Goal: Task Accomplishment & Management: Use online tool/utility

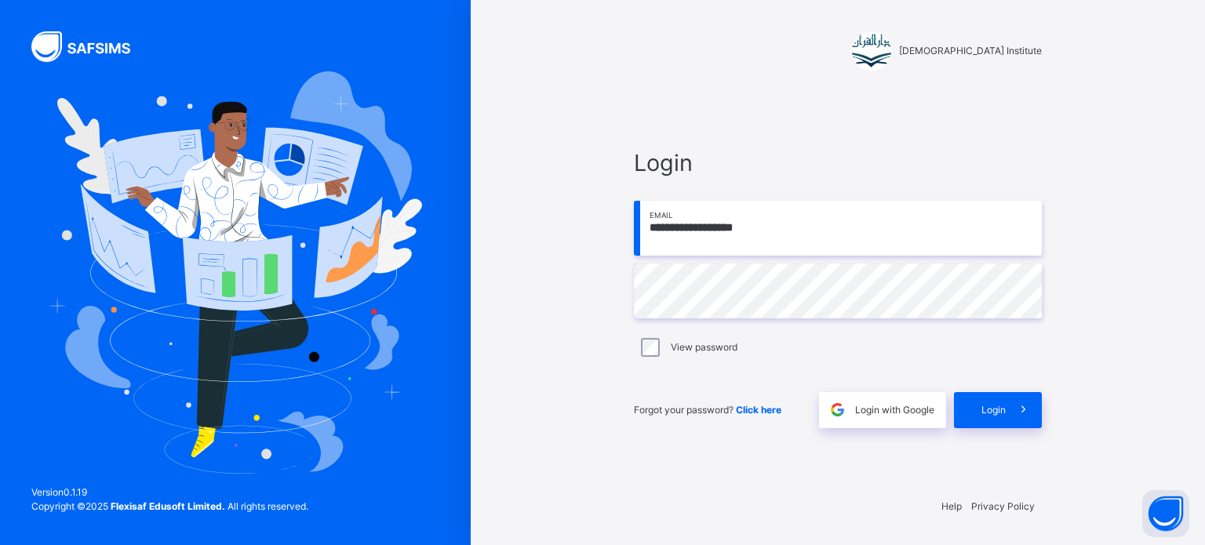
click at [844, 234] on input "**********" at bounding box center [838, 228] width 408 height 55
type input "**********"
click at [981, 404] on span "Login" at bounding box center [993, 410] width 24 height 14
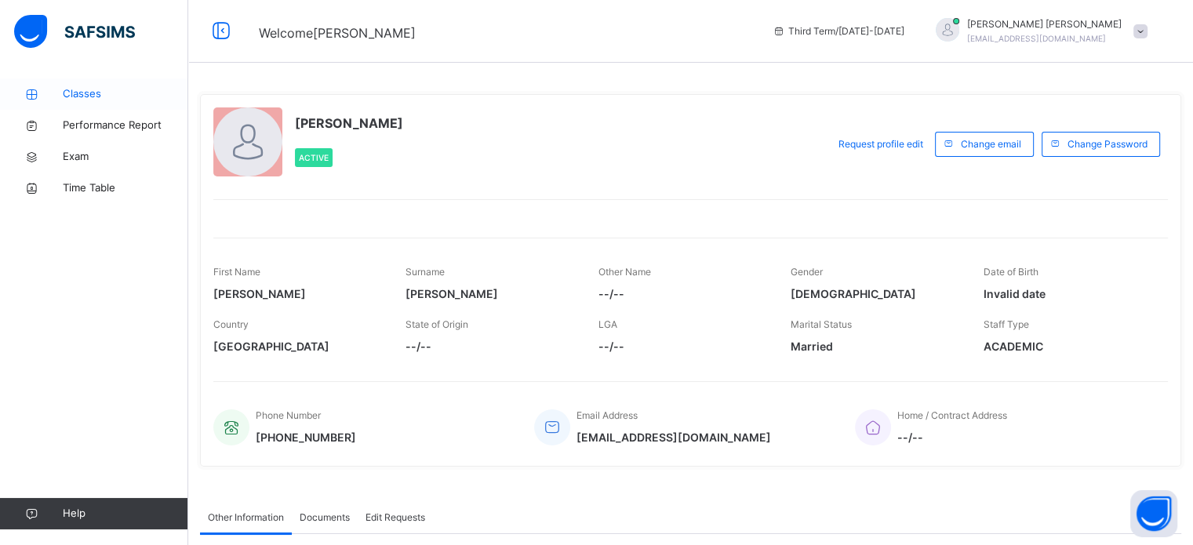
click at [133, 85] on link "Classes" at bounding box center [94, 93] width 188 height 31
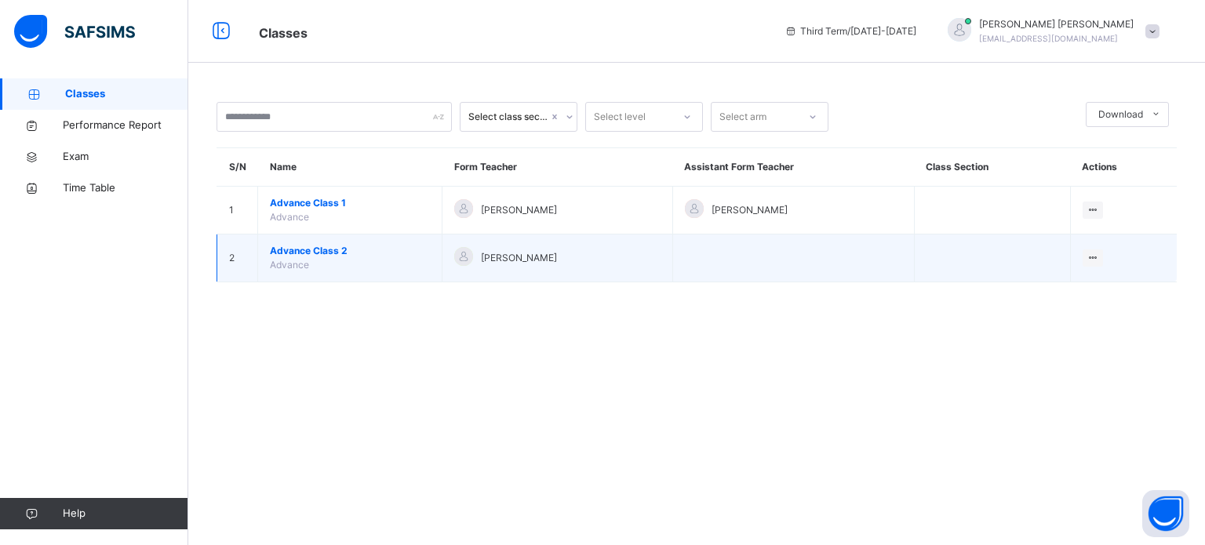
click at [296, 256] on span "Advance Class 2" at bounding box center [350, 251] width 160 height 14
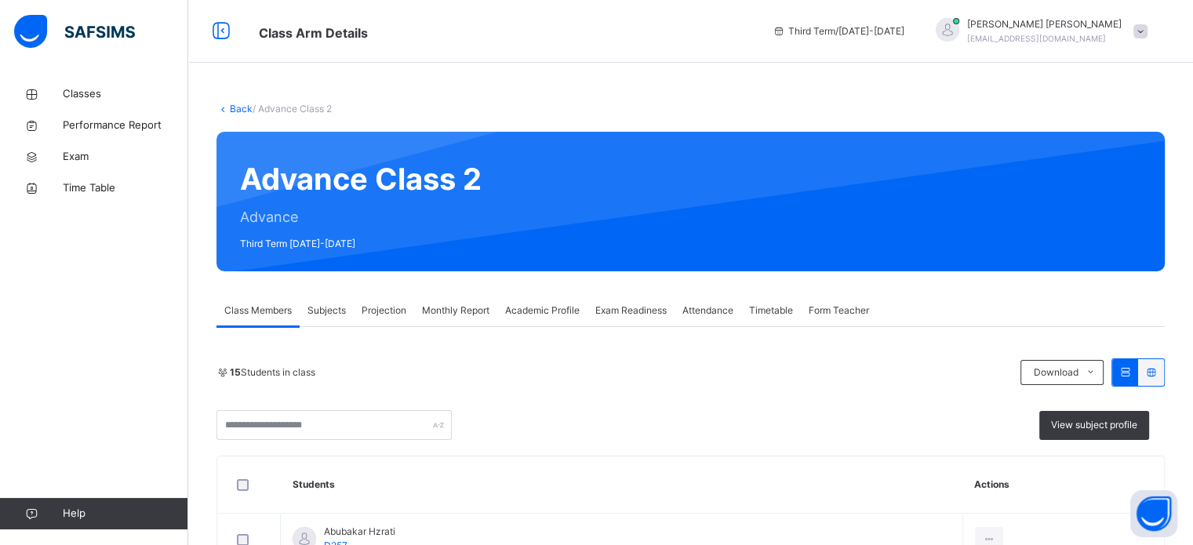
click at [462, 305] on span "Monthly Report" at bounding box center [455, 311] width 67 height 14
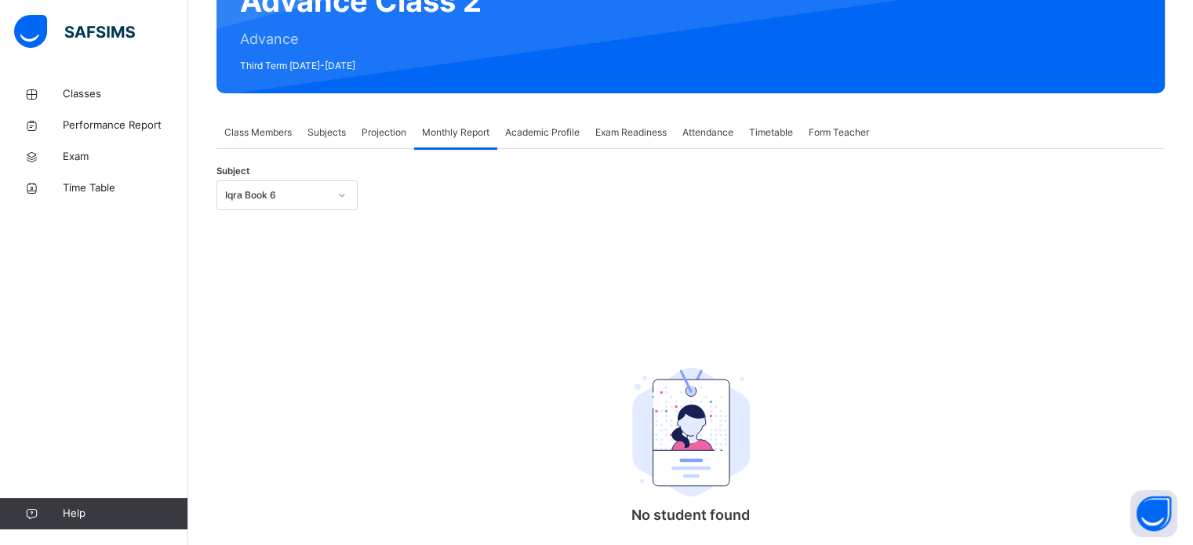
scroll to position [188, 0]
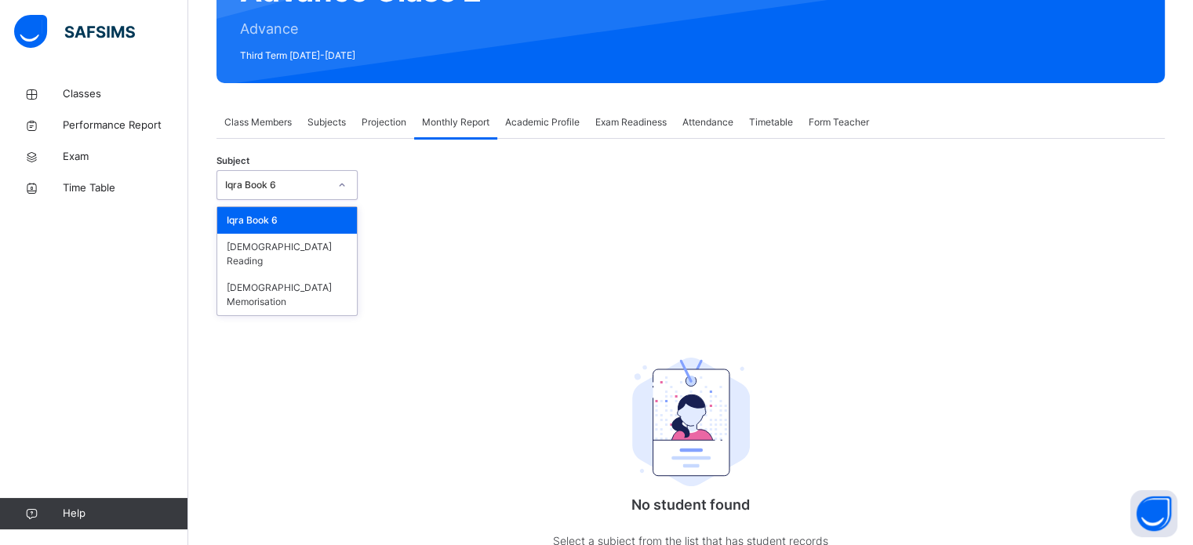
click at [247, 177] on div "Iqra Book 6" at bounding box center [272, 185] width 110 height 24
click at [249, 275] on div "[DEMOGRAPHIC_DATA] Memorisation" at bounding box center [287, 295] width 140 height 41
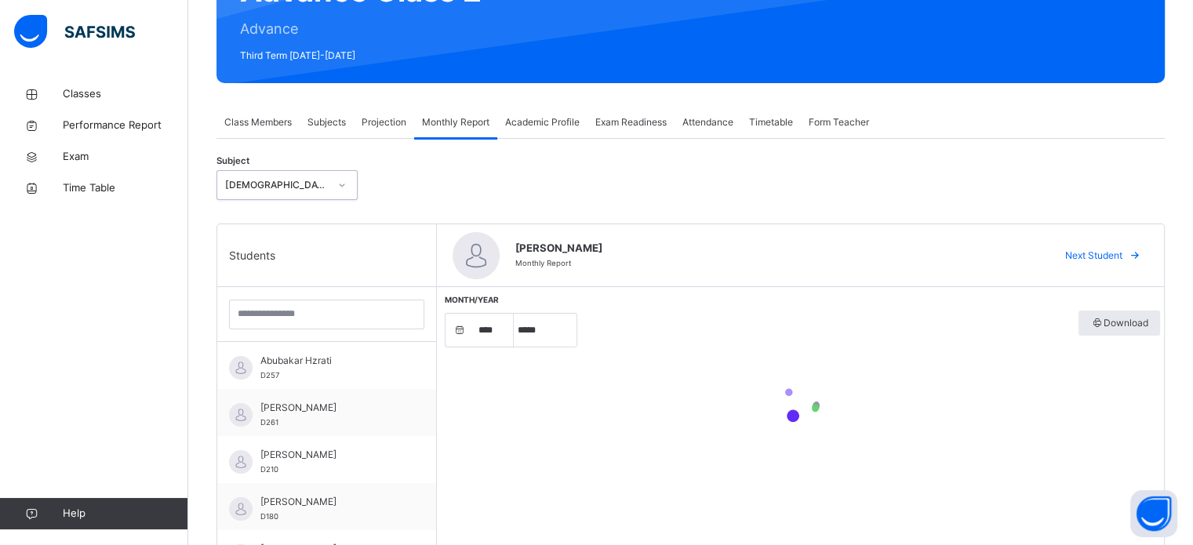
select select "****"
select select "*"
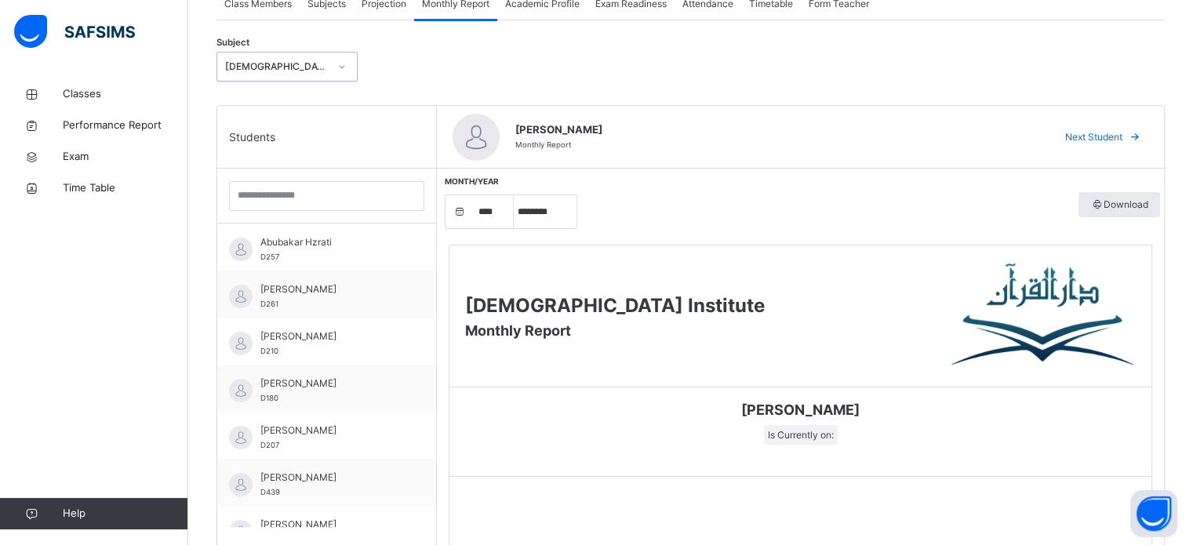
scroll to position [342, 0]
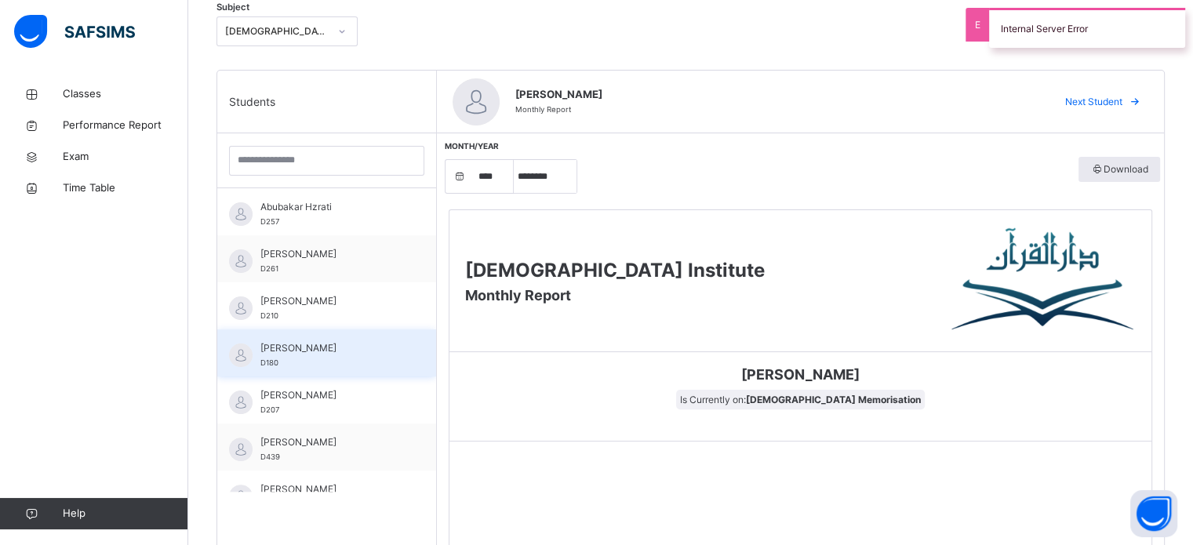
click at [295, 344] on span "[PERSON_NAME]" at bounding box center [330, 348] width 140 height 14
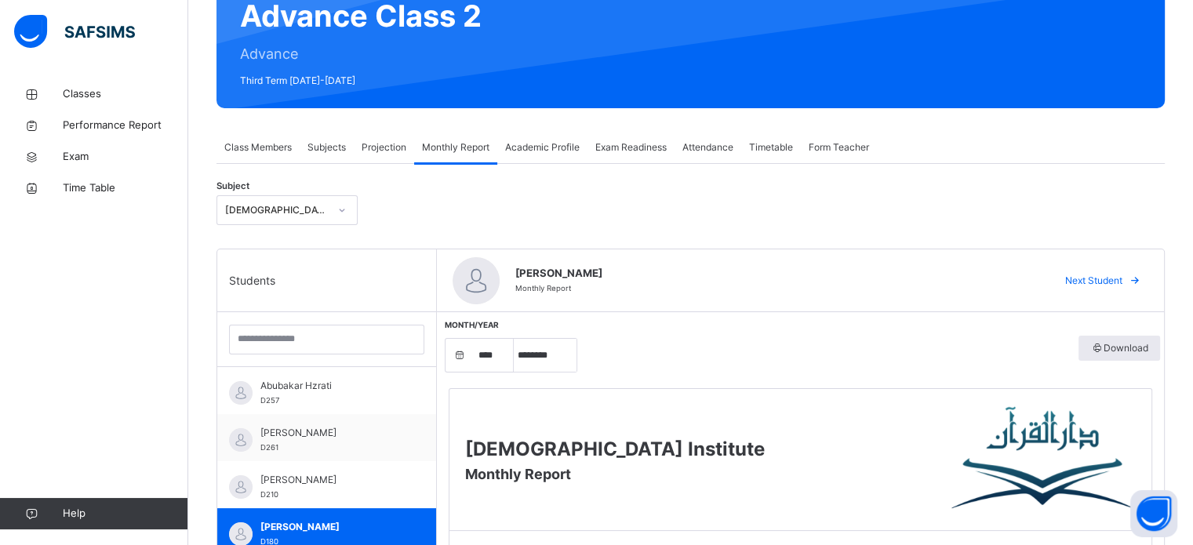
scroll to position [162, 0]
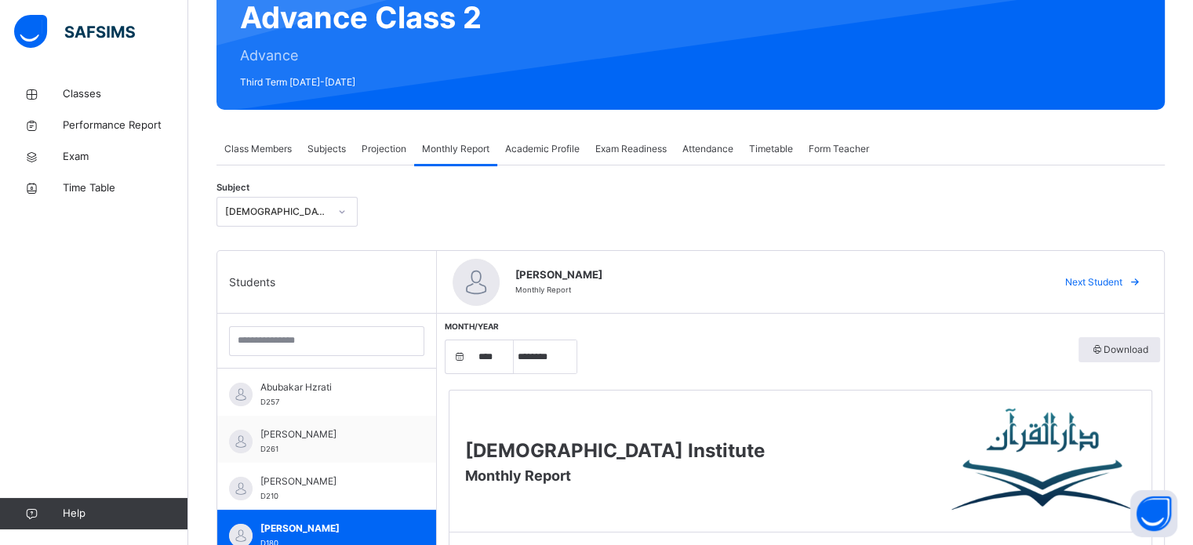
click at [384, 136] on div "Projection" at bounding box center [384, 148] width 60 height 31
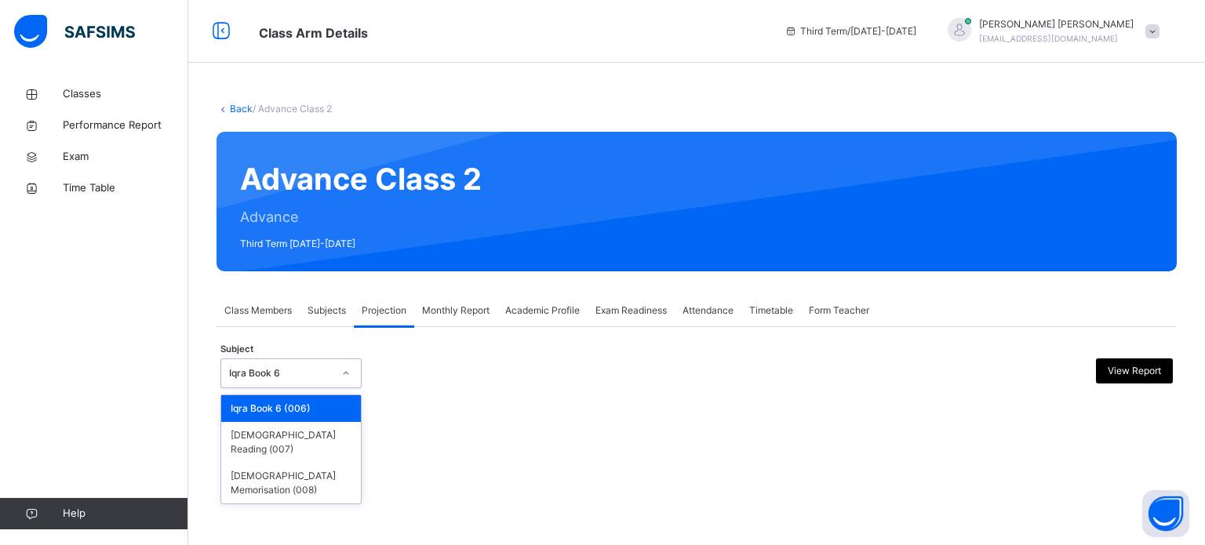
click at [251, 388] on div "Iqra Book 6" at bounding box center [290, 373] width 141 height 30
click at [249, 468] on div "[DEMOGRAPHIC_DATA] Memorisation (008)" at bounding box center [291, 483] width 140 height 41
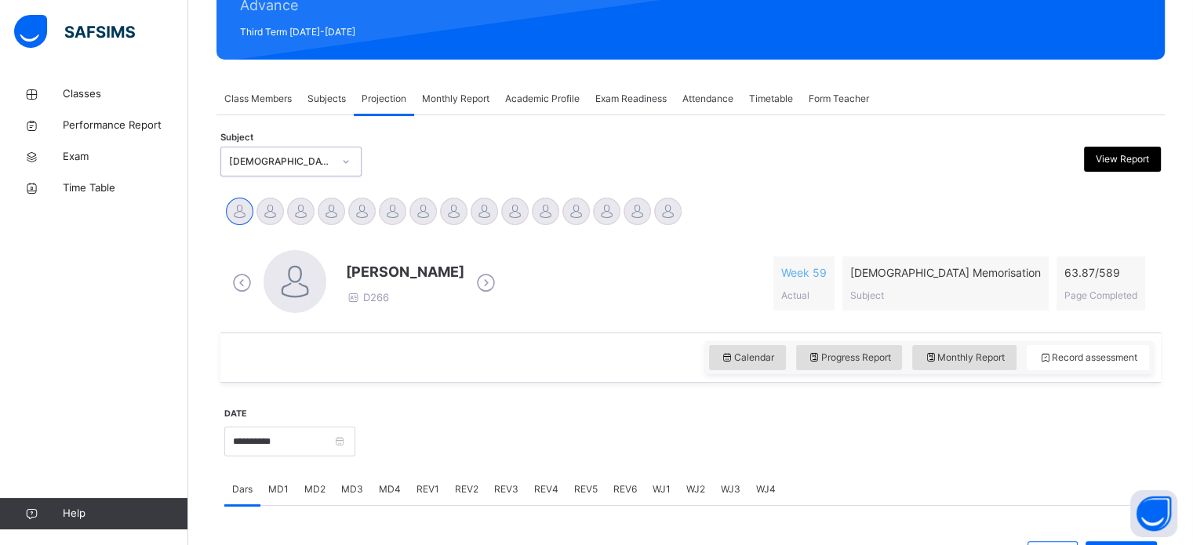
scroll to position [238, 0]
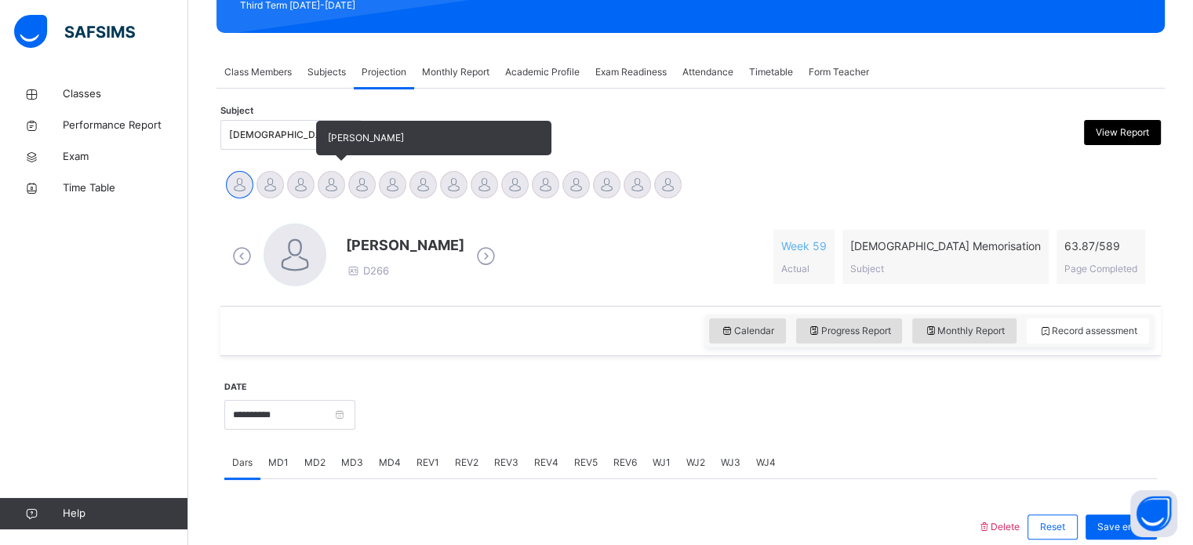
click at [333, 173] on div at bounding box center [331, 184] width 27 height 27
click at [366, 181] on div at bounding box center [361, 184] width 27 height 27
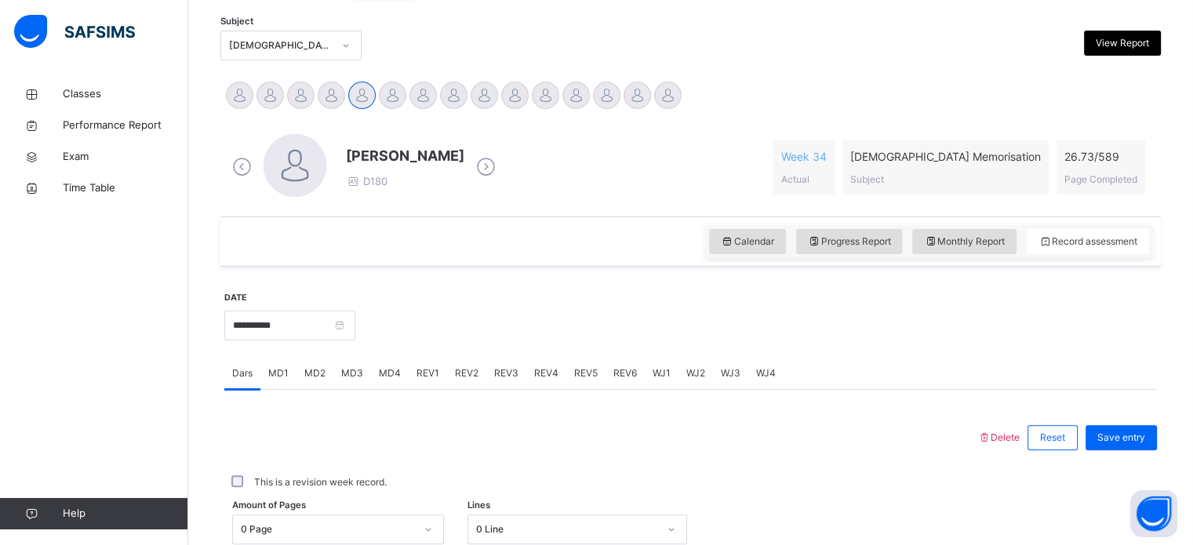
scroll to position [333, 0]
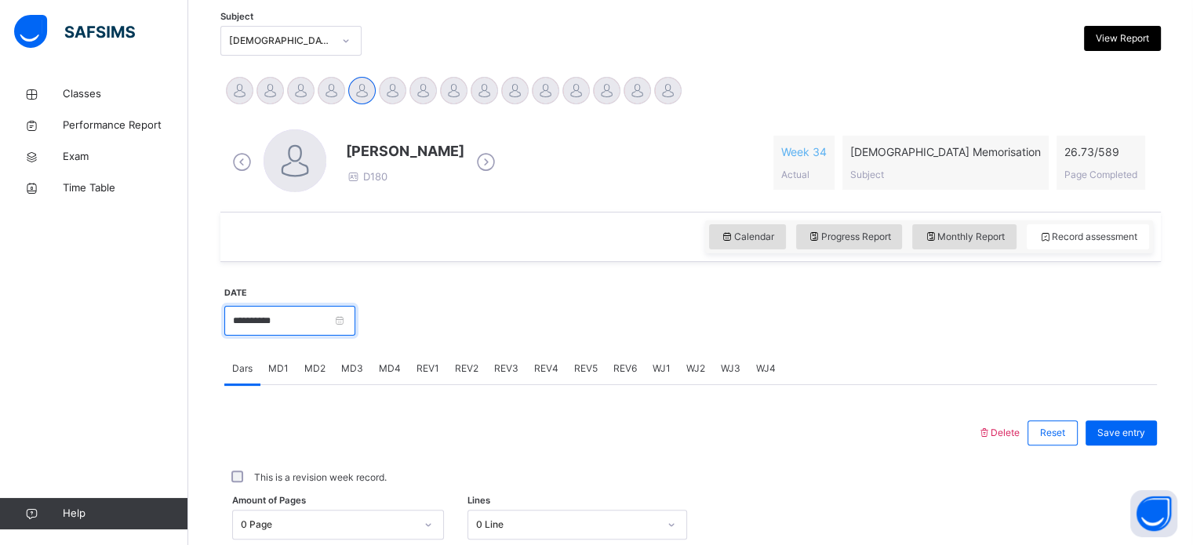
click at [348, 332] on input "**********" at bounding box center [289, 321] width 131 height 30
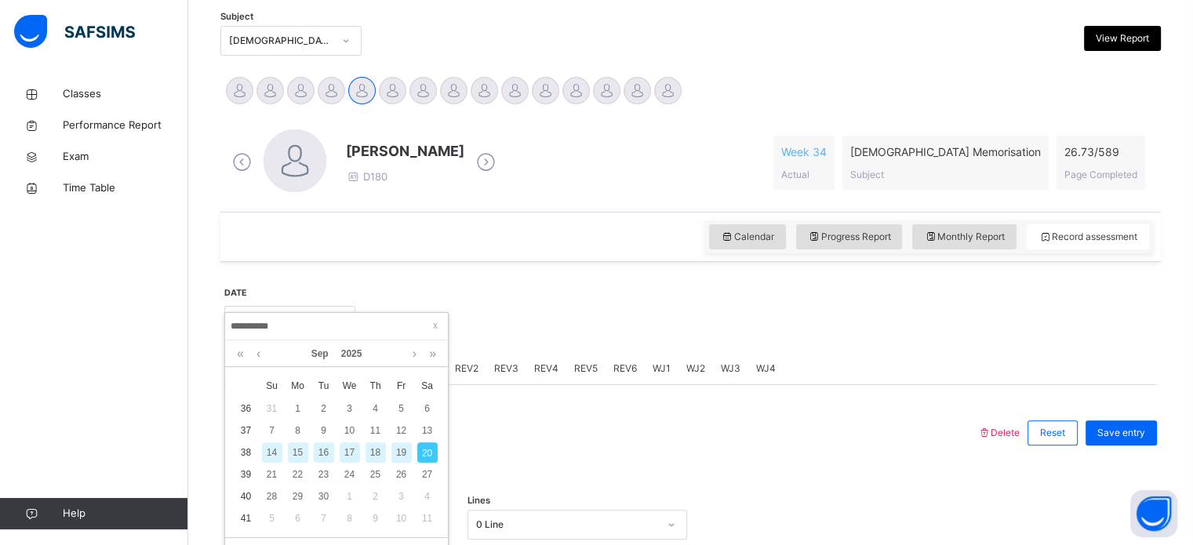
click at [376, 457] on div "18" at bounding box center [376, 452] width 20 height 20
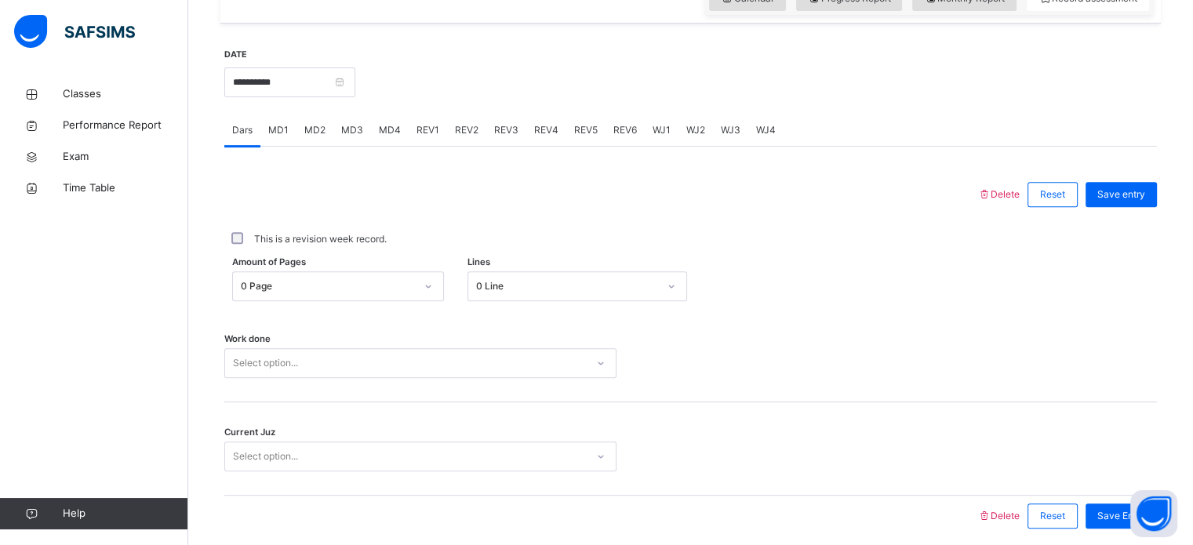
scroll to position [577, 0]
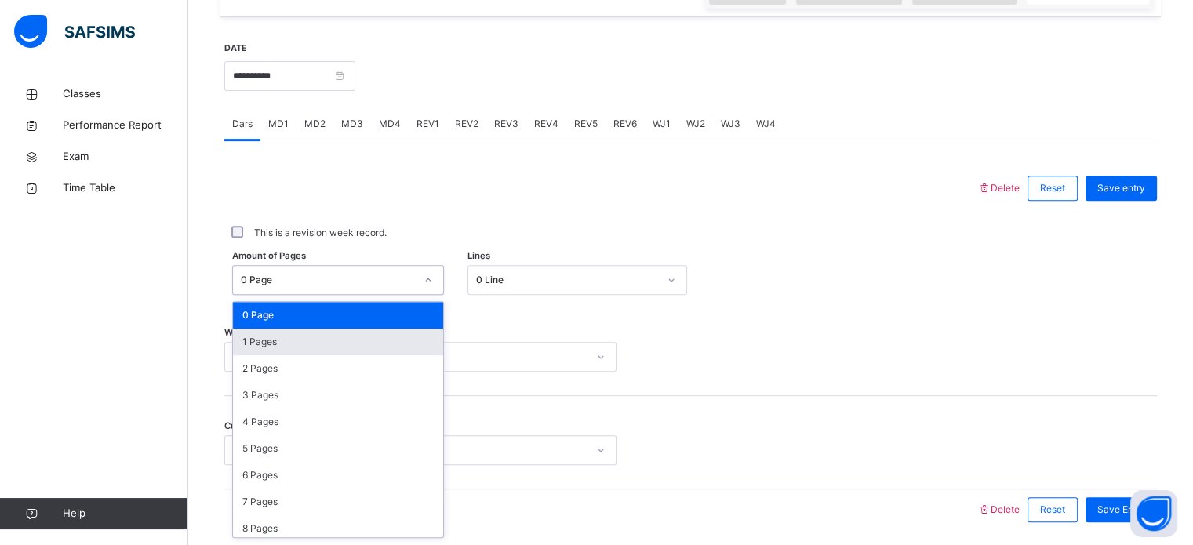
drag, startPoint x: 413, startPoint y: 274, endPoint x: 359, endPoint y: 343, distance: 87.7
click at [359, 295] on div "option 1 Pages focused, 2 of 590. 590 results available. Use Up and Down to cho…" at bounding box center [338, 280] width 212 height 30
click at [359, 343] on div "1 Pages" at bounding box center [338, 342] width 210 height 27
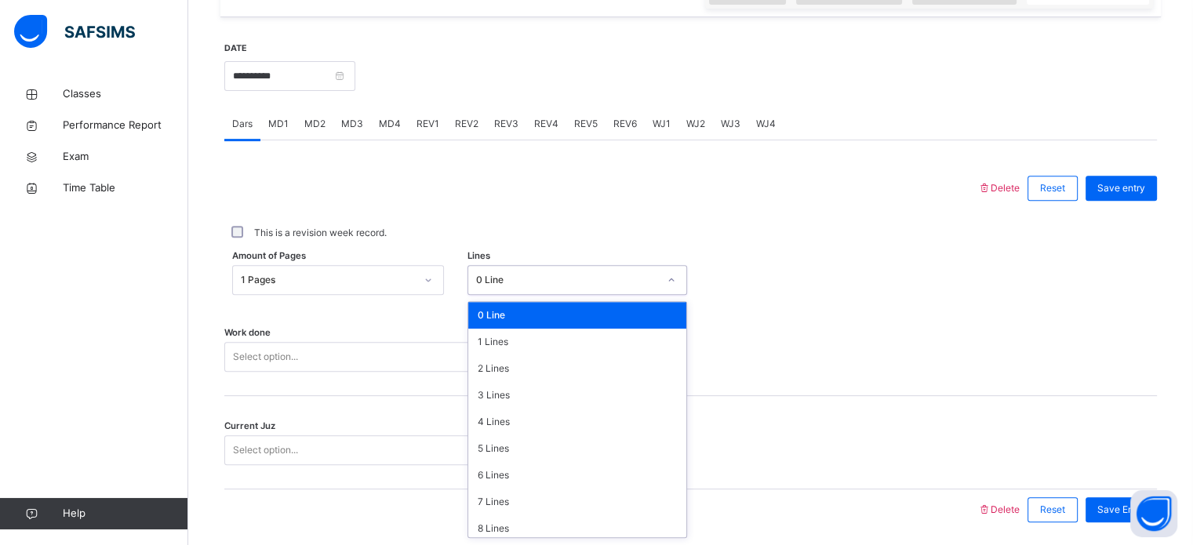
click at [503, 286] on div "0 Line" at bounding box center [567, 280] width 182 height 14
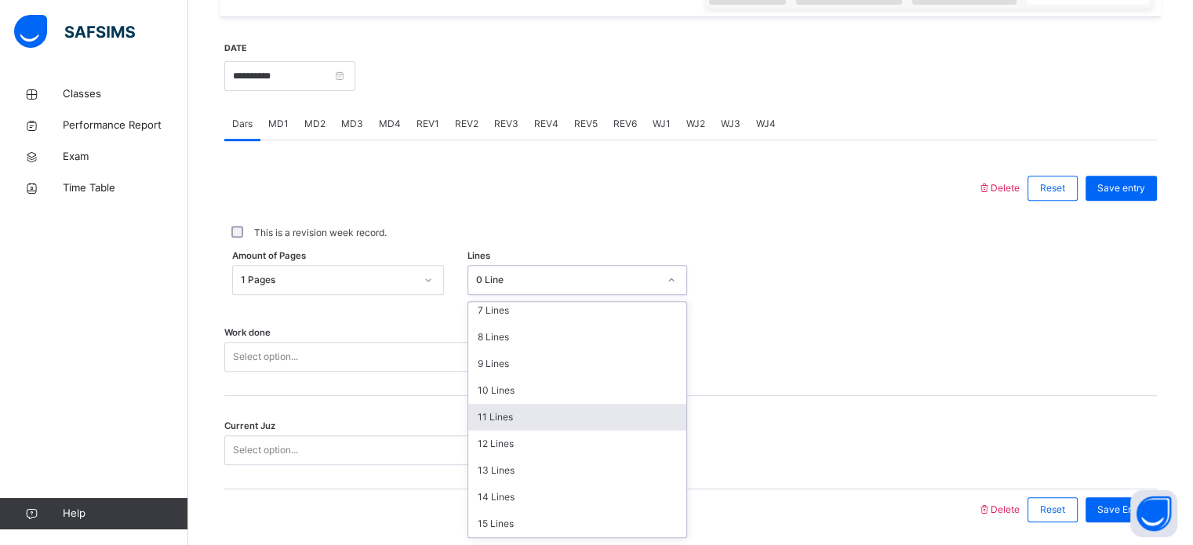
click at [540, 427] on div "11 Lines" at bounding box center [577, 417] width 218 height 27
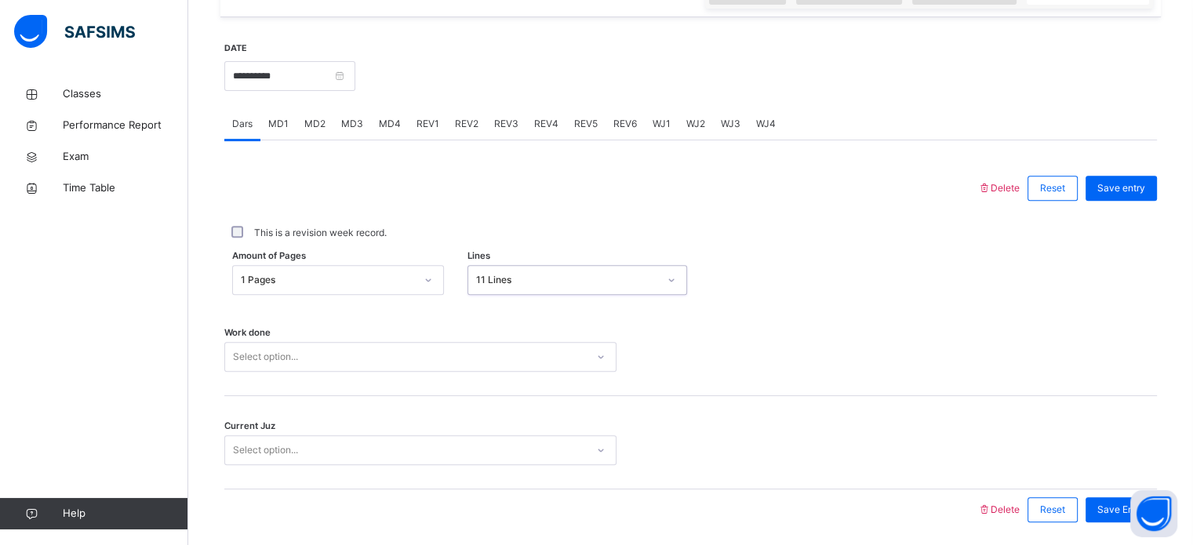
scroll to position [632, 0]
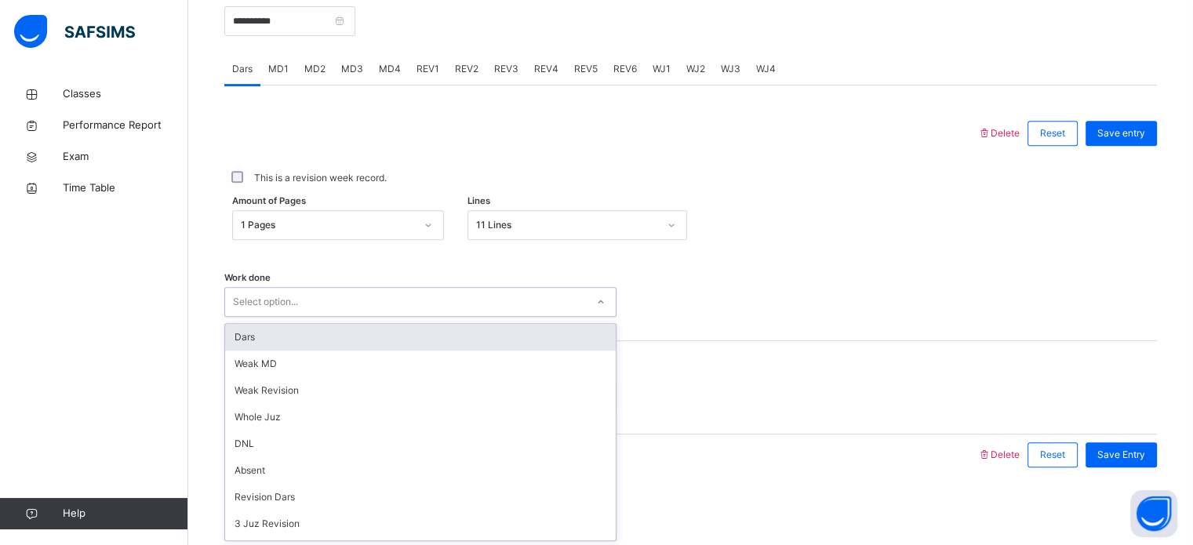
click at [421, 317] on div "option Dars focused, 1 of 14. 14 results available. Use Up and Down to choose o…" at bounding box center [420, 302] width 392 height 30
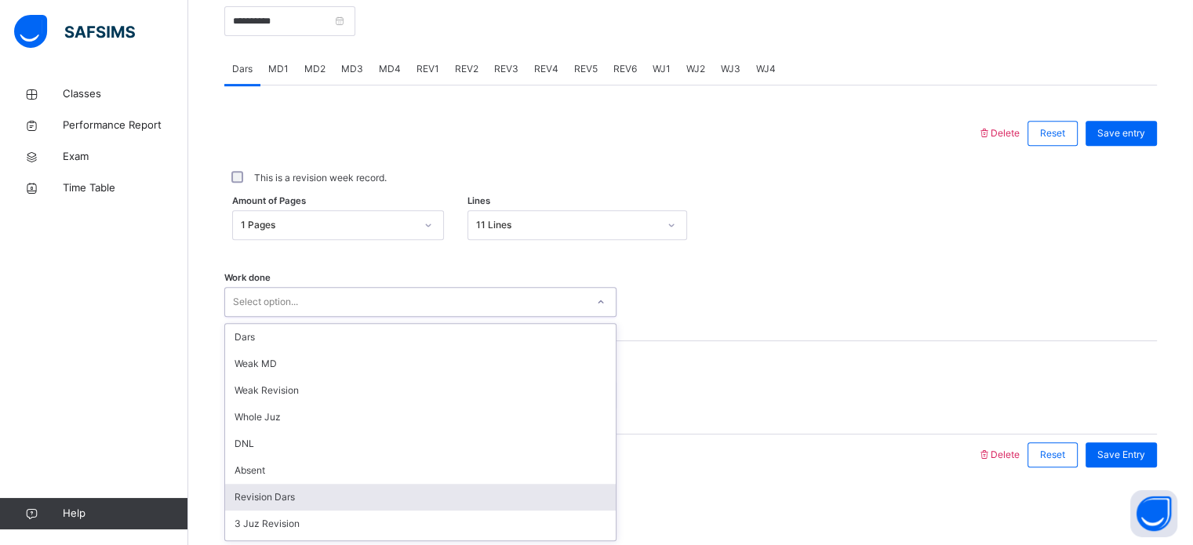
click at [383, 492] on div "Revision Dars" at bounding box center [420, 497] width 391 height 27
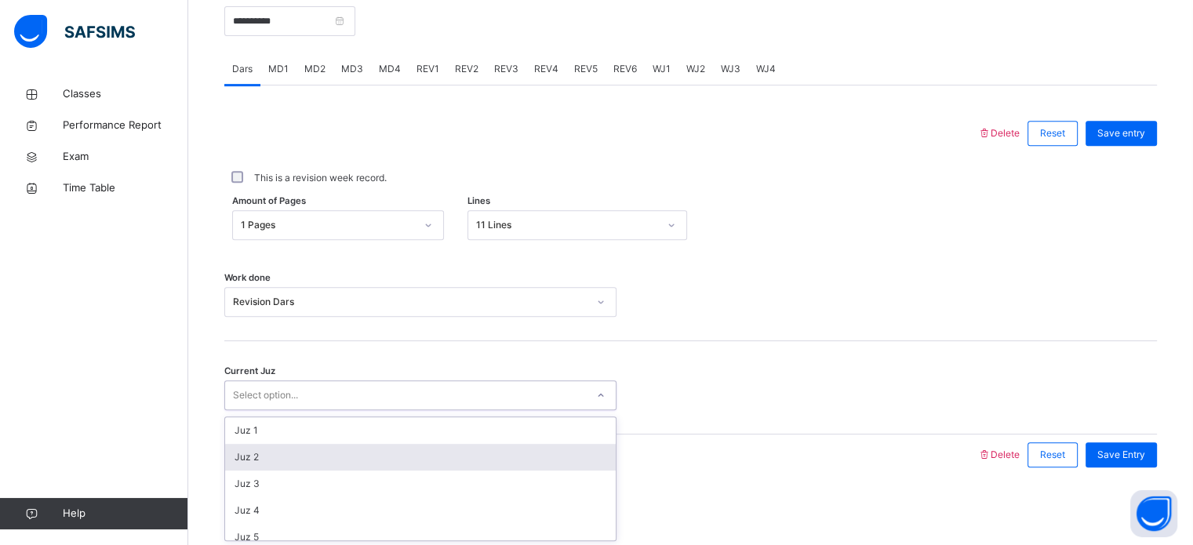
drag, startPoint x: 339, startPoint y: 391, endPoint x: 326, endPoint y: 446, distance: 56.3
click at [326, 410] on div "option Juz 2 focused, 2 of 30. 30 results available. Use Up and Down to choose …" at bounding box center [420, 395] width 392 height 30
click at [326, 446] on div "Juz 2" at bounding box center [420, 457] width 391 height 27
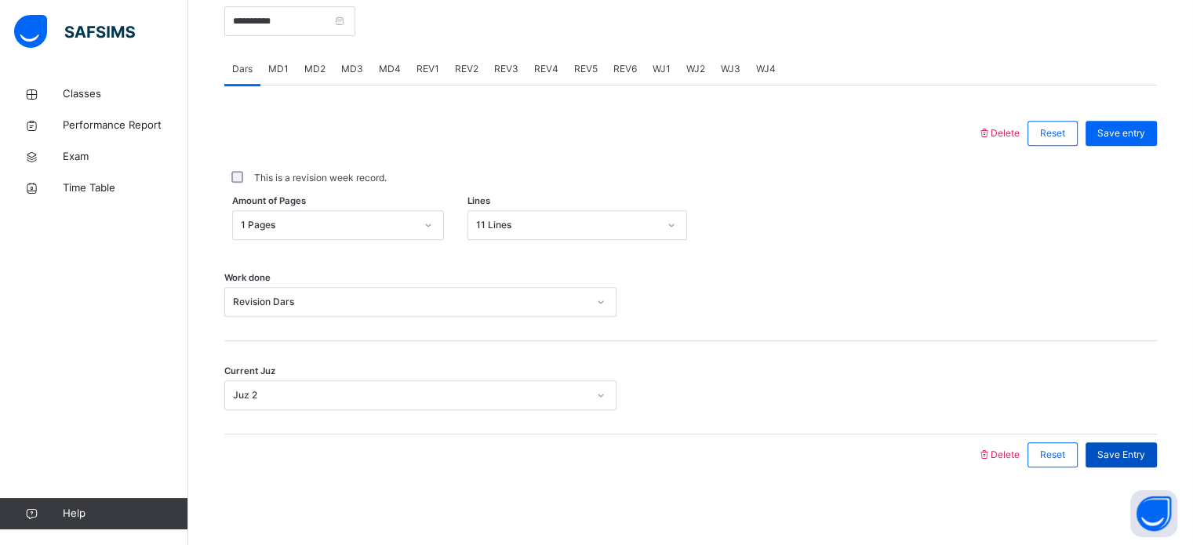
click at [1122, 452] on span "Save Entry" at bounding box center [1121, 455] width 48 height 14
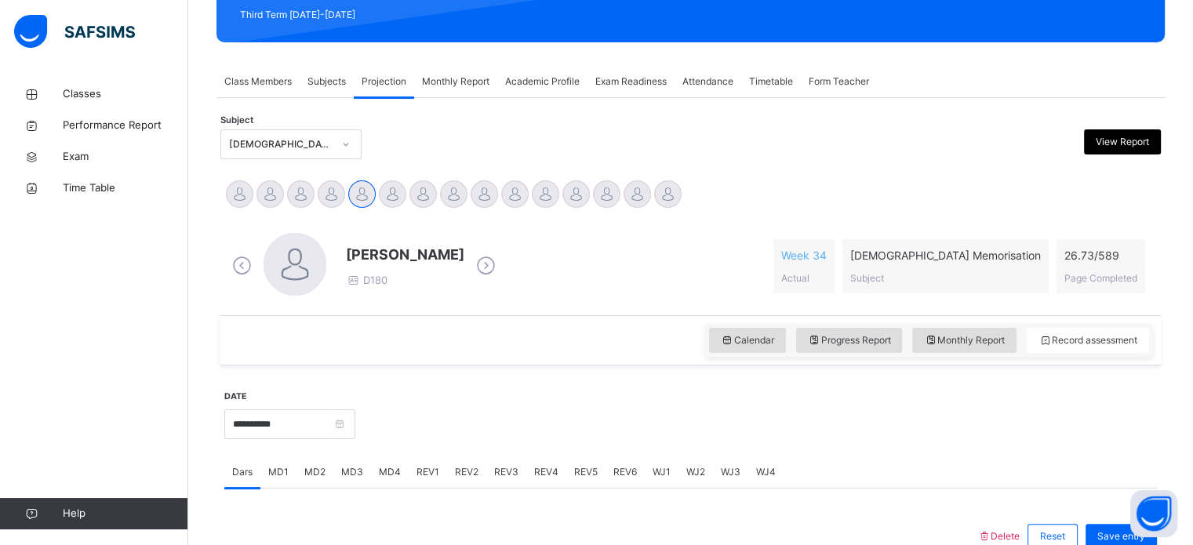
scroll to position [228, 0]
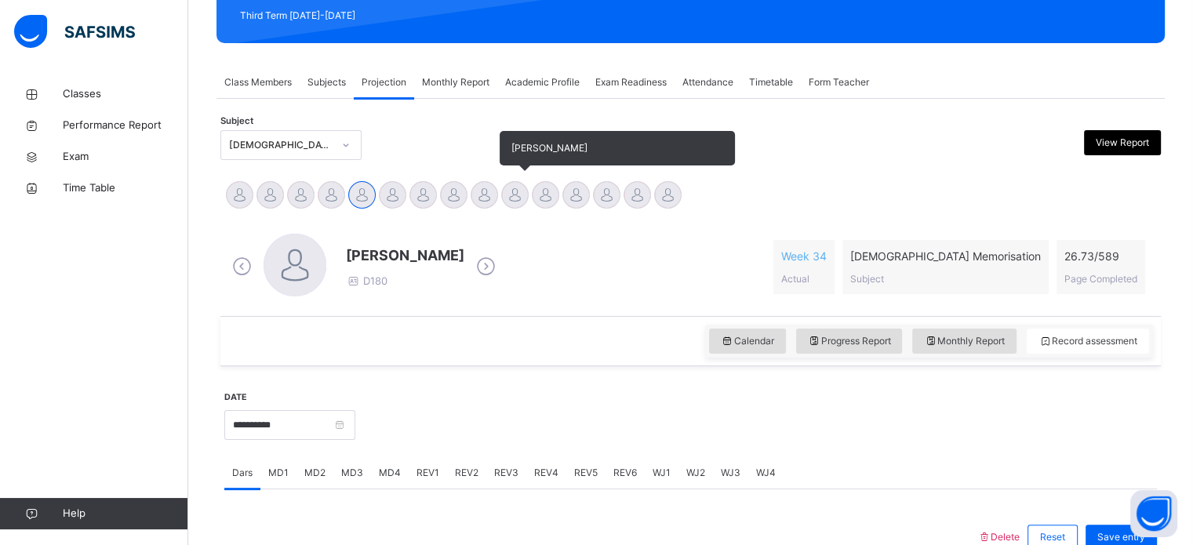
click at [508, 205] on div at bounding box center [514, 194] width 27 height 27
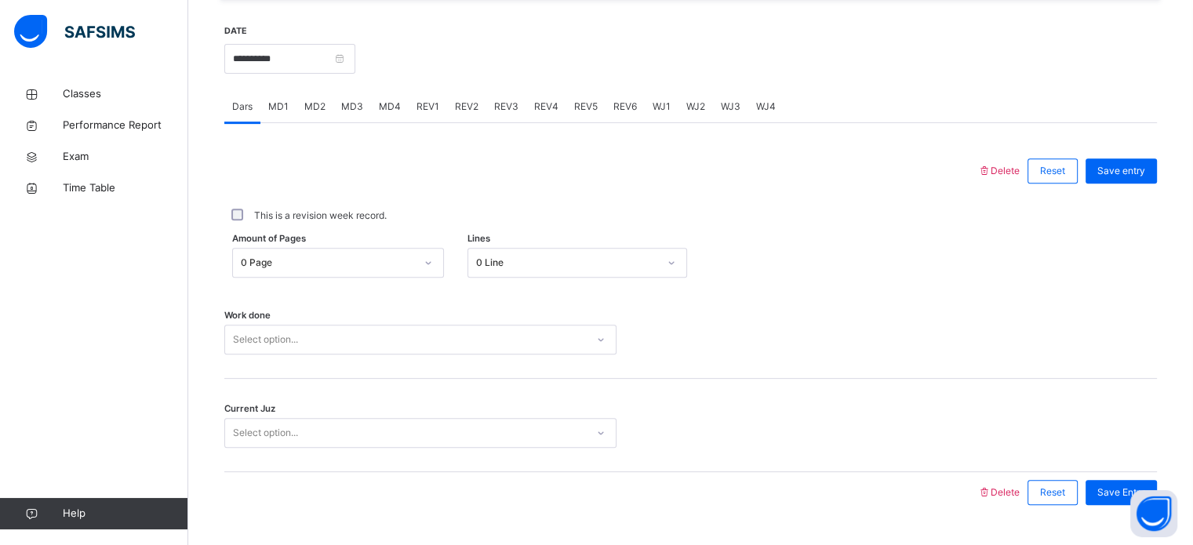
scroll to position [593, 0]
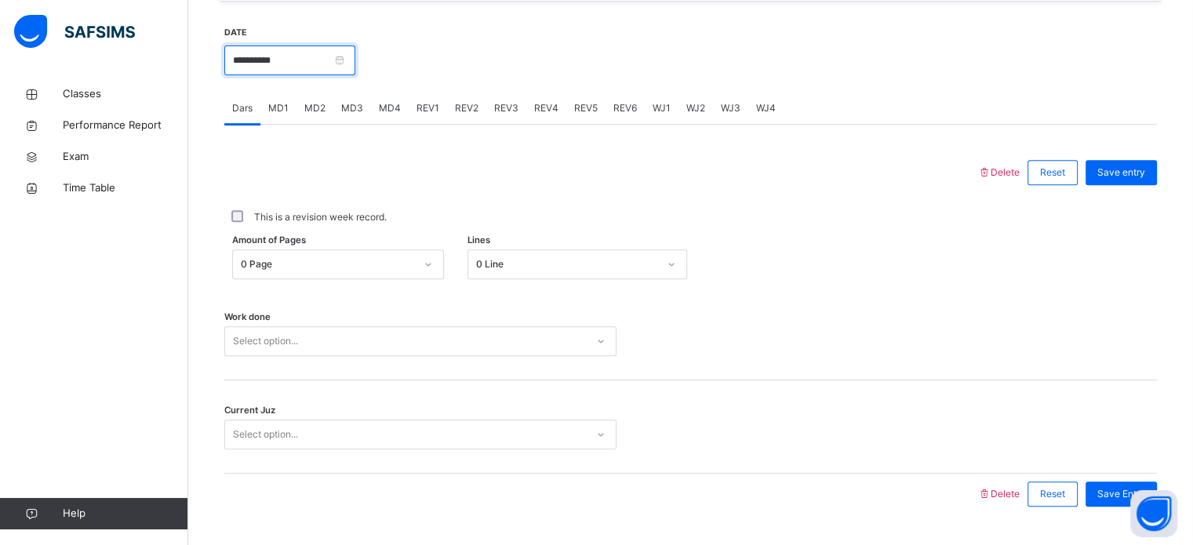
click at [351, 62] on input "**********" at bounding box center [289, 60] width 131 height 30
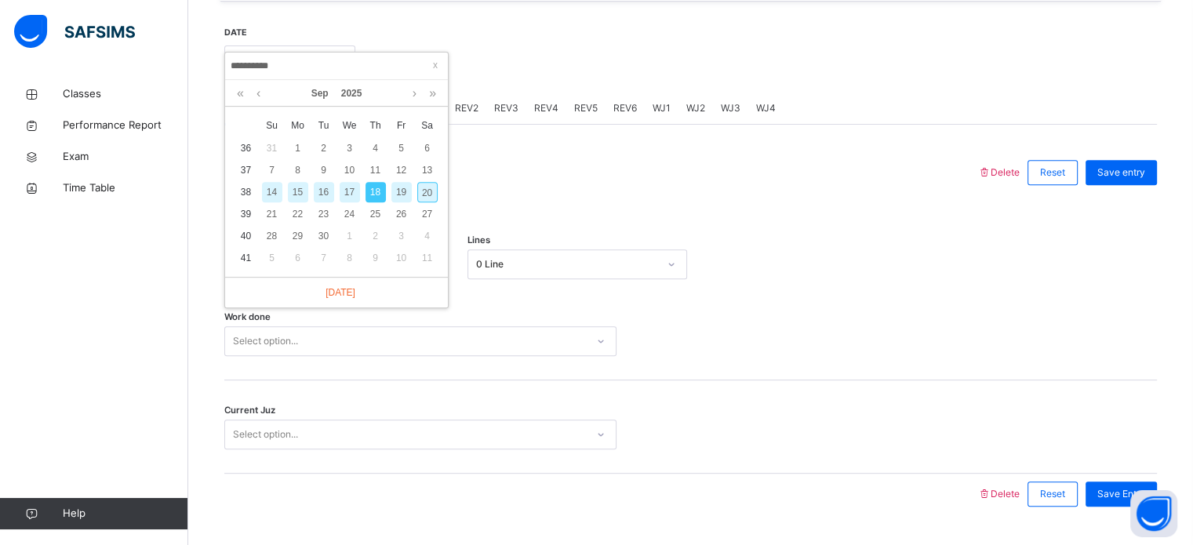
click at [428, 194] on div "20" at bounding box center [427, 192] width 20 height 20
type input "**********"
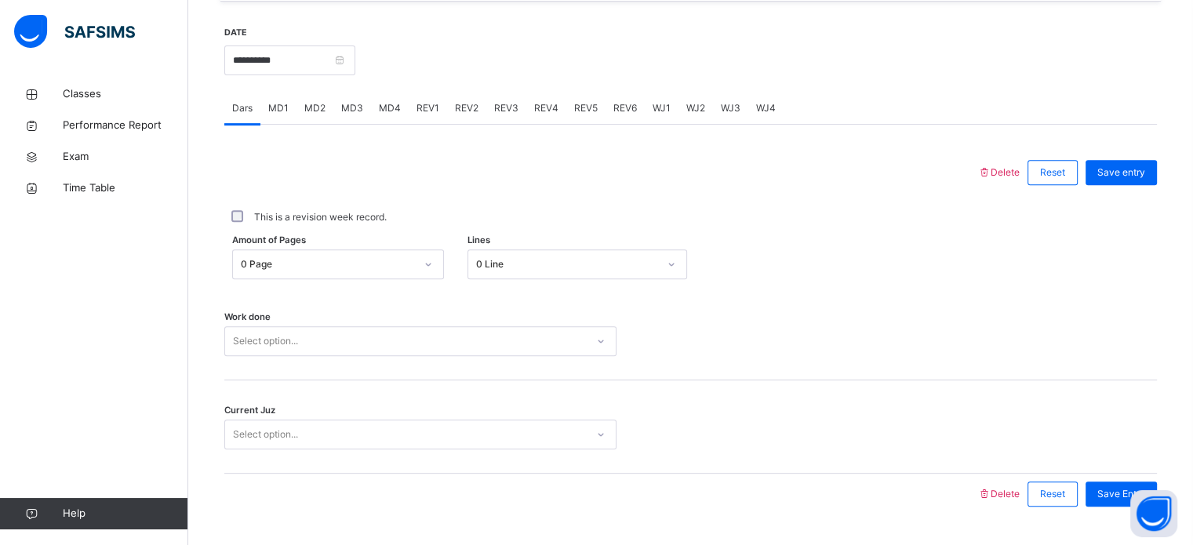
click at [344, 108] on span "MD3" at bounding box center [352, 108] width 22 height 14
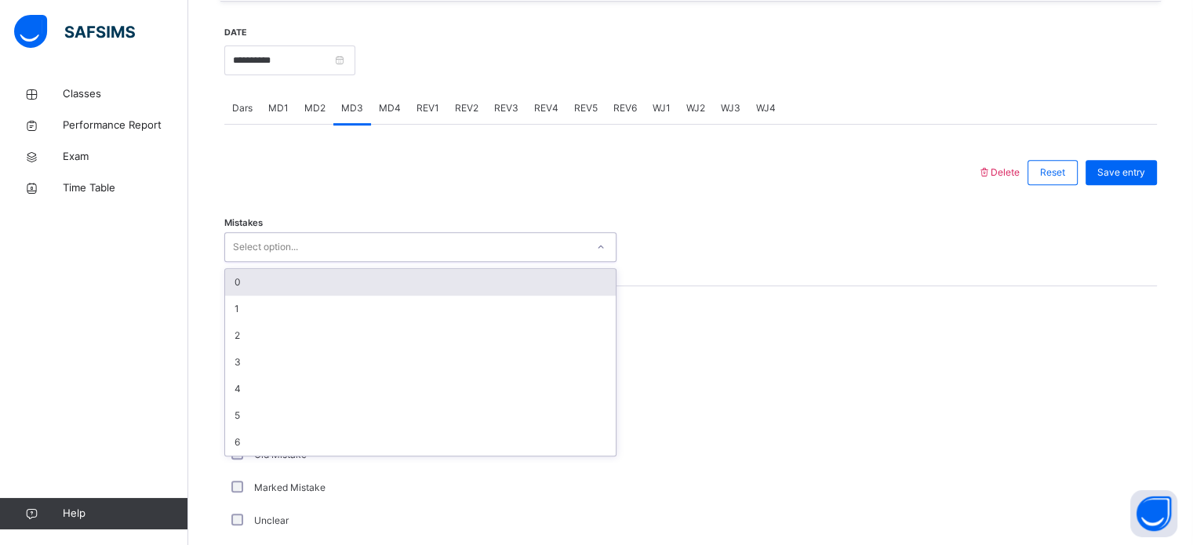
click at [367, 236] on div "Select option..." at bounding box center [405, 247] width 361 height 24
click at [337, 286] on div "0" at bounding box center [420, 282] width 391 height 27
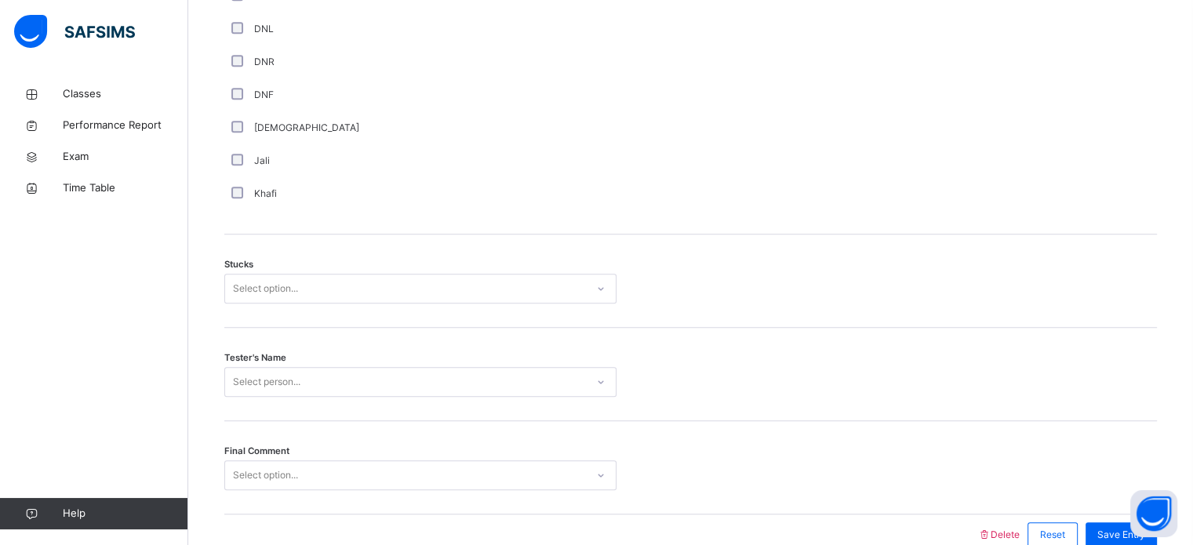
scroll to position [1183, 0]
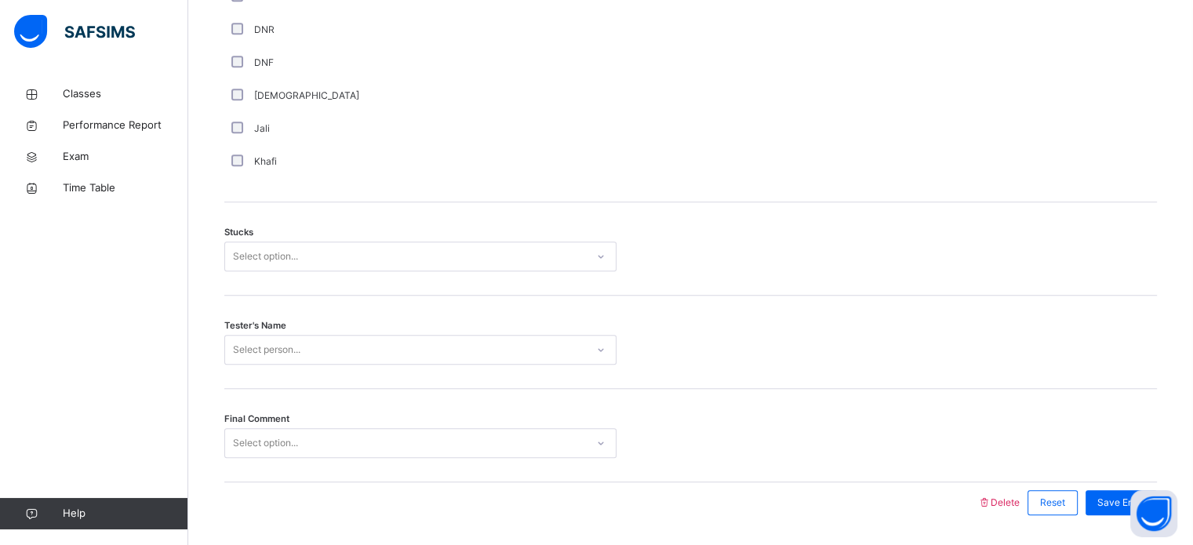
click at [354, 264] on div "Select option..." at bounding box center [405, 257] width 361 height 24
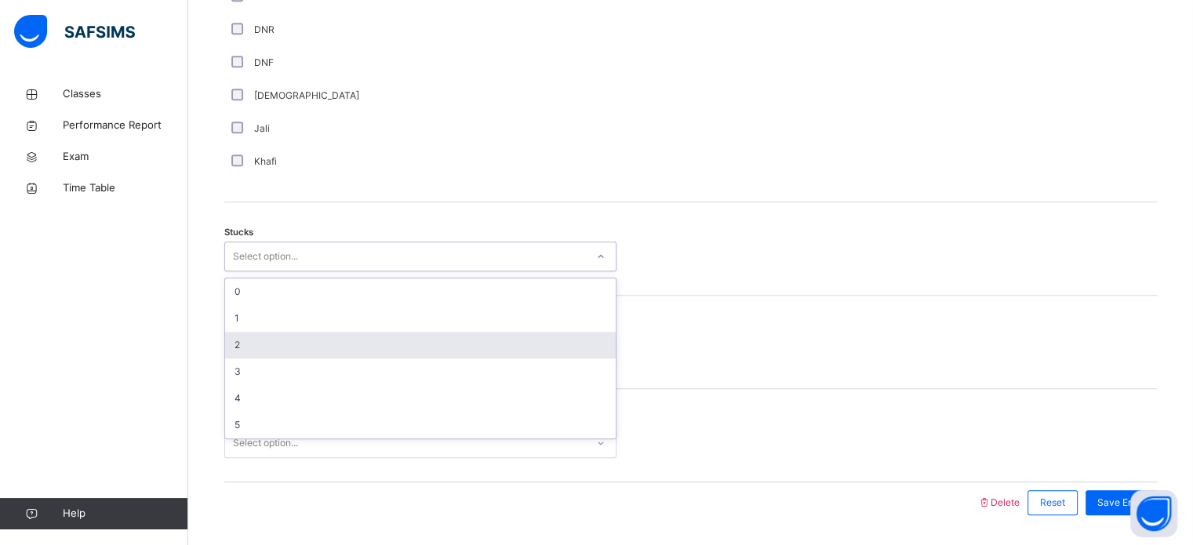
click at [311, 345] on div "2" at bounding box center [420, 345] width 391 height 27
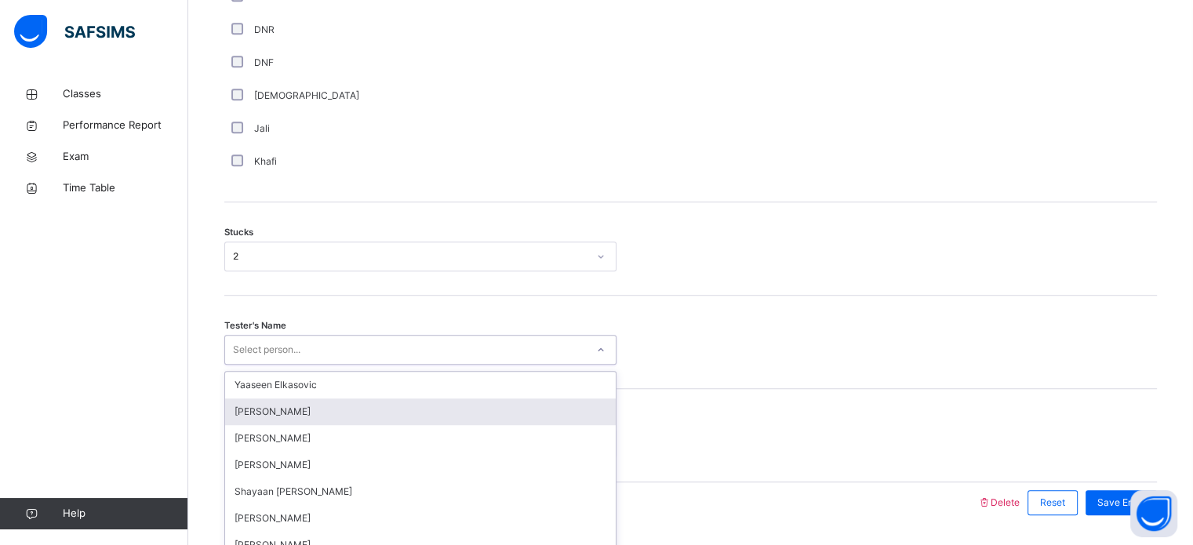
scroll to position [1230, 0]
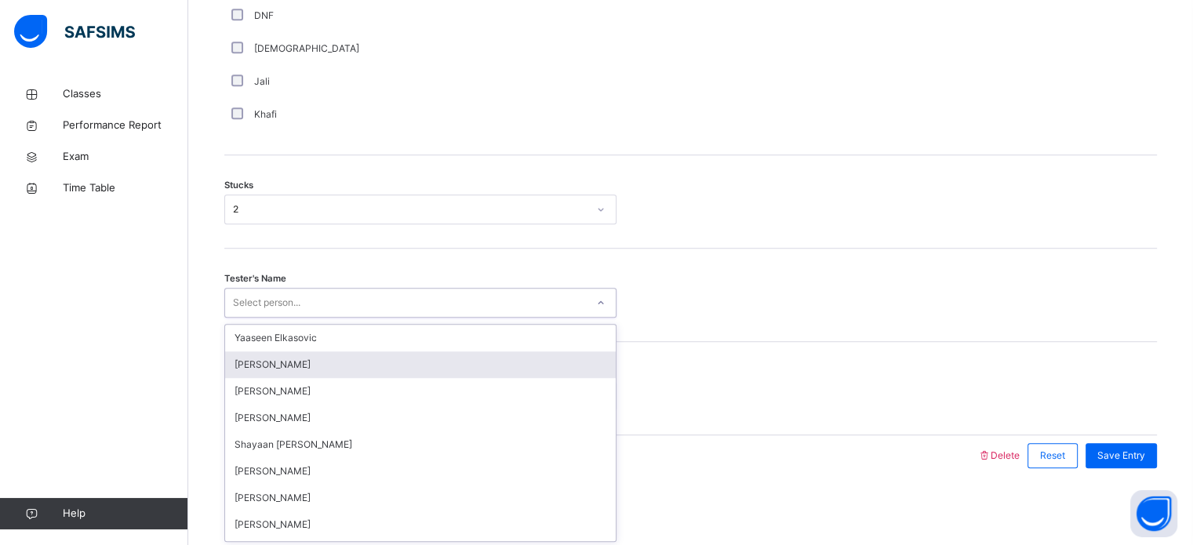
click at [314, 318] on div "option [PERSON_NAME] focused, 2 of 89. 89 results available. Use Up and Down to…" at bounding box center [420, 303] width 392 height 30
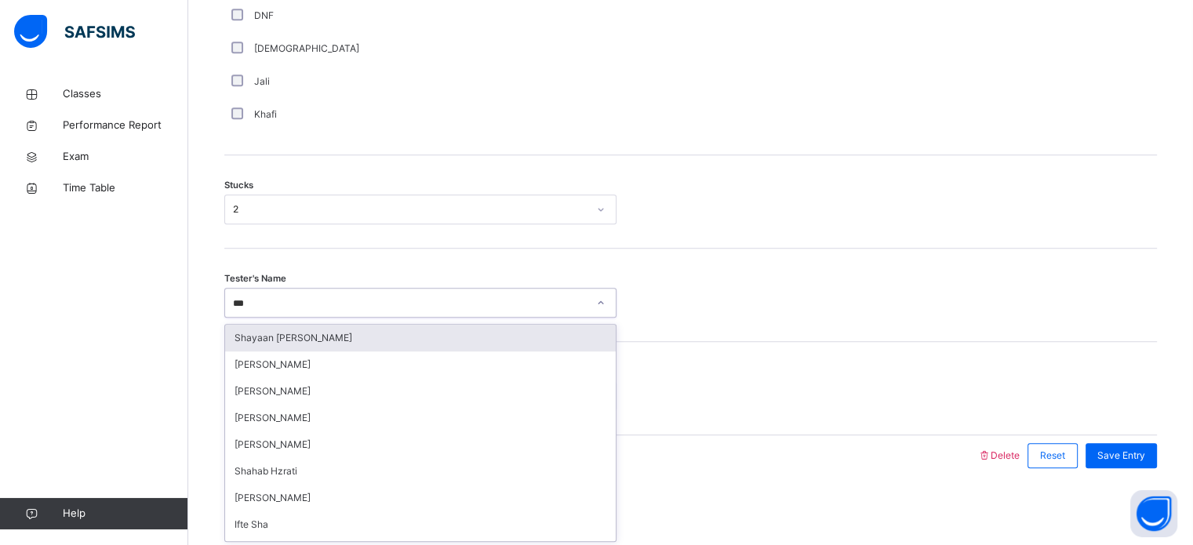
type input "****"
click at [322, 338] on div "Shayaan [PERSON_NAME]" at bounding box center [420, 338] width 391 height 27
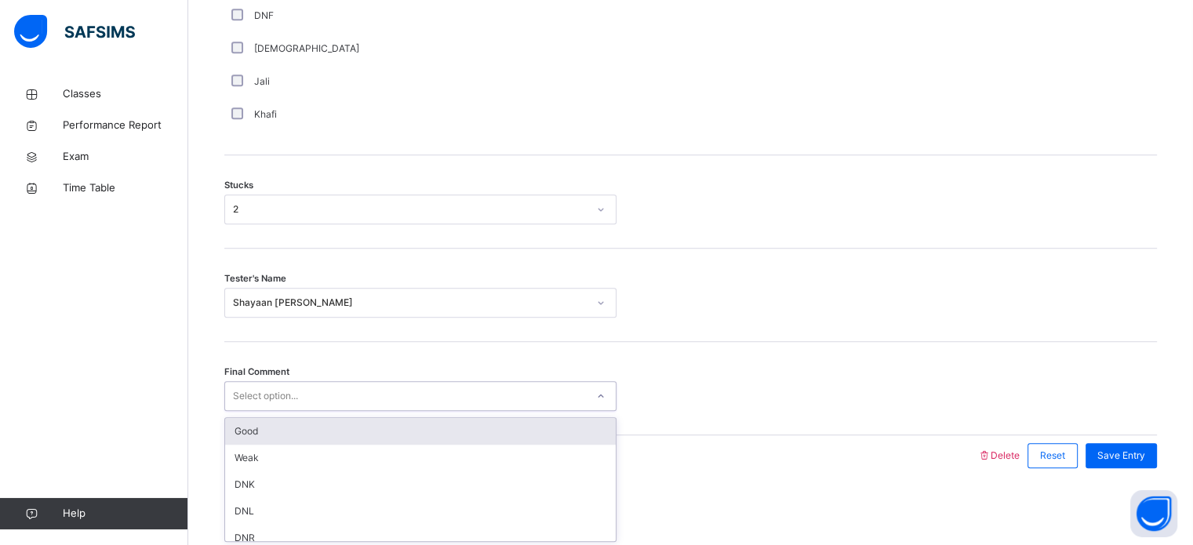
click at [313, 395] on div "Select option..." at bounding box center [405, 396] width 361 height 24
click at [309, 428] on div "Good" at bounding box center [420, 431] width 391 height 27
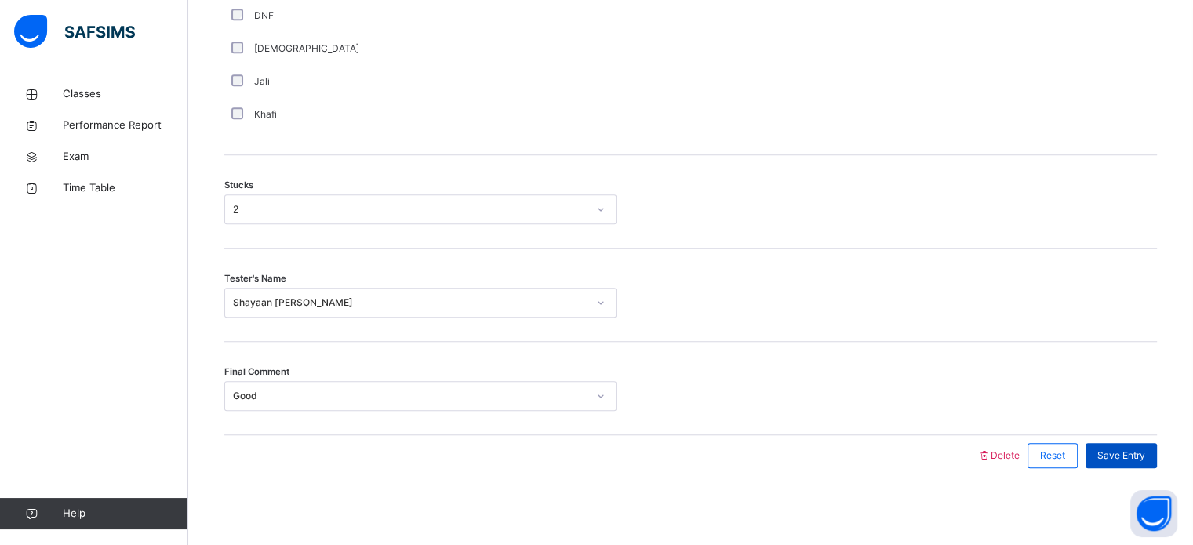
click at [1135, 449] on span "Save Entry" at bounding box center [1121, 456] width 48 height 14
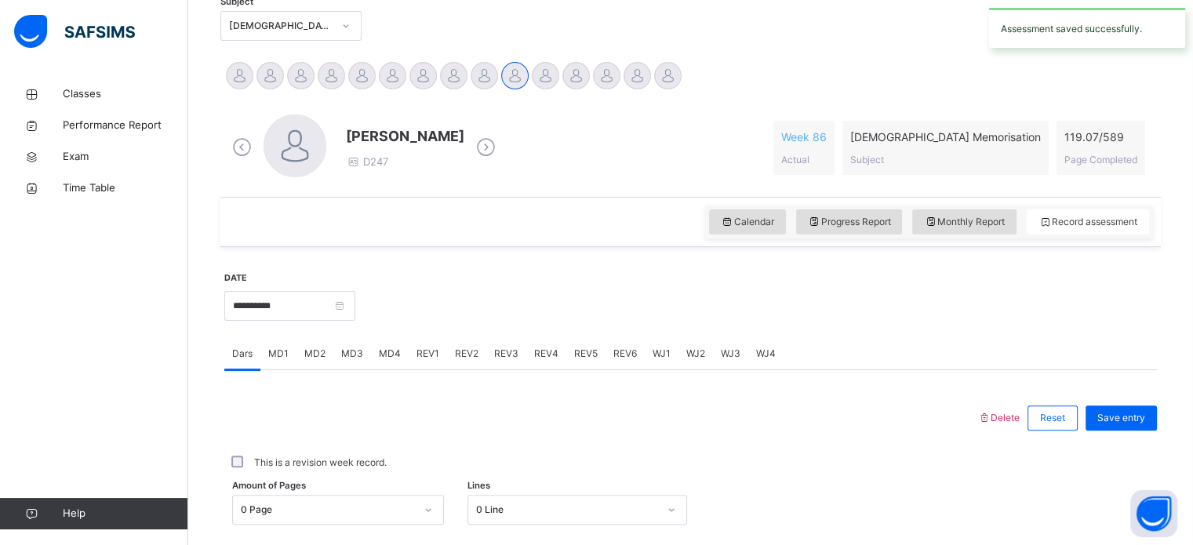
scroll to position [344, 0]
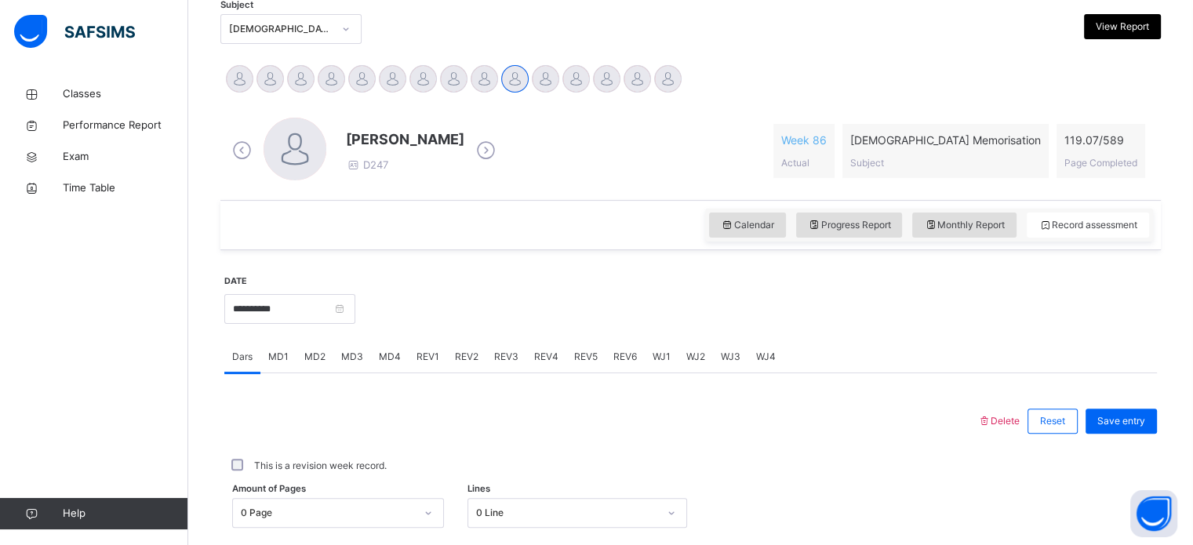
click at [386, 353] on span "MD4" at bounding box center [390, 357] width 22 height 14
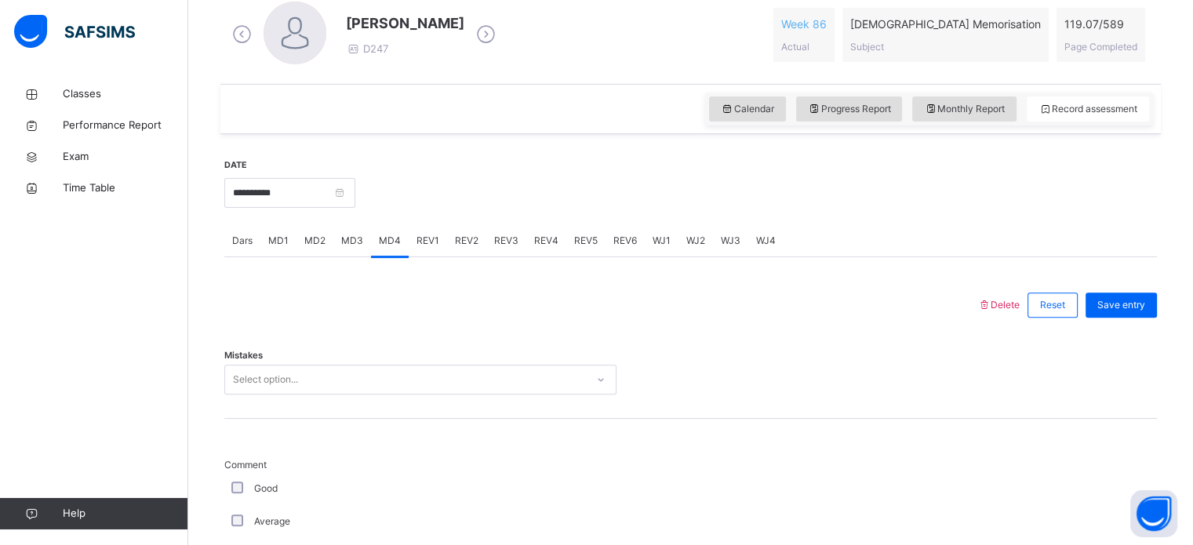
scroll to position [460, 0]
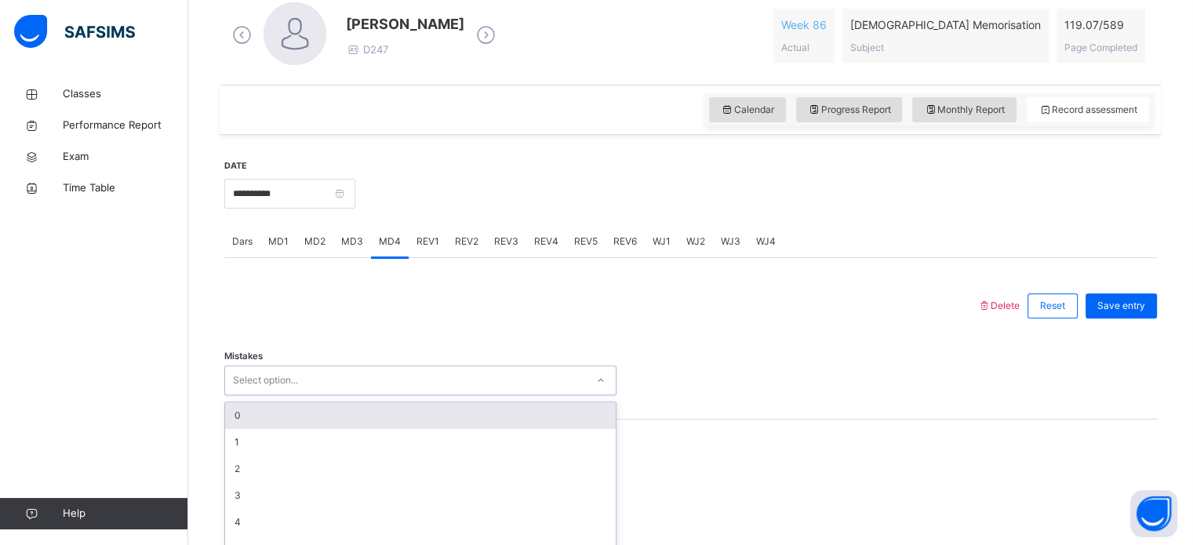
click at [380, 374] on div "option 0 focused, 1 of 7. 7 results available. Use Up and Down to choose option…" at bounding box center [420, 381] width 392 height 30
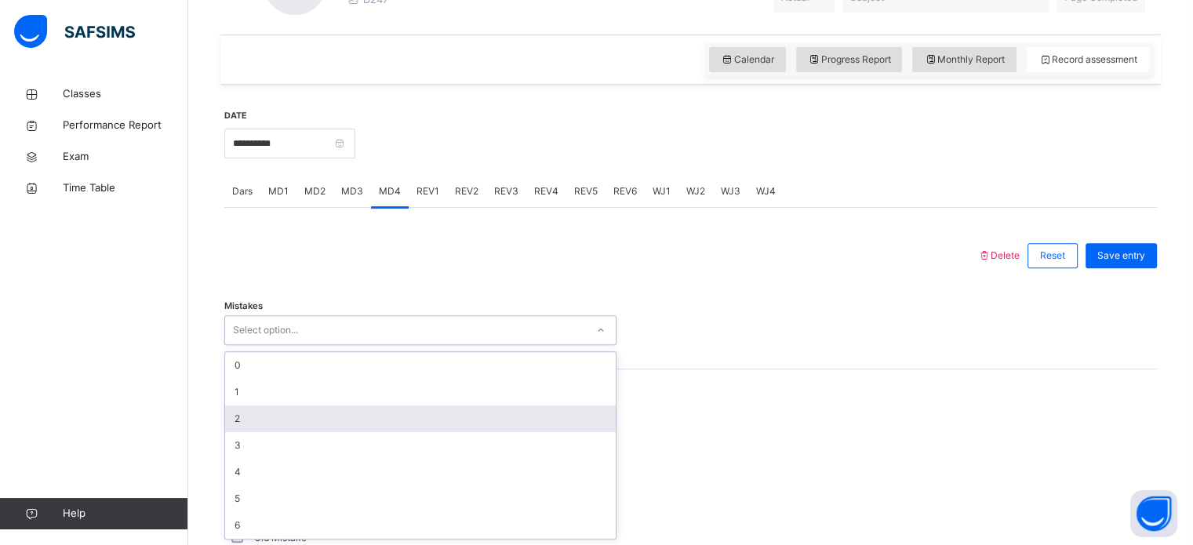
click at [358, 426] on div "2" at bounding box center [420, 419] width 391 height 27
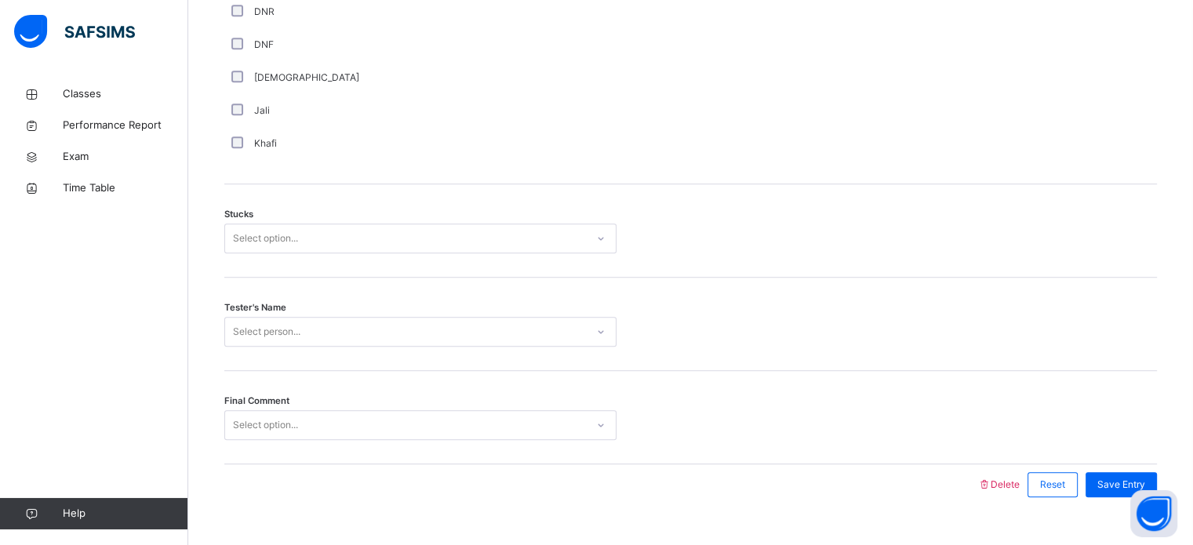
scroll to position [1213, 0]
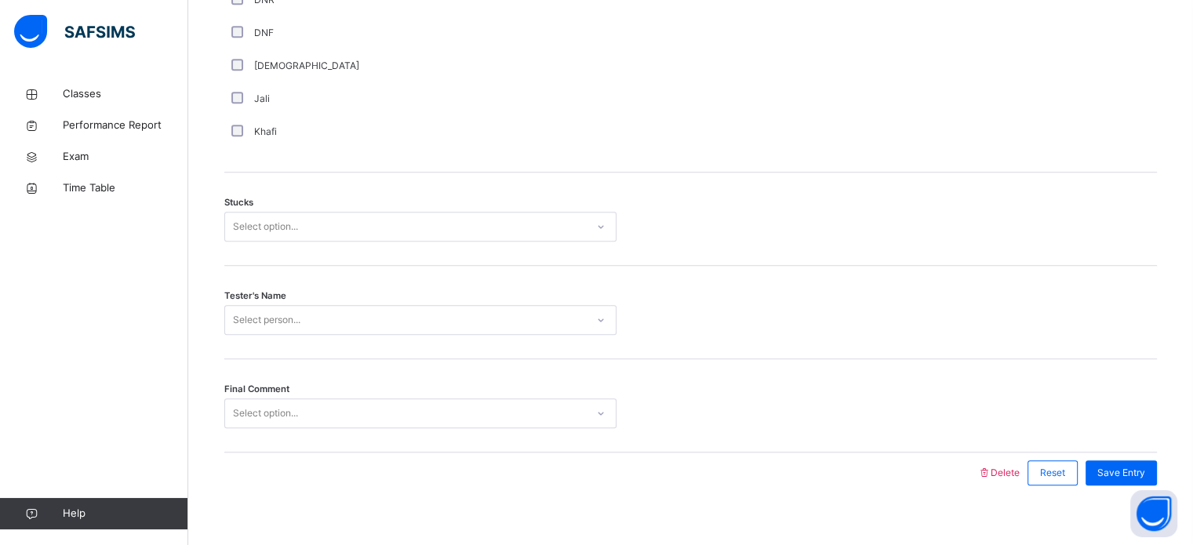
click at [344, 221] on div "Select option..." at bounding box center [405, 227] width 361 height 24
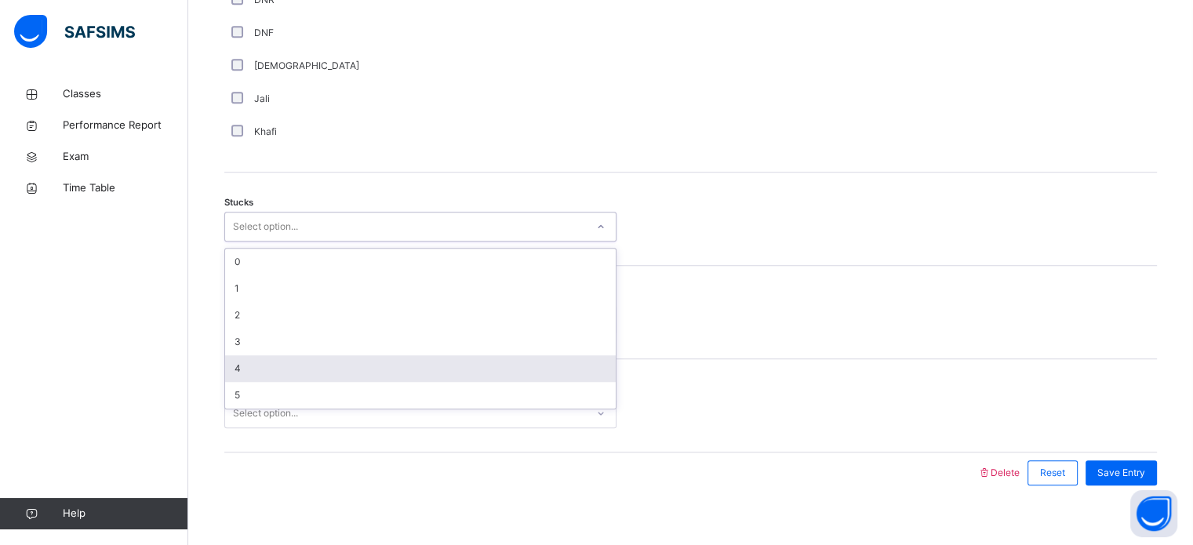
click at [286, 377] on div "4" at bounding box center [420, 368] width 391 height 27
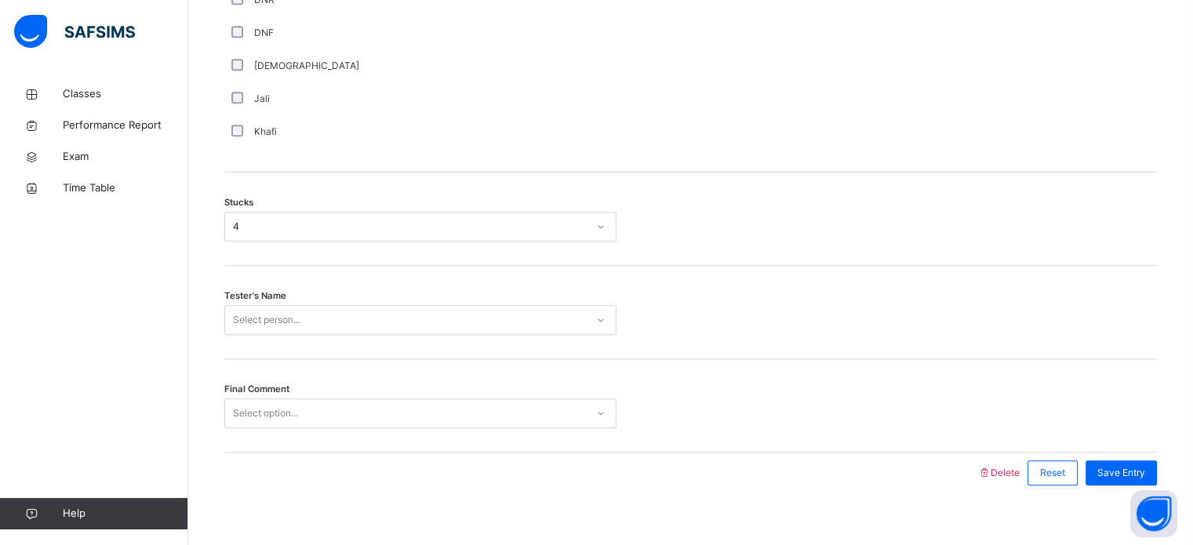
click at [340, 277] on div "Tester's Name Select person..." at bounding box center [690, 312] width 933 height 93
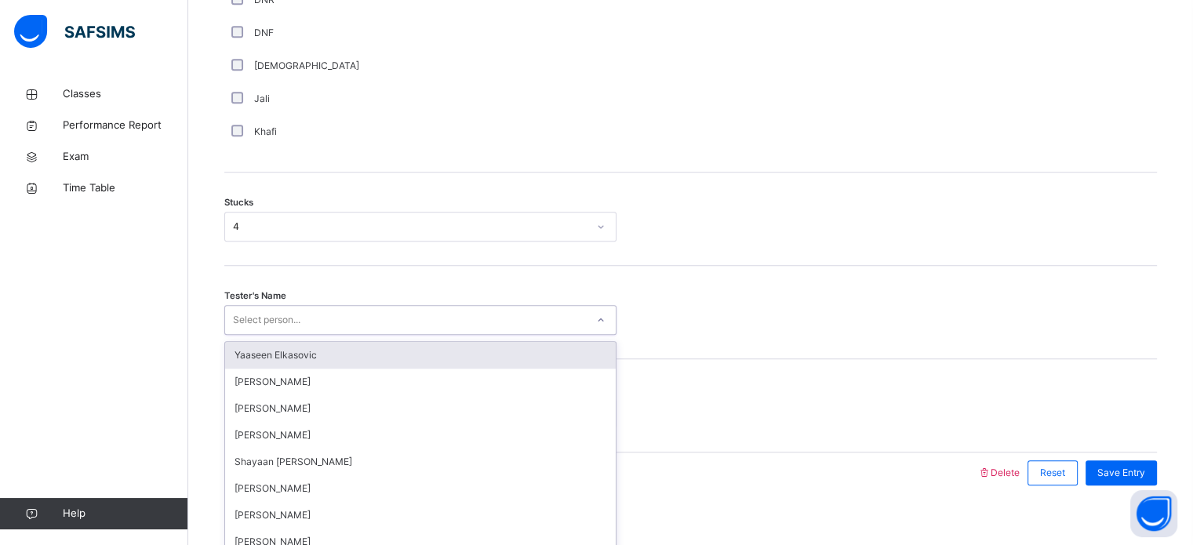
scroll to position [1230, 0]
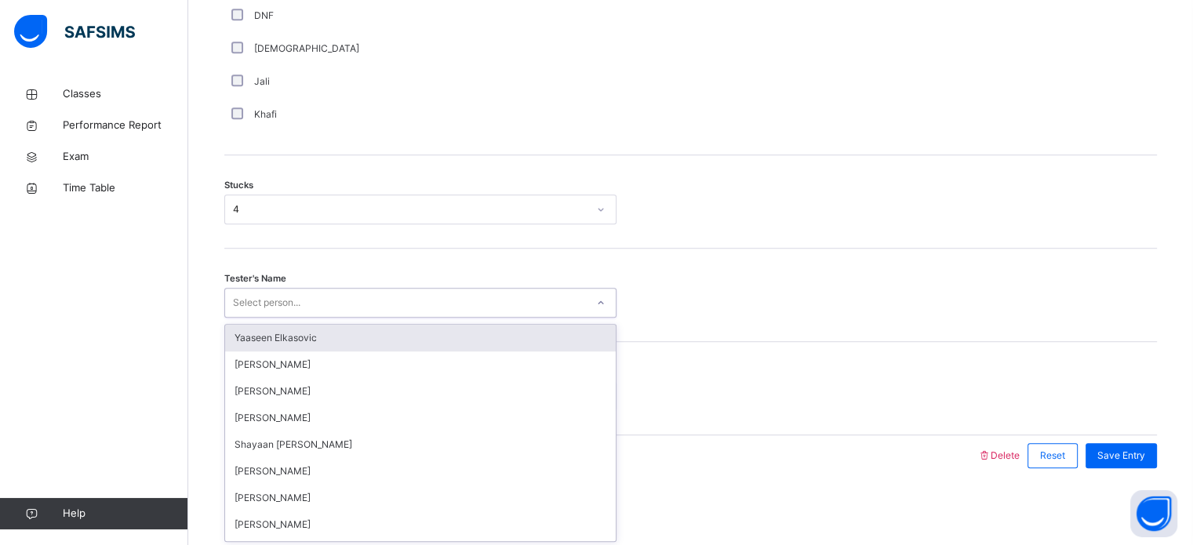
click at [331, 306] on div "Select person..." at bounding box center [420, 303] width 392 height 30
type input "****"
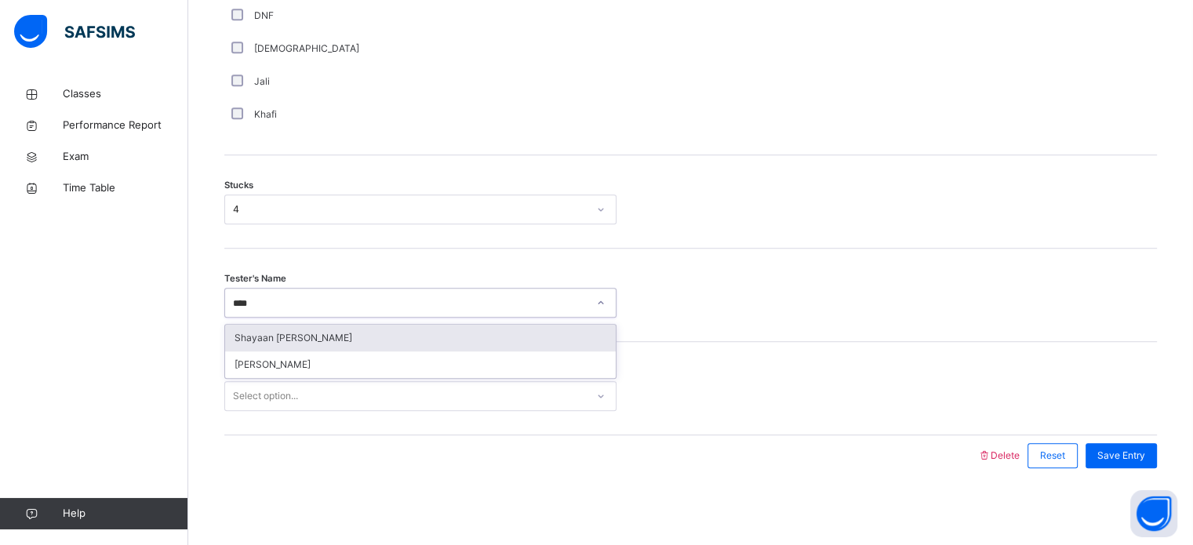
click at [308, 340] on div "Shayaan [PERSON_NAME]" at bounding box center [420, 338] width 391 height 27
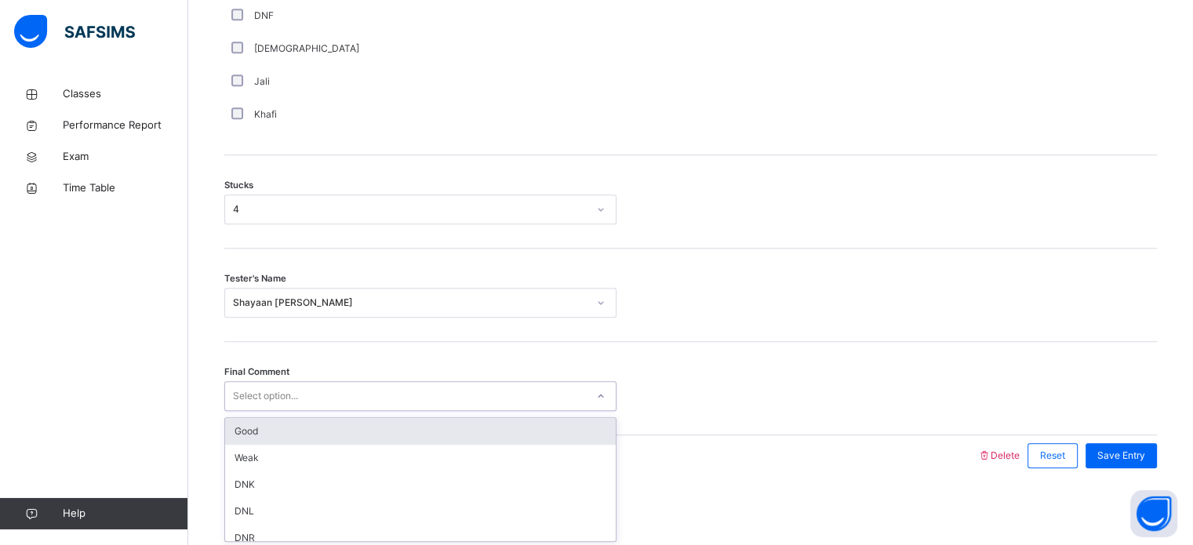
click at [313, 402] on div "Select option..." at bounding box center [405, 396] width 361 height 24
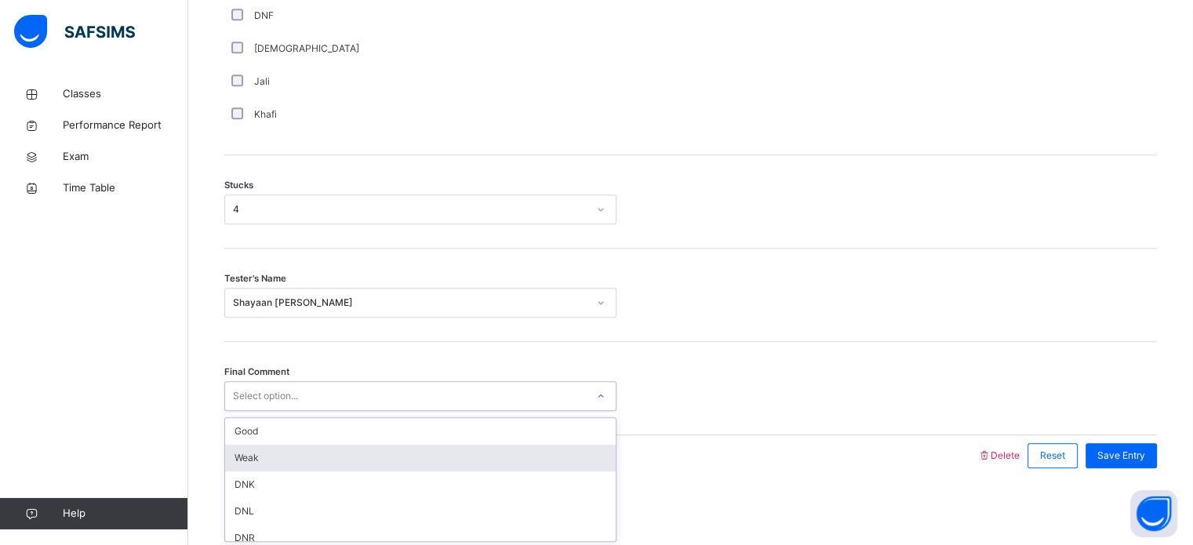
click at [312, 459] on div "Weak" at bounding box center [420, 458] width 391 height 27
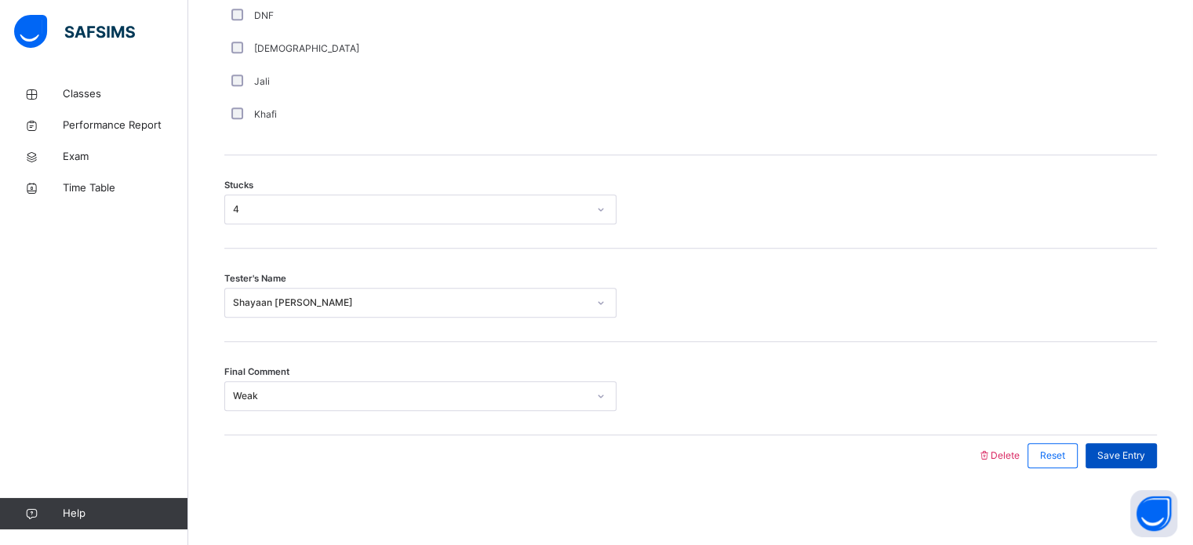
click at [1131, 462] on div "Save Entry" at bounding box center [1121, 455] width 71 height 25
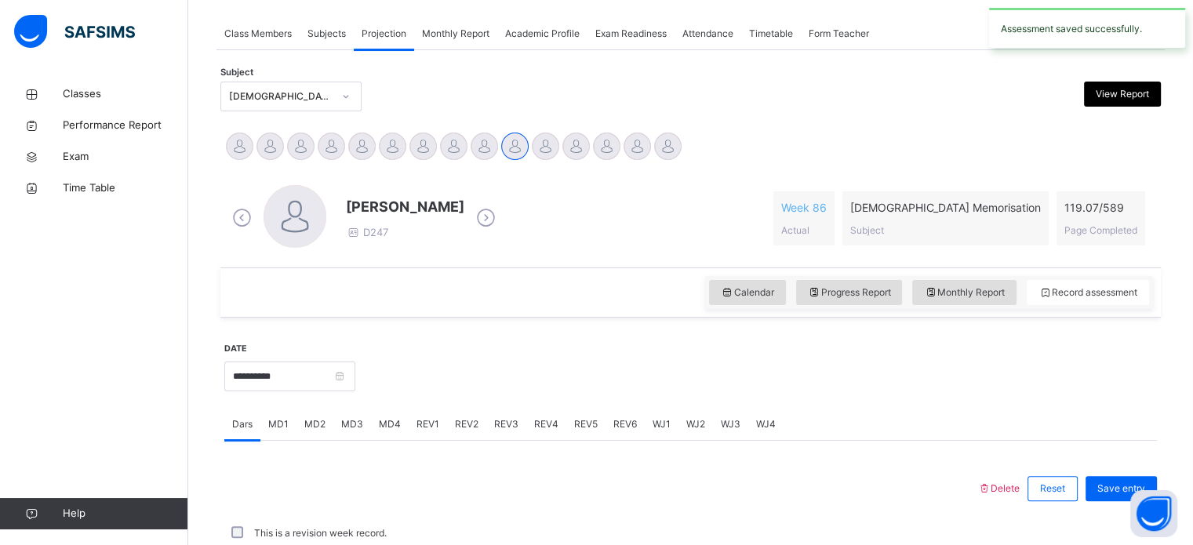
scroll to position [632, 0]
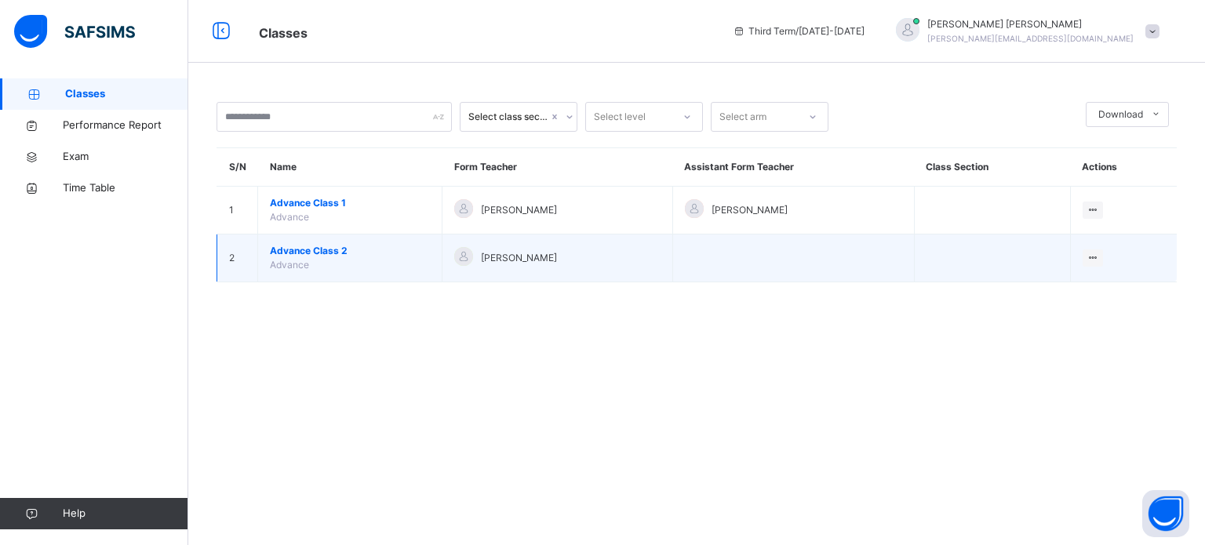
click at [328, 246] on span "Advance Class 2" at bounding box center [350, 251] width 160 height 14
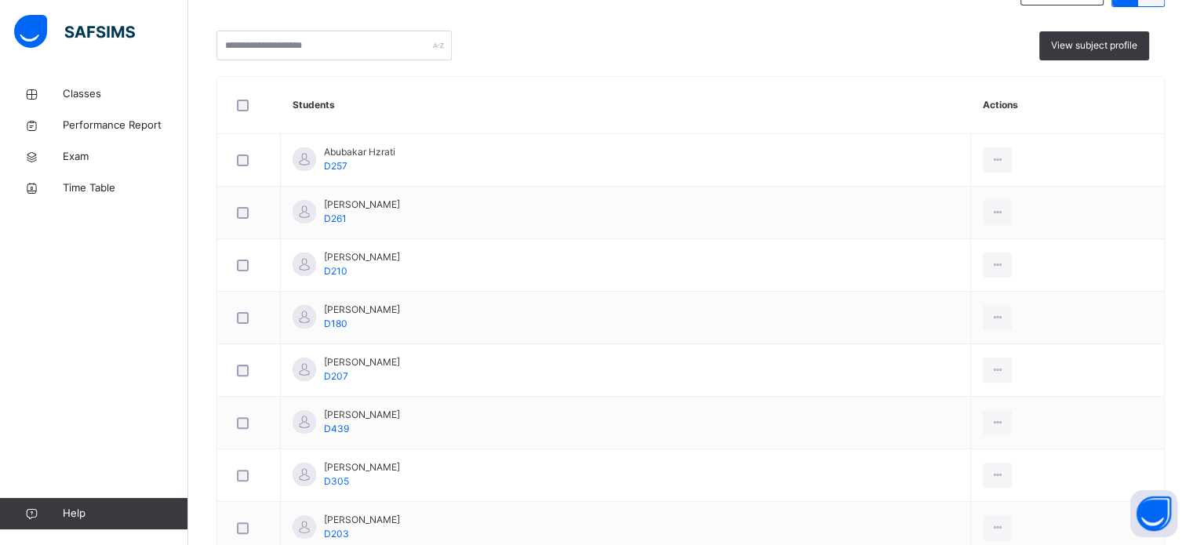
scroll to position [237, 0]
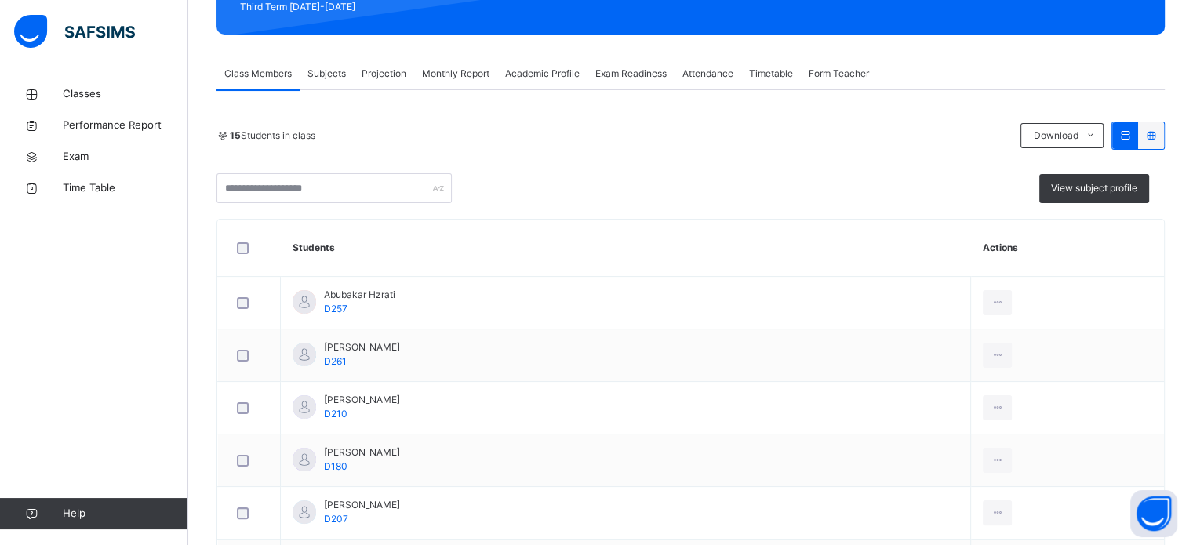
click at [383, 74] on span "Projection" at bounding box center [384, 74] width 45 height 14
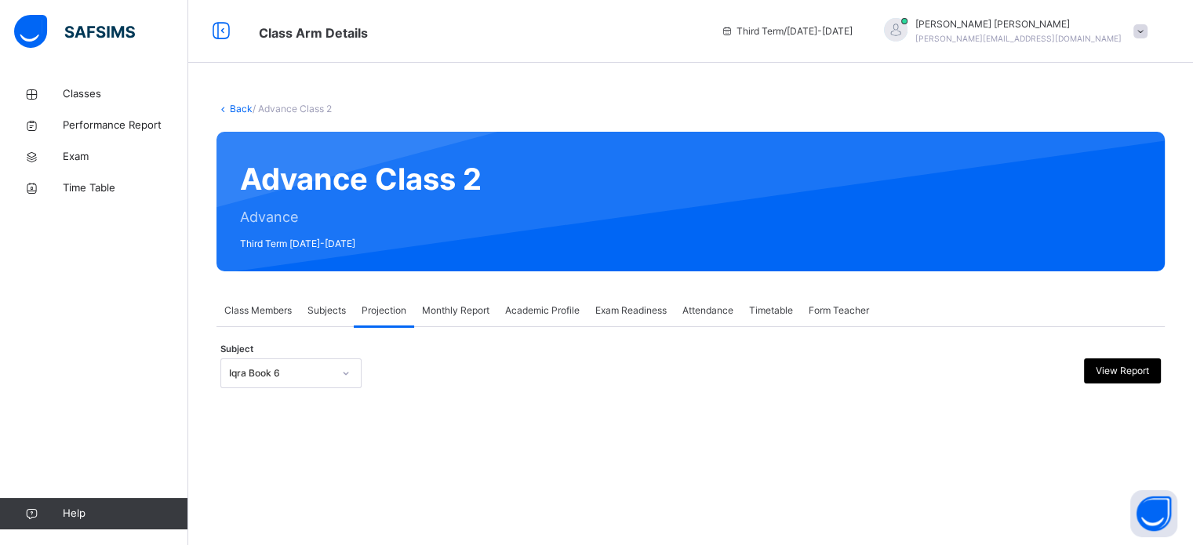
scroll to position [0, 0]
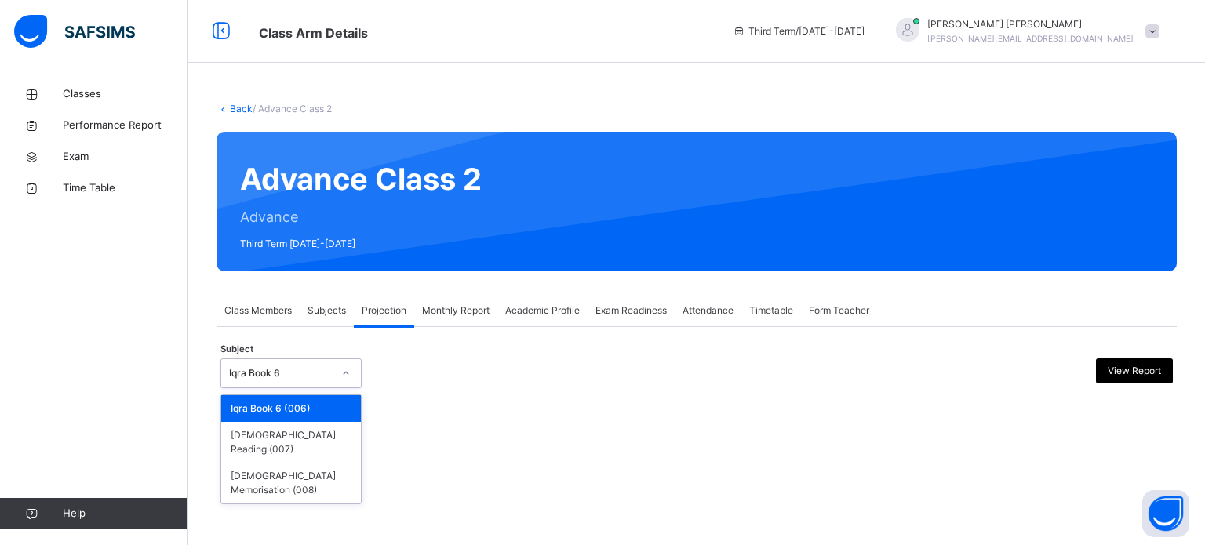
click at [309, 373] on div "Iqra Book 6" at bounding box center [281, 373] width 104 height 14
click at [299, 468] on div "[DEMOGRAPHIC_DATA] Memorisation (008)" at bounding box center [291, 483] width 140 height 41
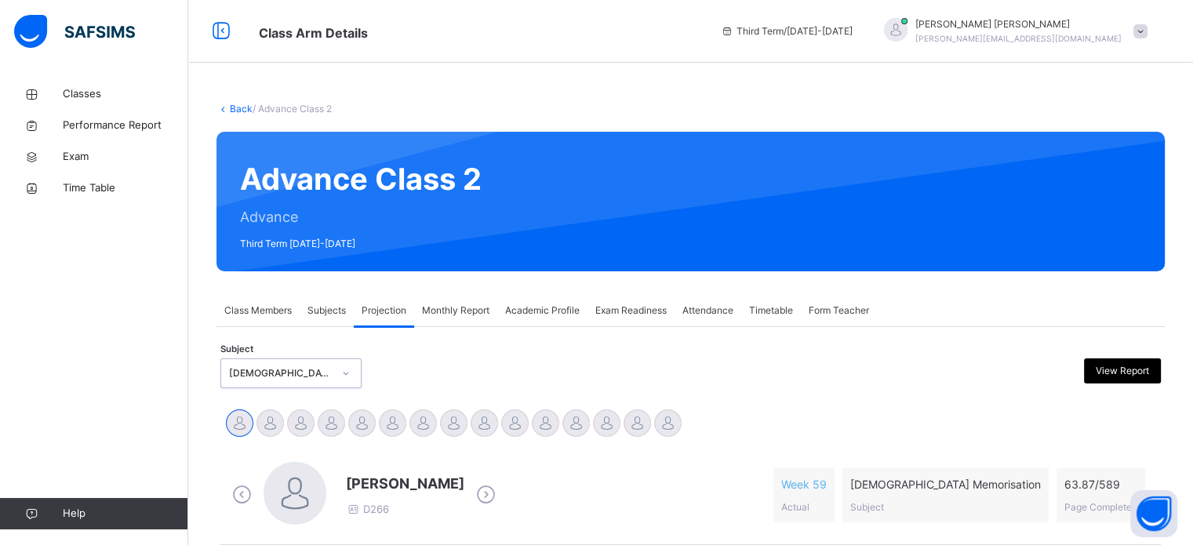
scroll to position [277, 0]
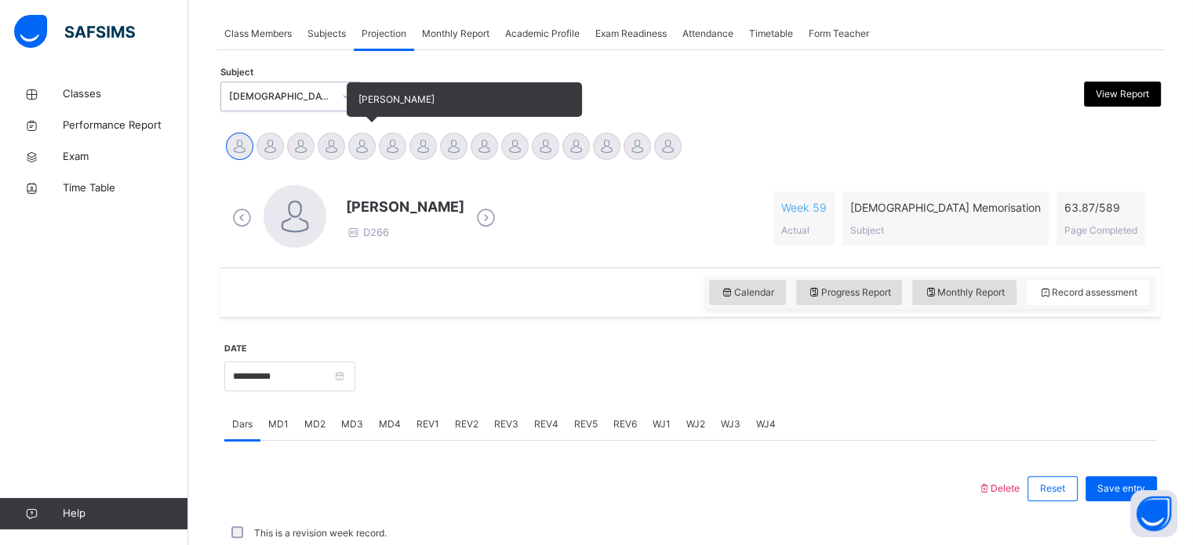
click at [362, 152] on div at bounding box center [361, 146] width 27 height 27
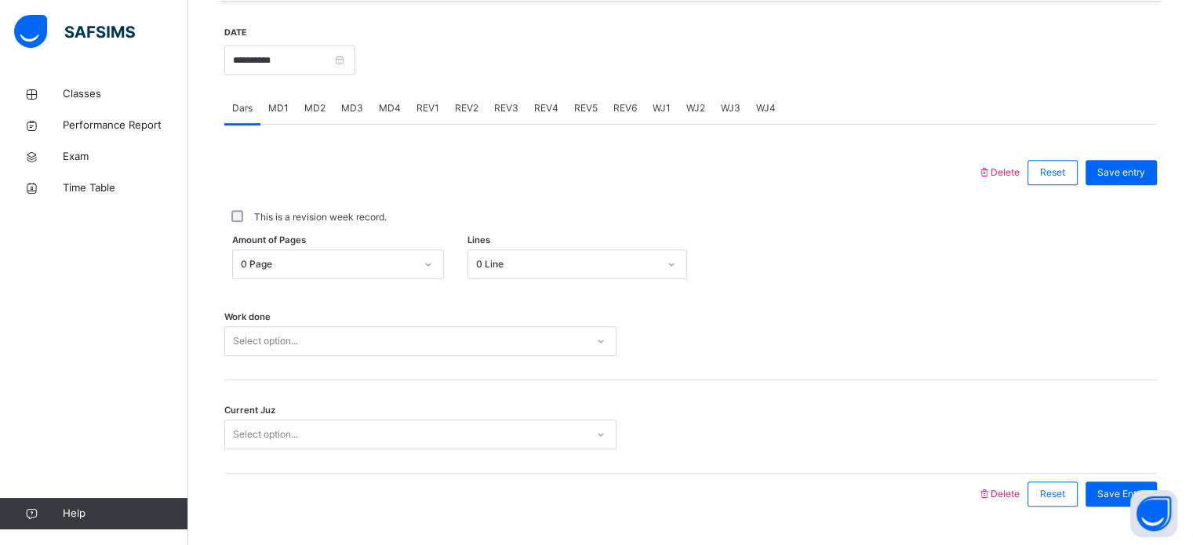
scroll to position [594, 0]
click at [389, 109] on span "MD4" at bounding box center [390, 107] width 22 height 14
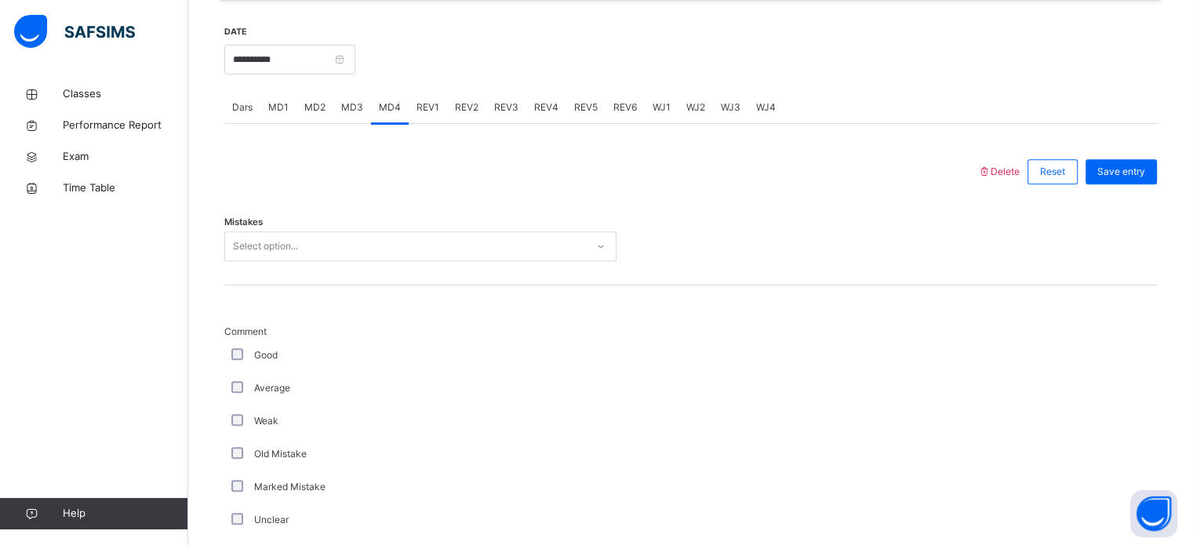
click at [351, 103] on span "MD3" at bounding box center [352, 107] width 22 height 14
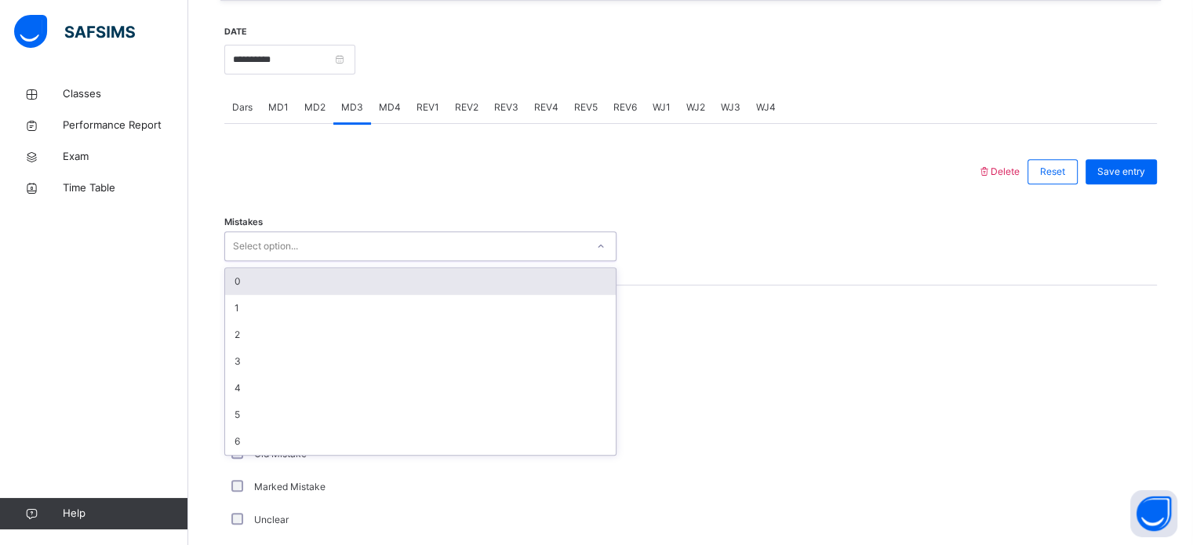
click at [307, 244] on div "Select option..." at bounding box center [405, 247] width 361 height 24
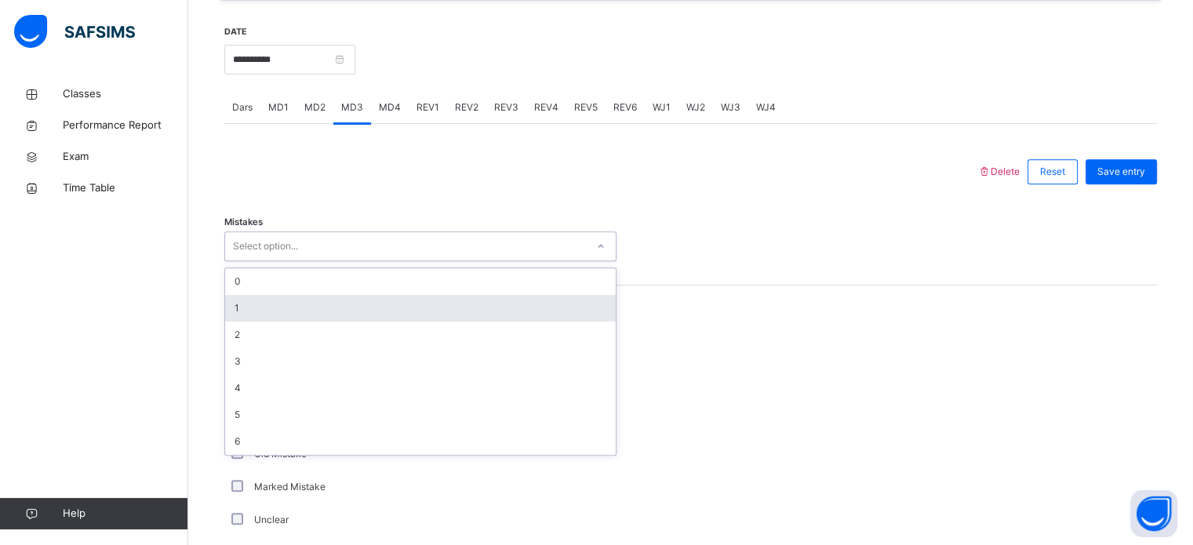
click at [295, 300] on div "1" at bounding box center [420, 308] width 391 height 27
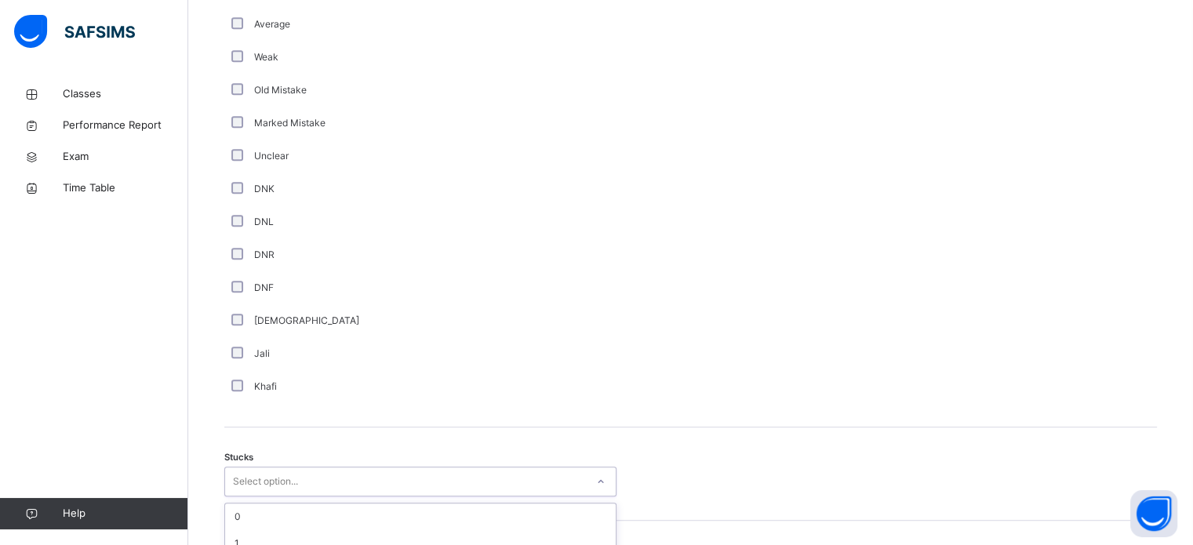
scroll to position [1083, 0]
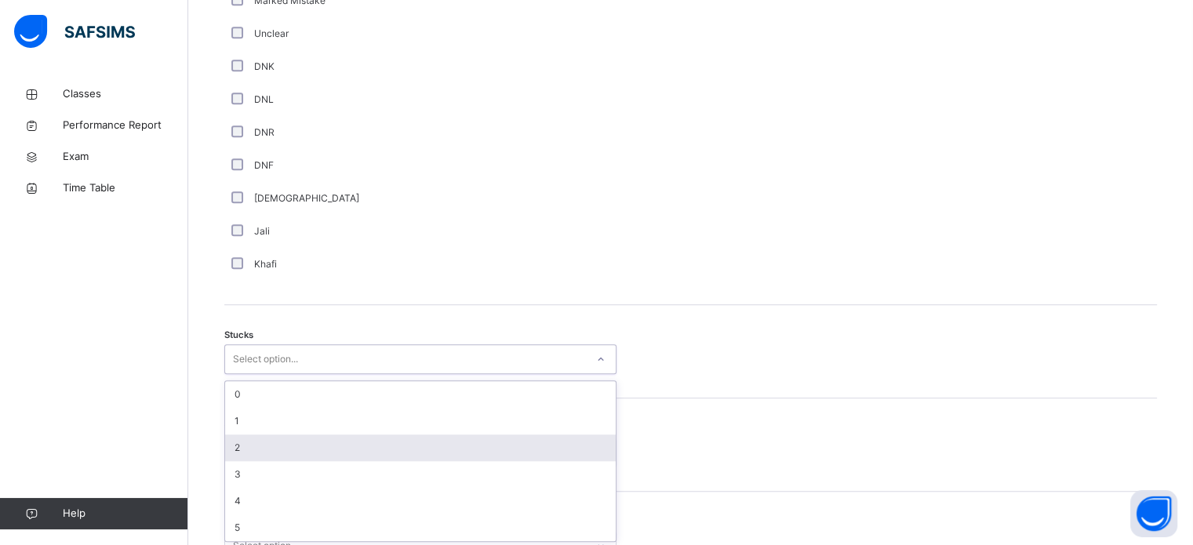
click at [258, 374] on div "option 2 focused, 3 of 6. 6 results available. Use Up and Down to choose option…" at bounding box center [420, 359] width 392 height 30
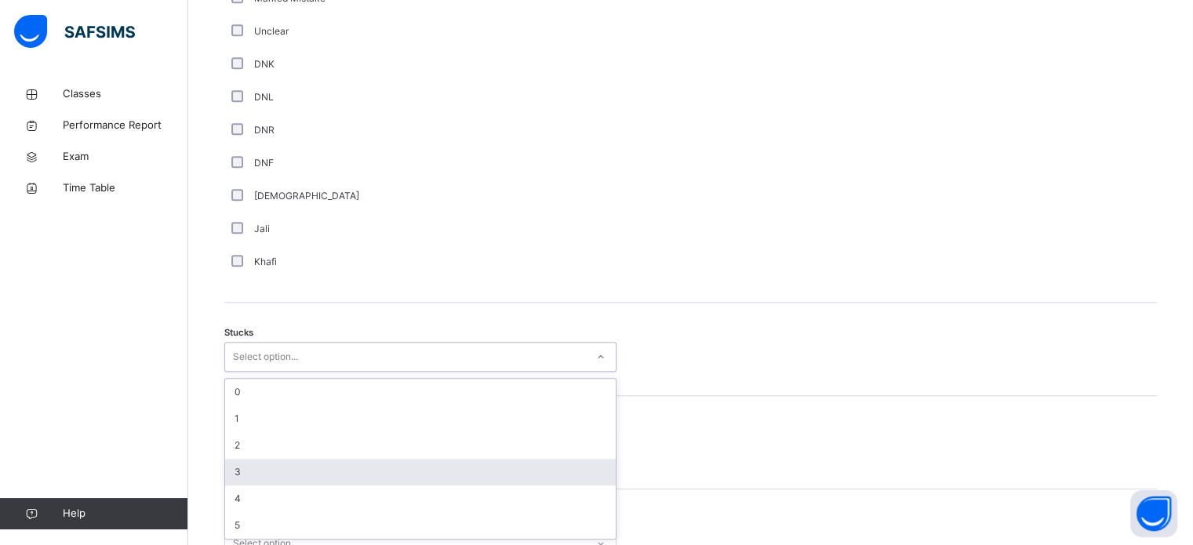
click at [238, 473] on div "3" at bounding box center [420, 472] width 391 height 27
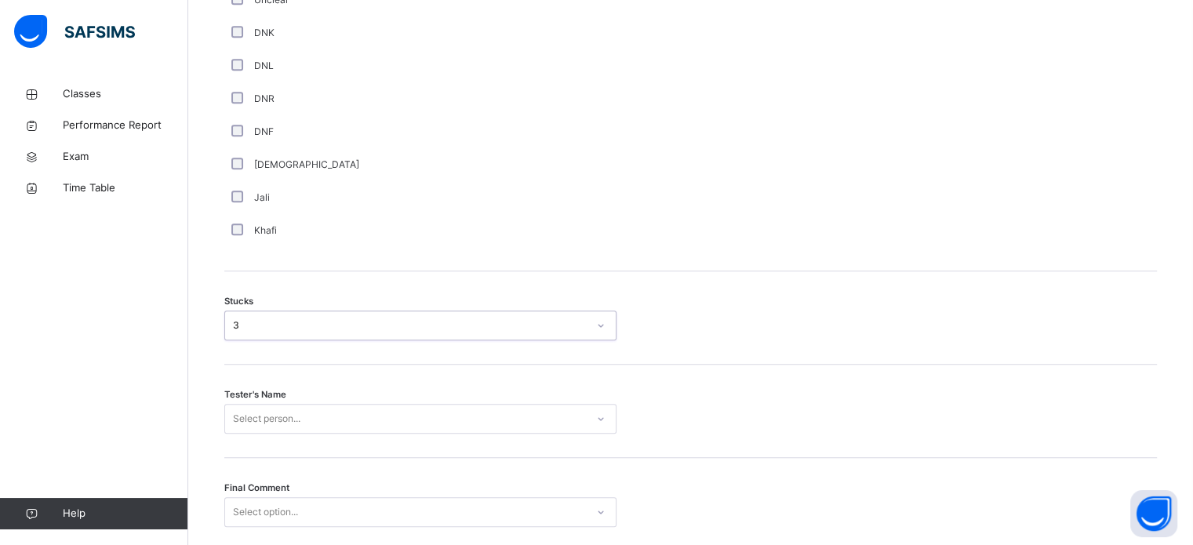
scroll to position [1230, 0]
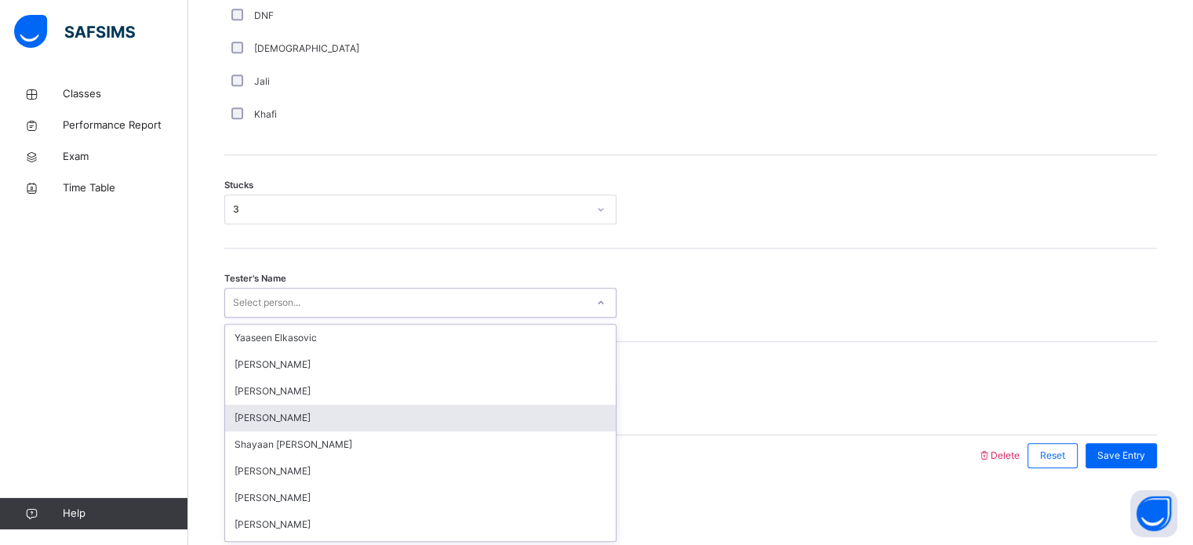
click at [281, 318] on div "option [PERSON_NAME] focused, 4 of 89. 89 results available. Use Up and Down to…" at bounding box center [420, 303] width 392 height 30
type input "**"
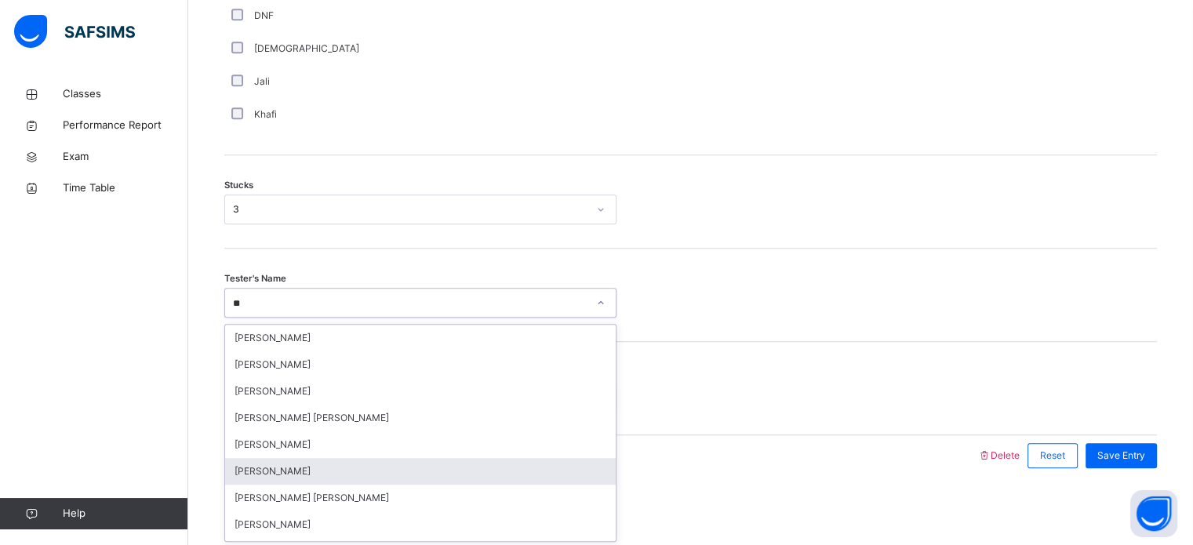
click at [285, 470] on div "[PERSON_NAME]" at bounding box center [420, 471] width 391 height 27
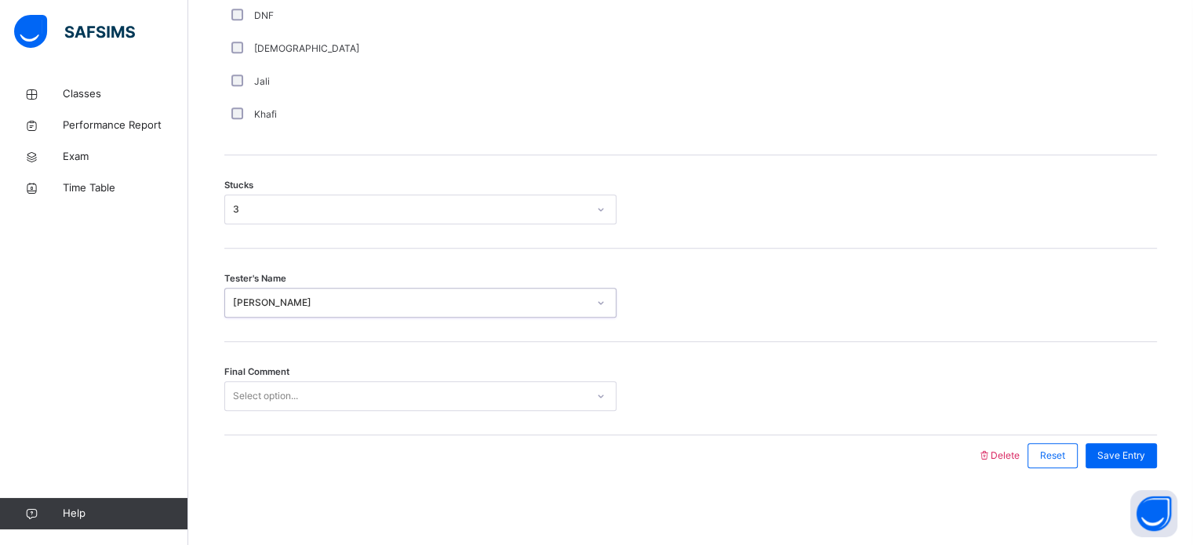
click at [278, 395] on div "Select option..." at bounding box center [265, 396] width 65 height 30
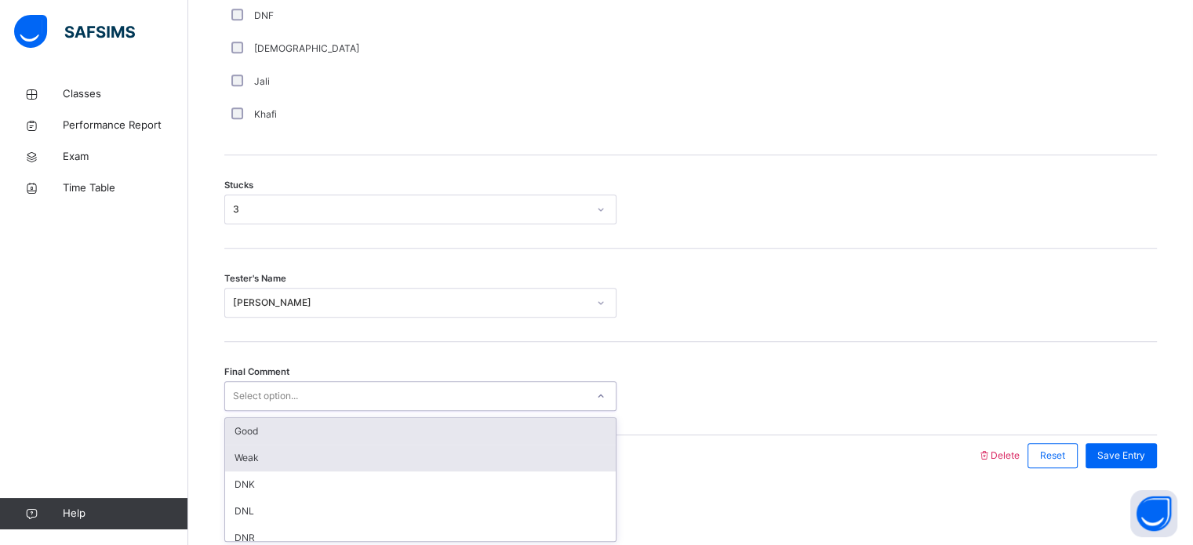
click at [386, 451] on div "Weak" at bounding box center [420, 458] width 391 height 27
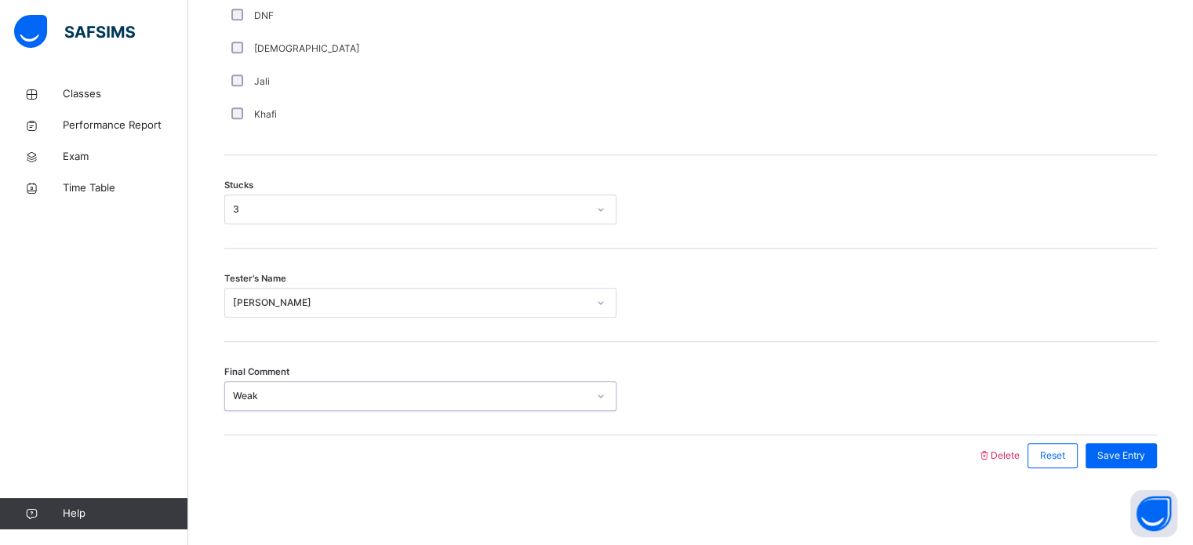
click at [507, 430] on div "Final Comment option Weak, selected. 0 results available. Select is focused ,ty…" at bounding box center [690, 388] width 933 height 93
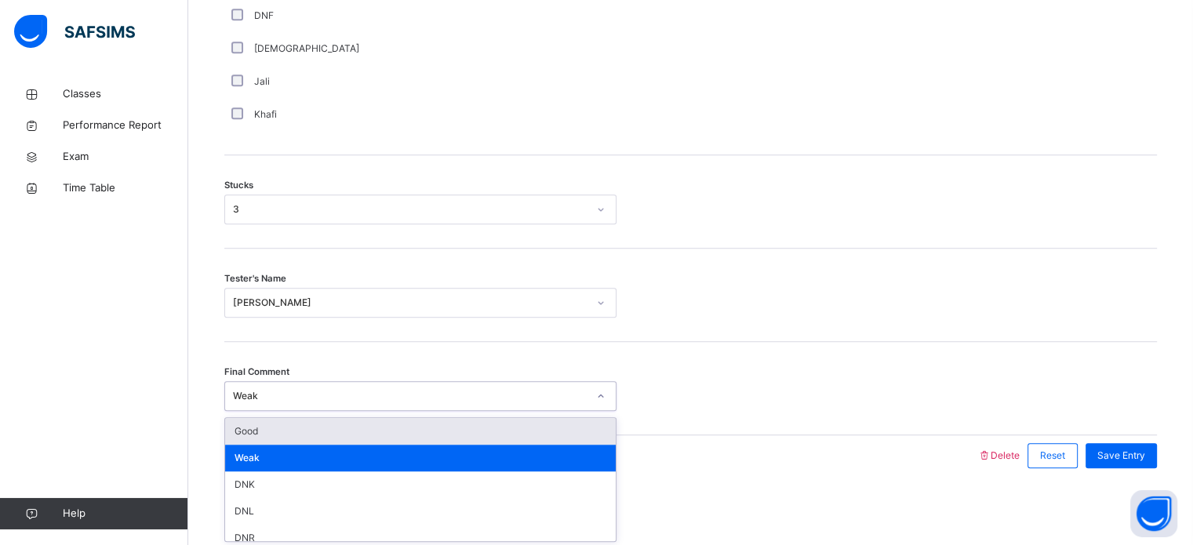
click at [550, 422] on div "Good" at bounding box center [420, 431] width 391 height 27
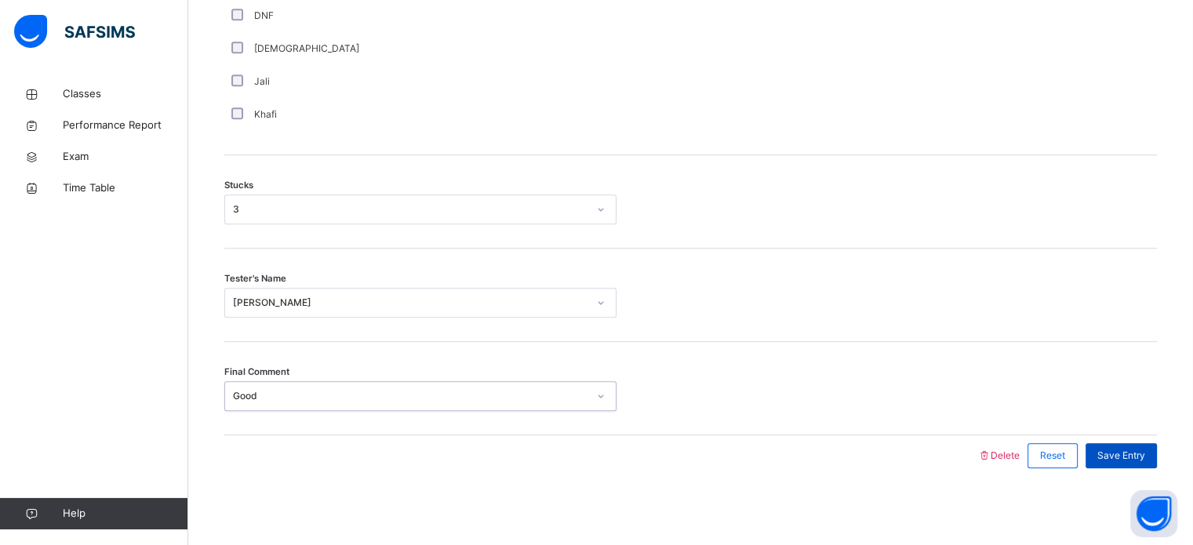
click at [1121, 446] on div "Save Entry" at bounding box center [1121, 455] width 71 height 25
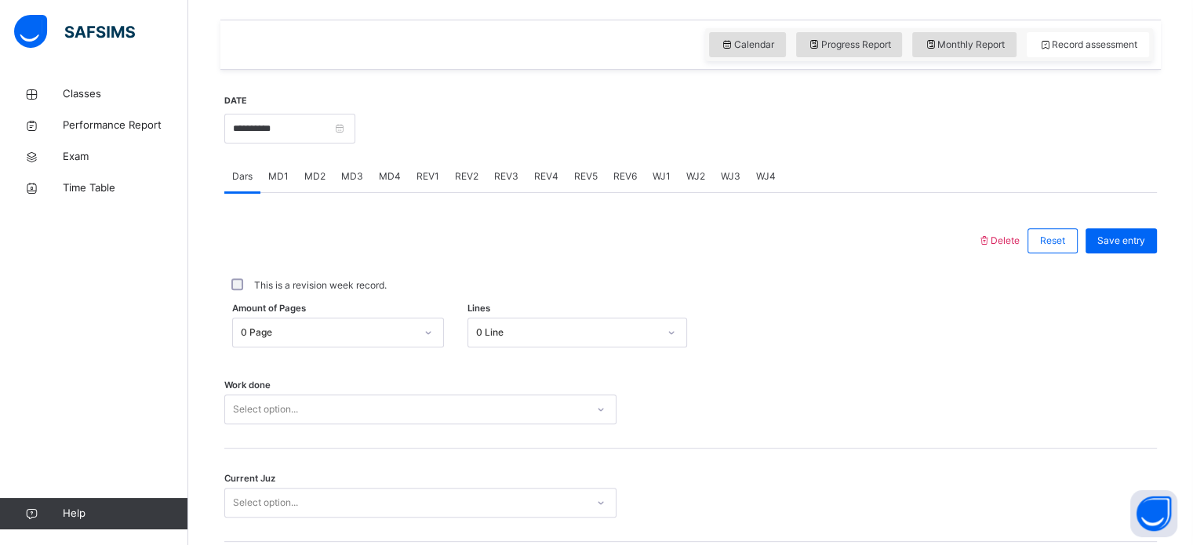
scroll to position [524, 0]
click at [389, 176] on span "MD4" at bounding box center [390, 177] width 22 height 14
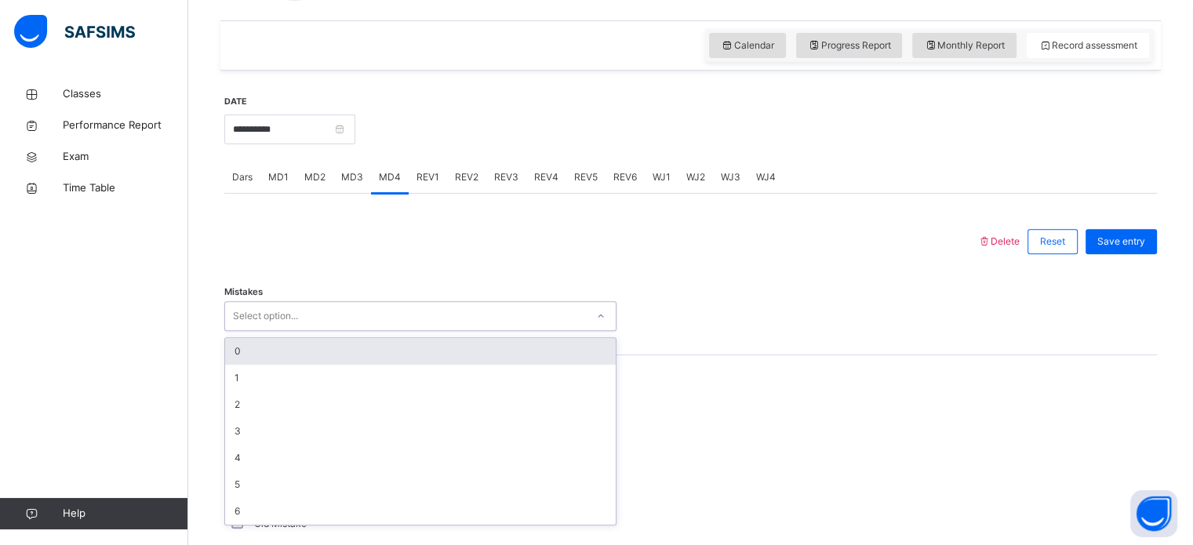
click at [392, 360] on div "0" at bounding box center [420, 351] width 391 height 27
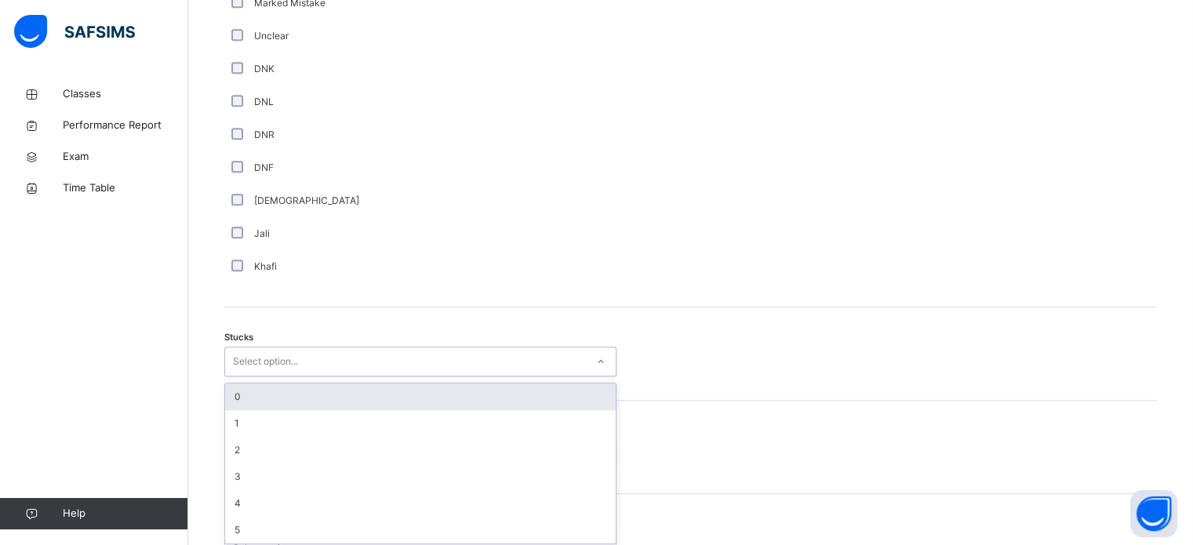
scroll to position [1083, 0]
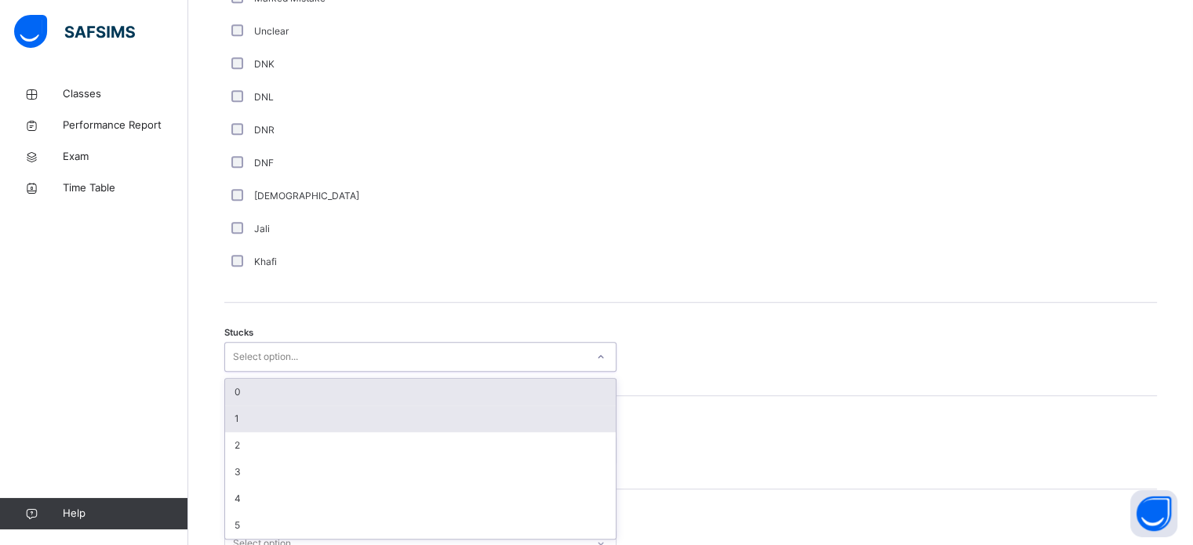
click at [298, 429] on div "1" at bounding box center [420, 419] width 391 height 27
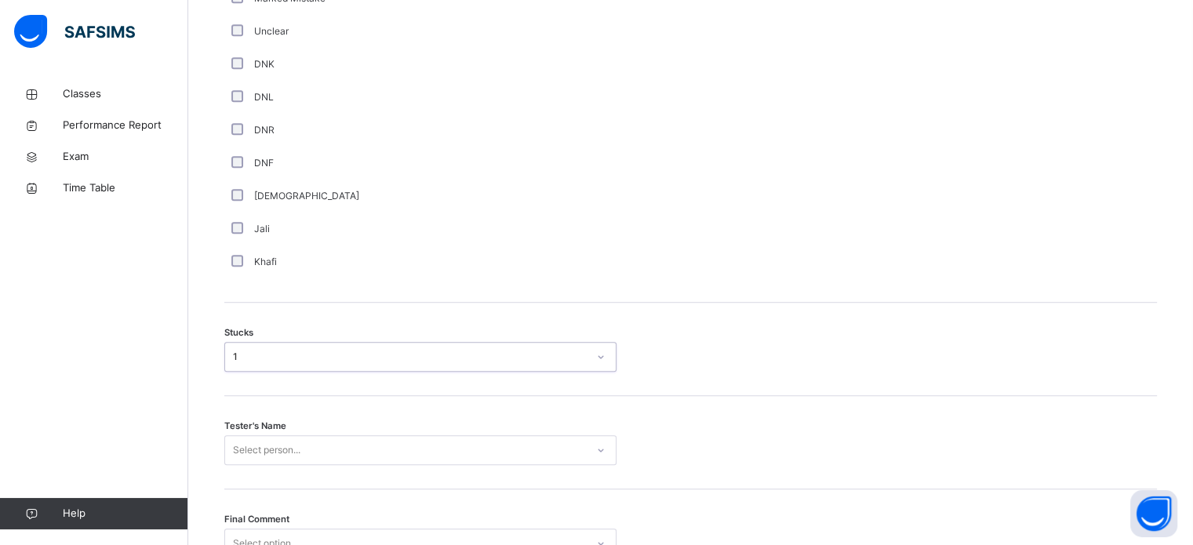
scroll to position [1230, 0]
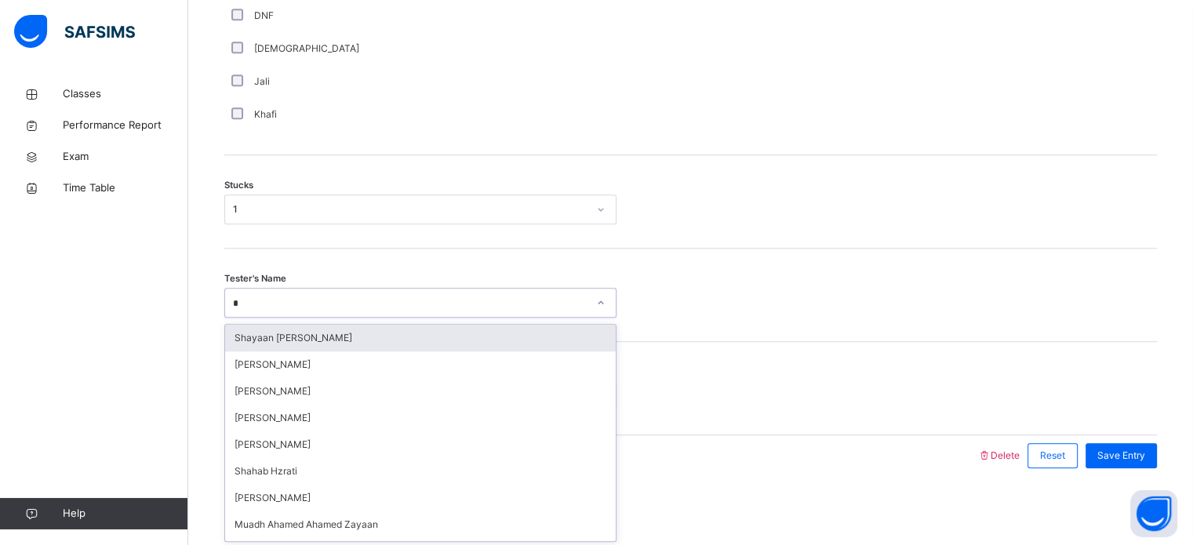
type input "**"
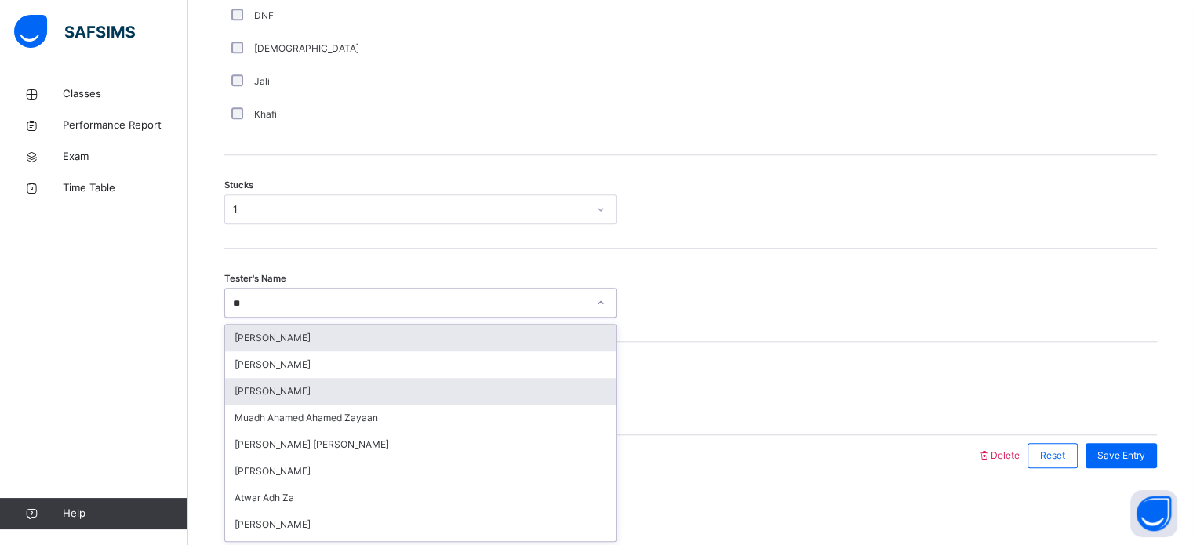
click at [296, 395] on div "[PERSON_NAME]" at bounding box center [420, 391] width 391 height 27
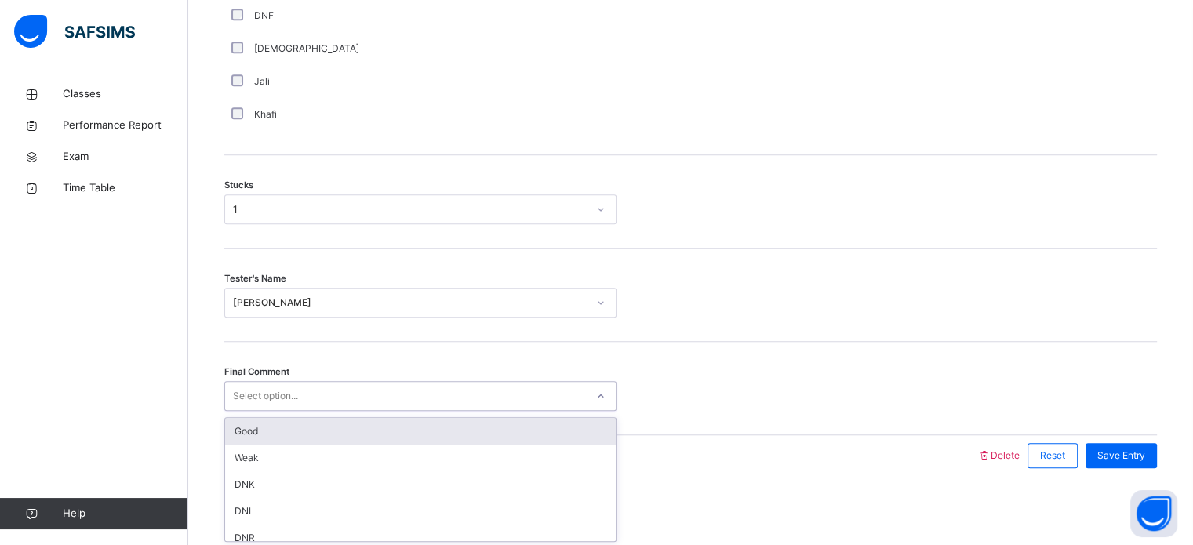
click at [357, 433] on div "Good" at bounding box center [420, 431] width 391 height 27
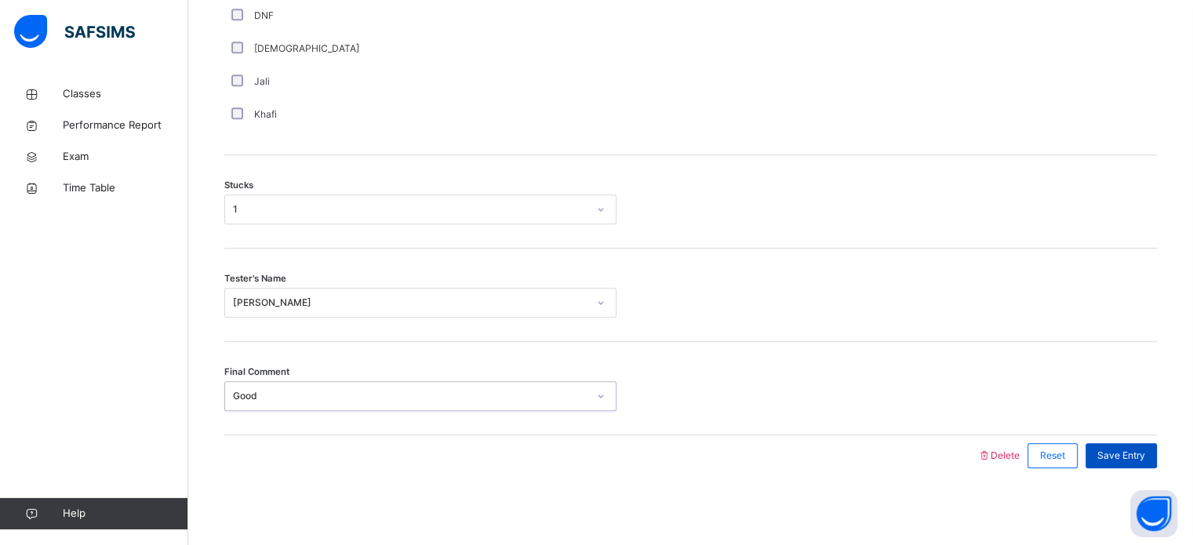
click at [1149, 464] on div "Save Entry" at bounding box center [1121, 455] width 71 height 25
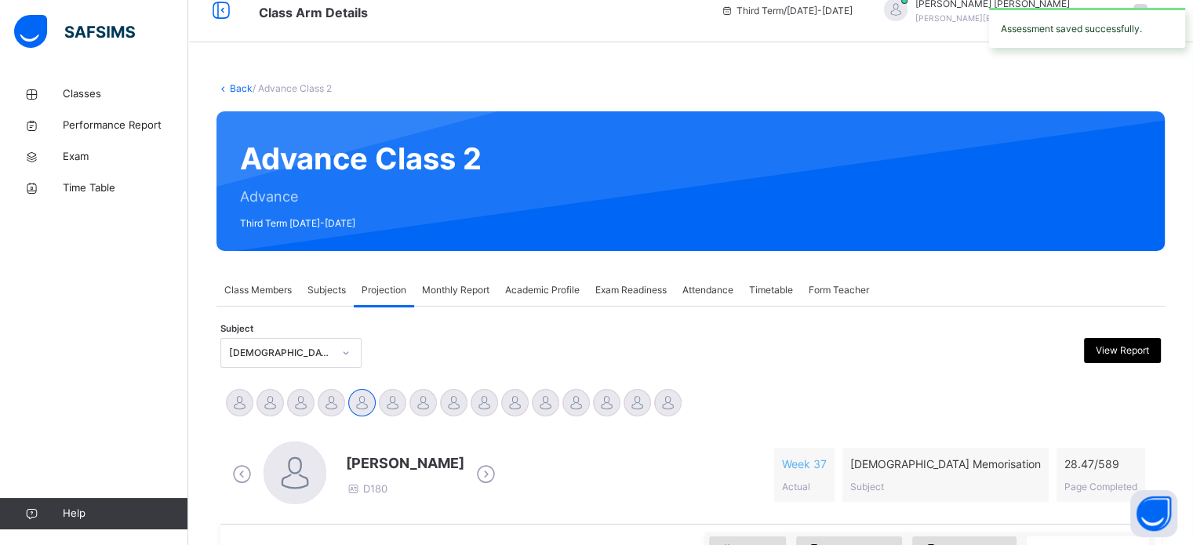
scroll to position [0, 0]
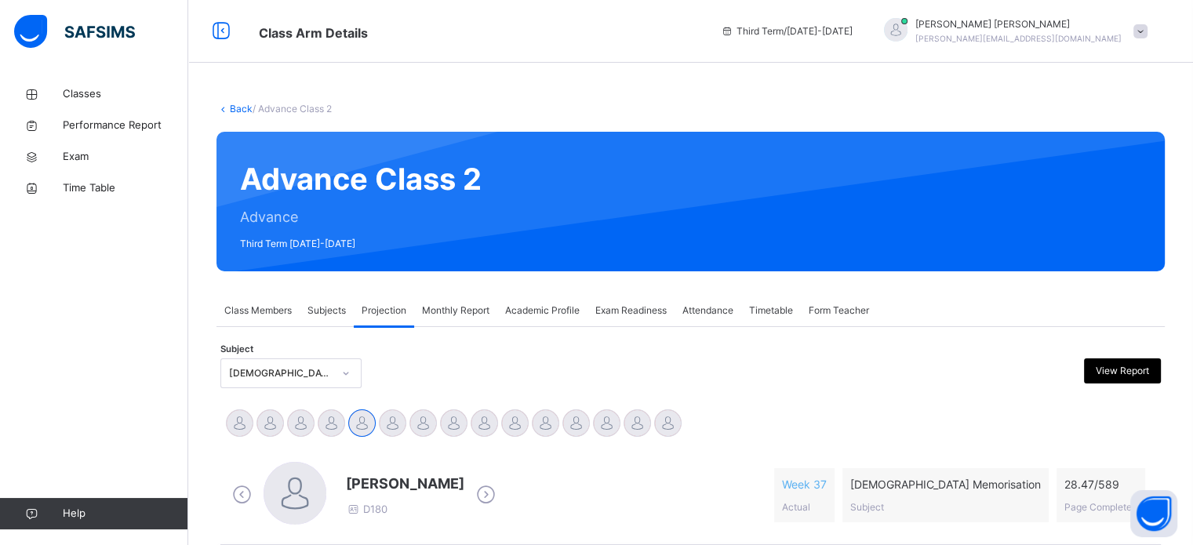
click at [60, 544] on div "Classes Performance Report Exam Time Table Help" at bounding box center [94, 304] width 188 height 482
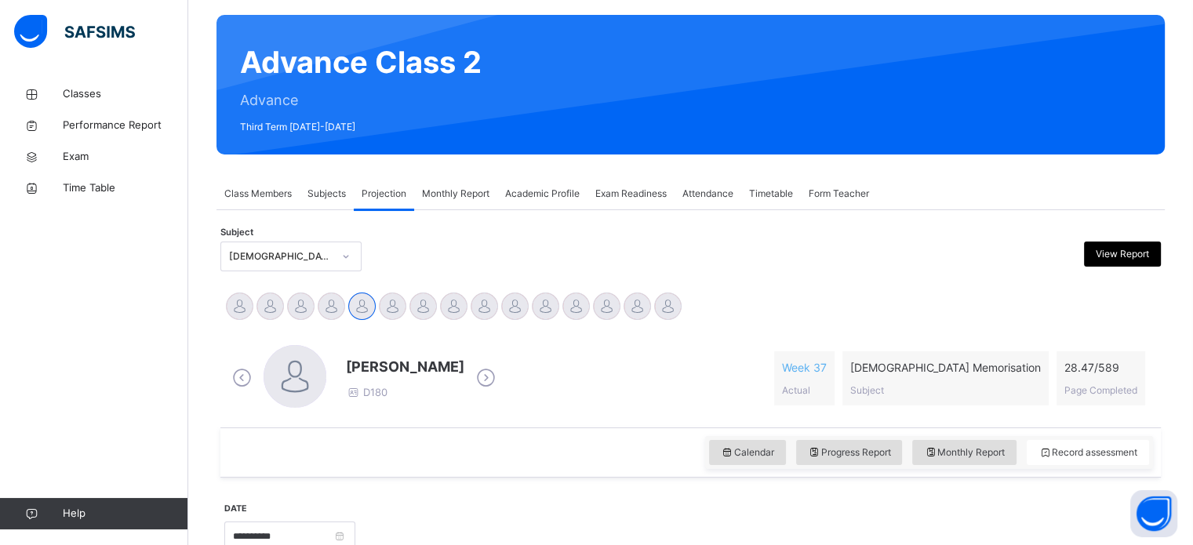
scroll to position [113, 0]
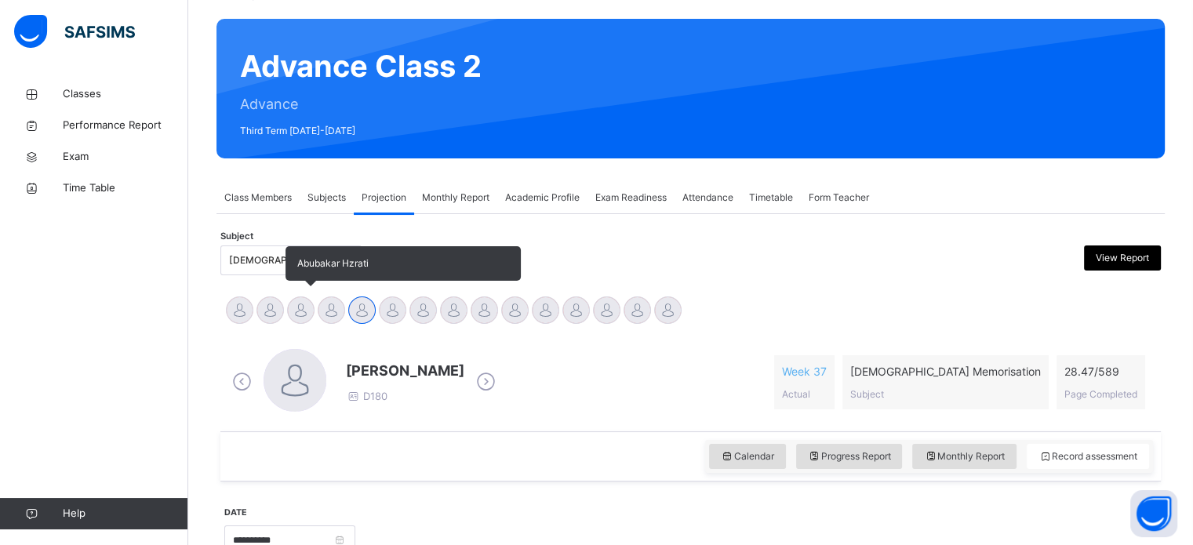
click at [309, 306] on div at bounding box center [300, 310] width 27 height 27
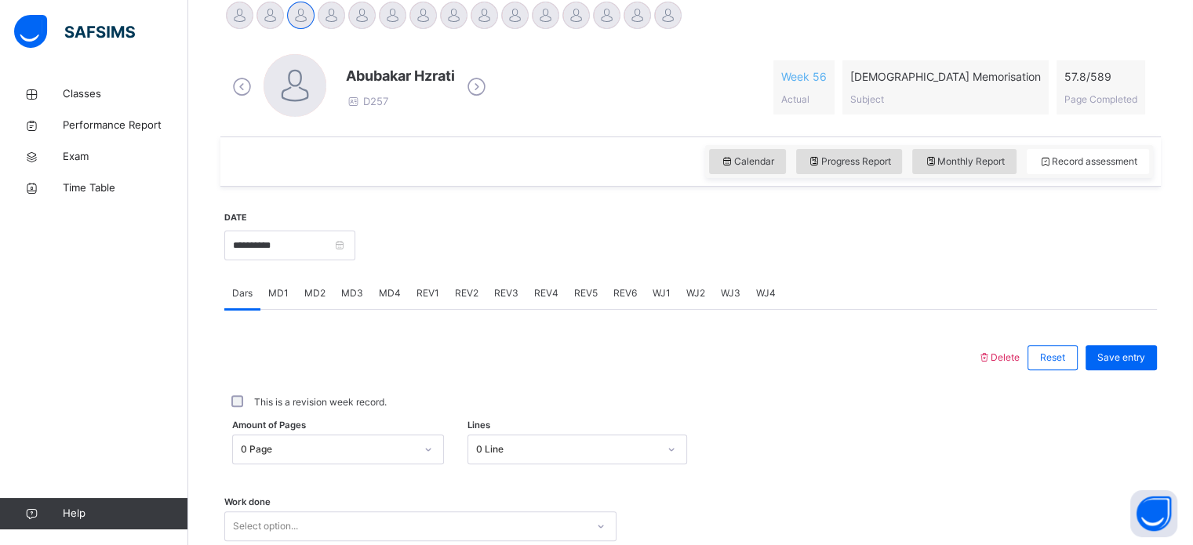
scroll to position [409, 0]
click at [302, 232] on input "**********" at bounding box center [289, 245] width 131 height 30
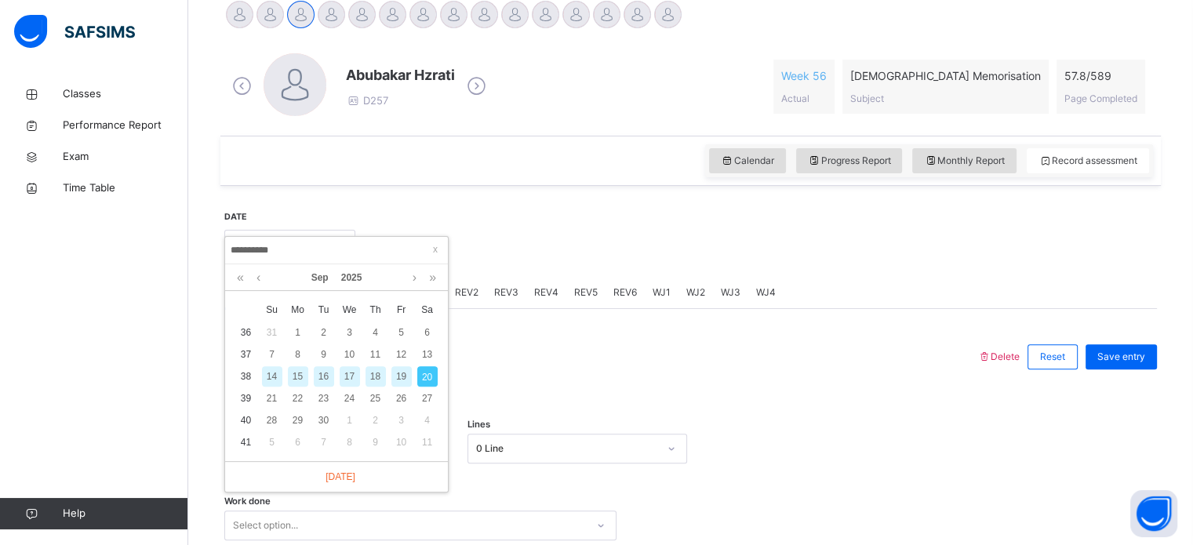
click at [371, 380] on div "18" at bounding box center [376, 376] width 20 height 20
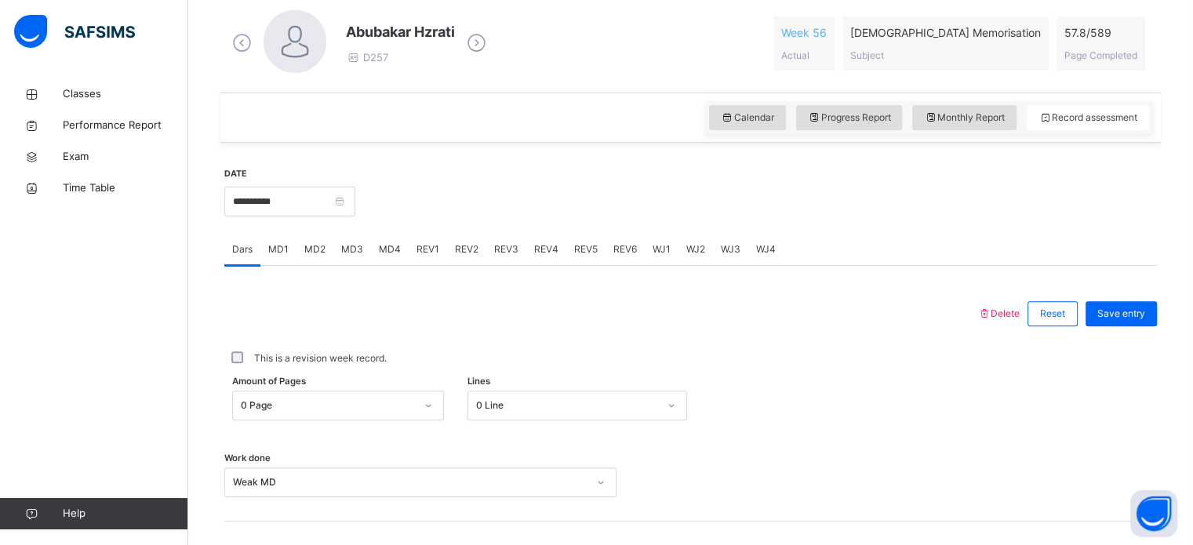
scroll to position [453, 0]
click at [351, 246] on span "MD3" at bounding box center [352, 249] width 22 height 14
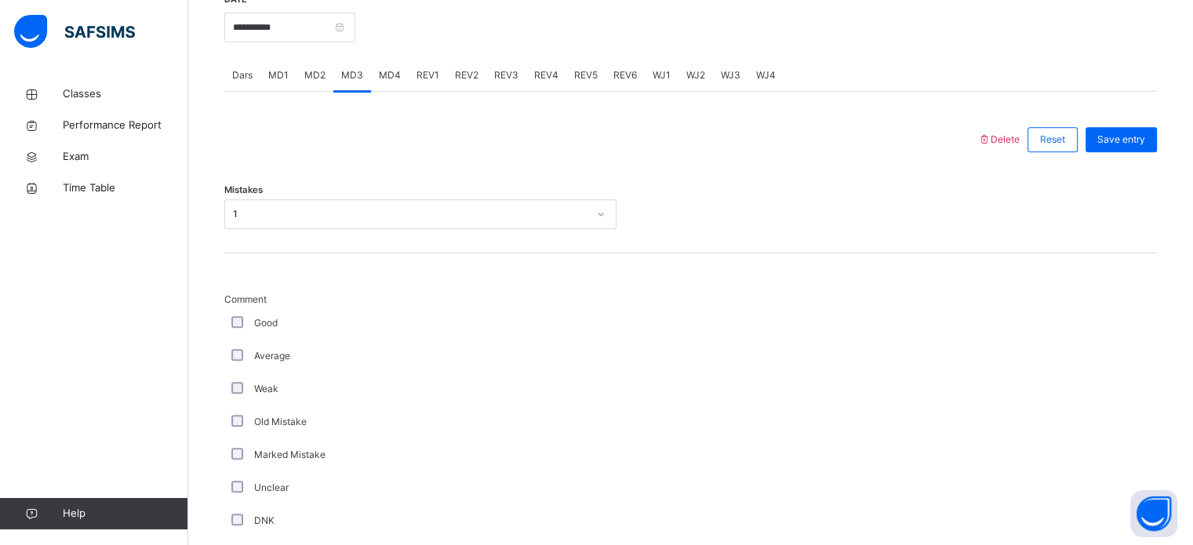
click at [348, 298] on span "Comment" at bounding box center [420, 300] width 392 height 14
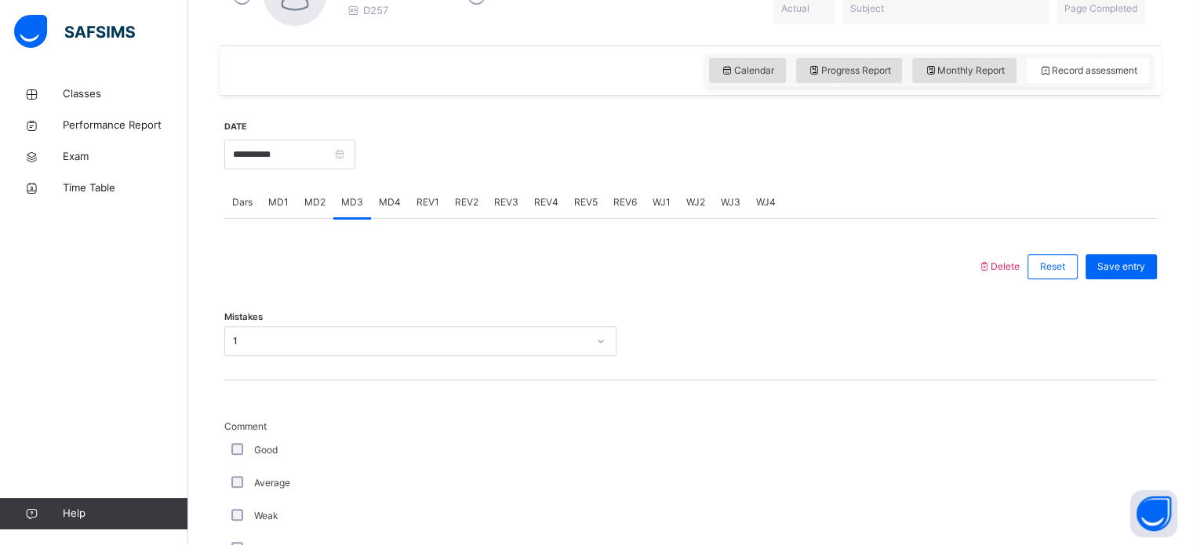
scroll to position [500, 0]
click at [395, 202] on span "MD4" at bounding box center [390, 201] width 22 height 14
click at [245, 207] on div "Dars" at bounding box center [242, 200] width 36 height 31
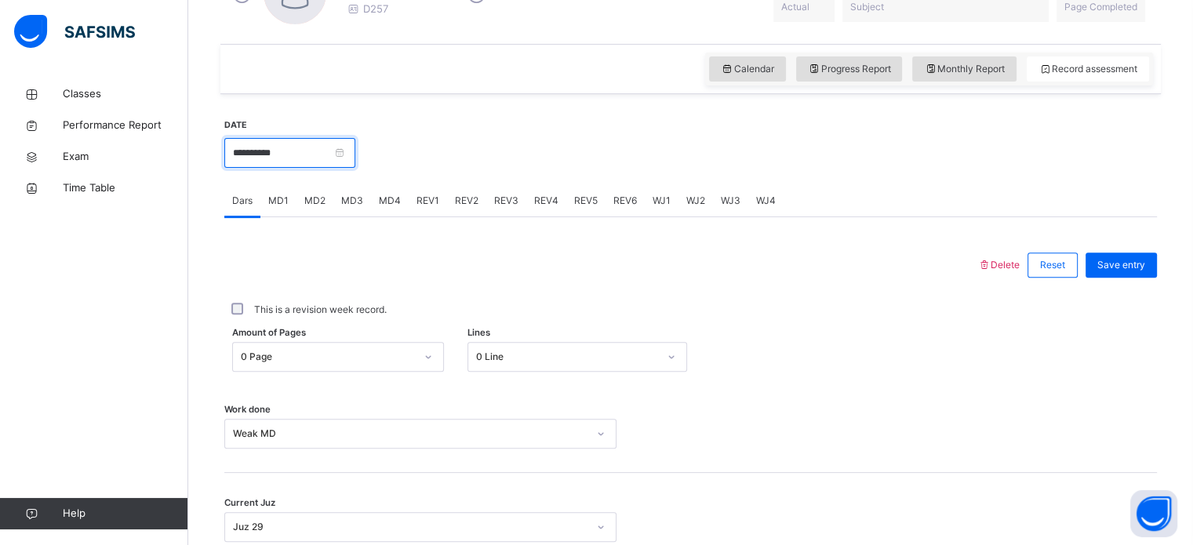
click at [245, 147] on input "**********" at bounding box center [289, 153] width 131 height 30
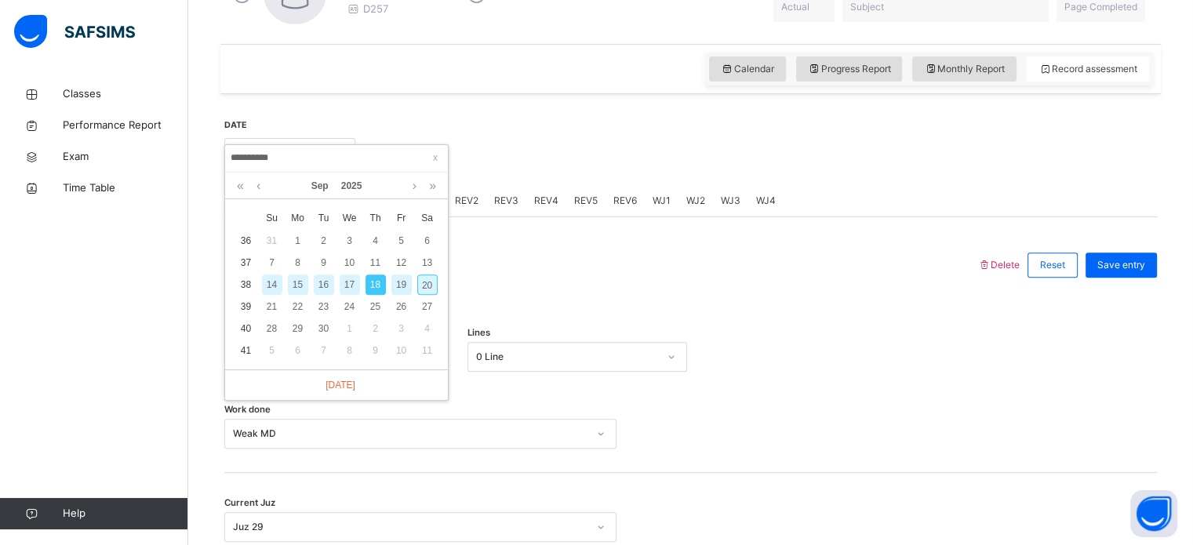
click at [427, 278] on div "20" at bounding box center [427, 285] width 20 height 20
type input "**********"
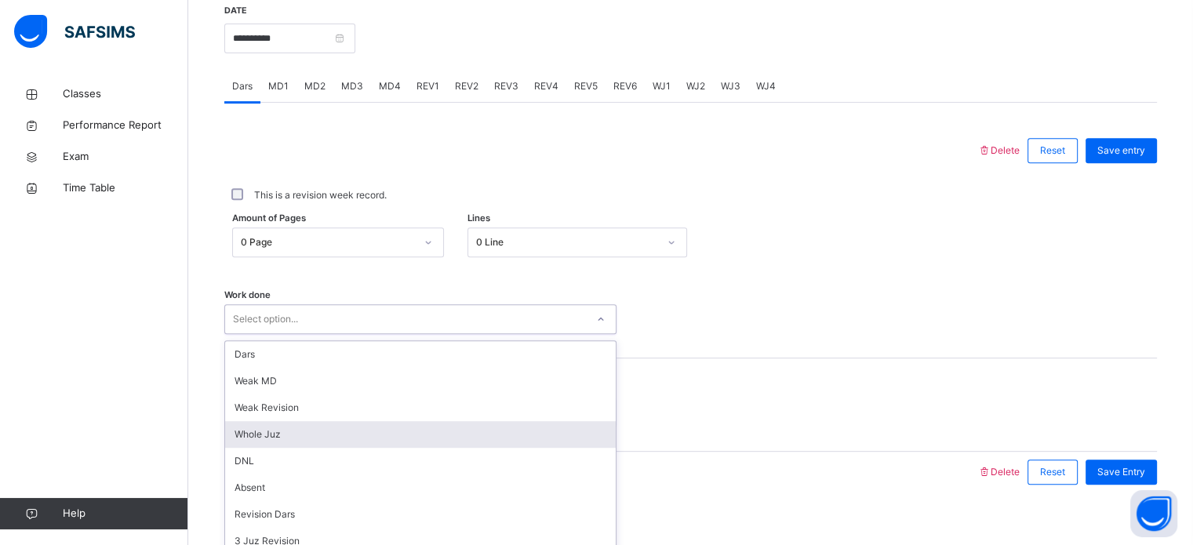
scroll to position [632, 0]
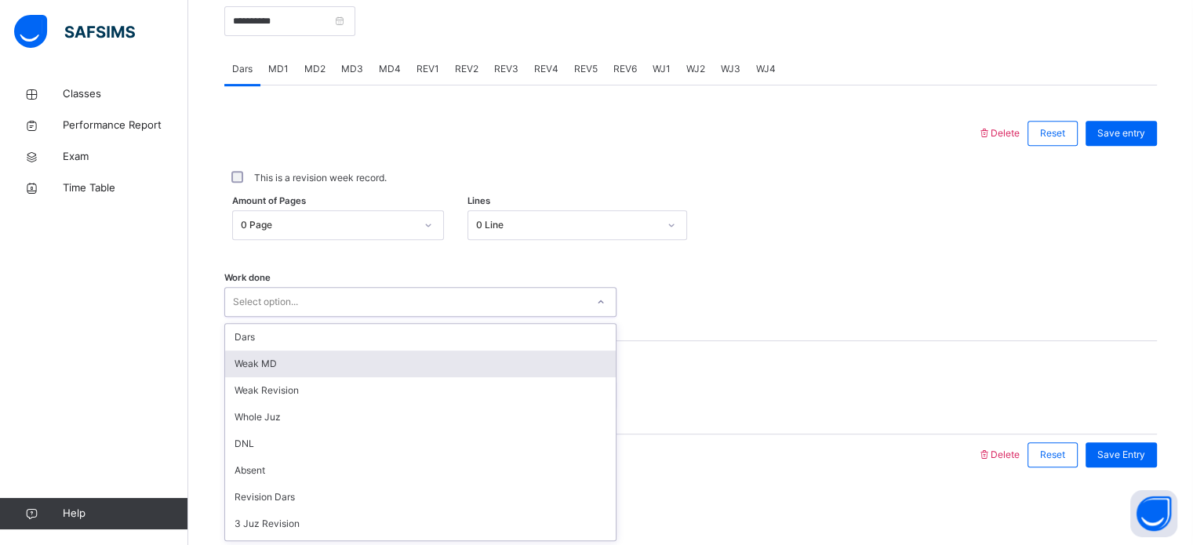
drag, startPoint x: 475, startPoint y: 424, endPoint x: 353, endPoint y: 357, distance: 139.7
click at [353, 317] on div "option [PERSON_NAME] MD focused, 2 of 14. 14 results available. Use Up and Down…" at bounding box center [420, 302] width 392 height 30
click at [353, 357] on div "Weak MD" at bounding box center [420, 364] width 391 height 27
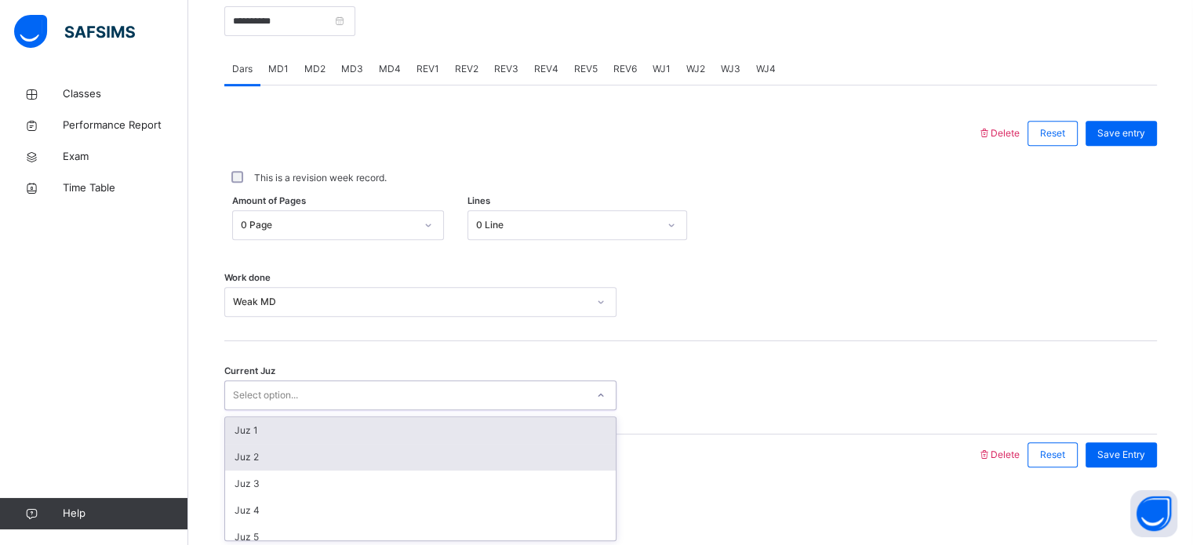
drag, startPoint x: 353, startPoint y: 397, endPoint x: 359, endPoint y: 462, distance: 65.4
click at [359, 410] on div "option Juz 1 focused, 1 of 30. 30 results available. Use Up and Down to choose …" at bounding box center [420, 395] width 392 height 30
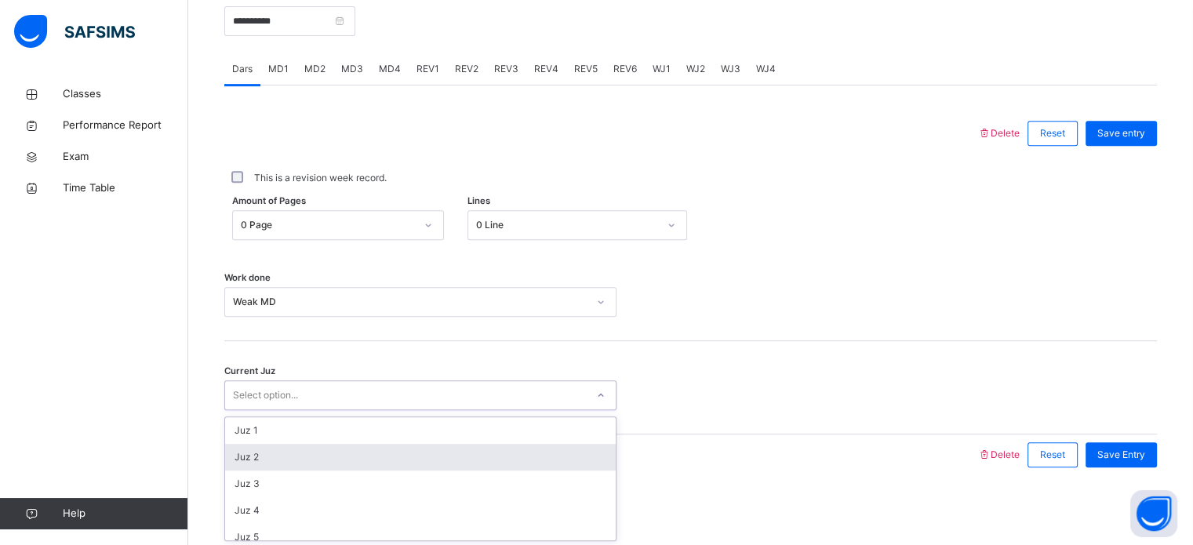
scroll to position [677, 0]
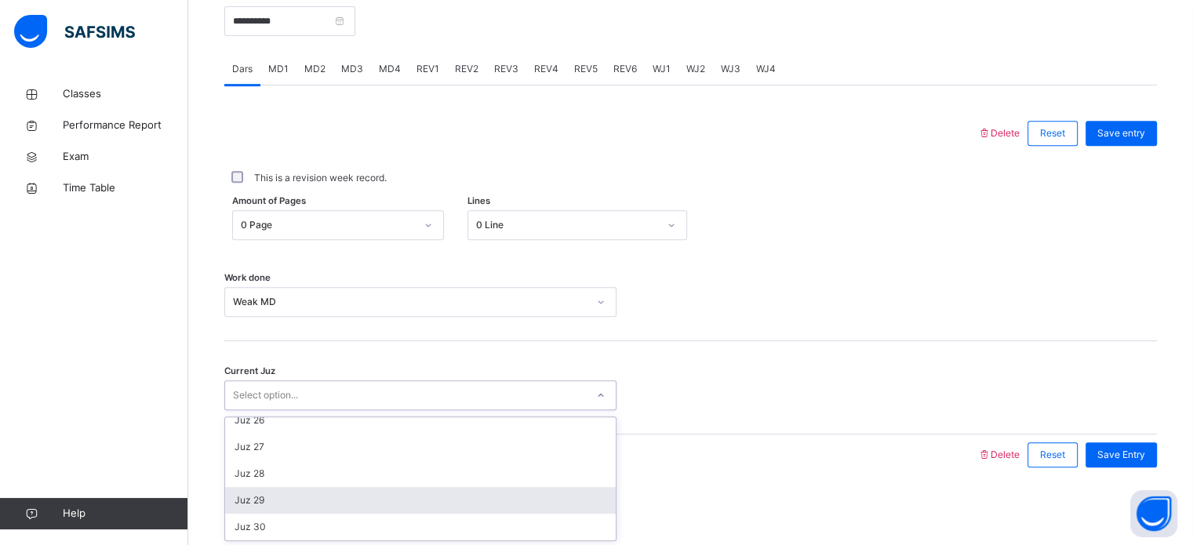
click at [348, 501] on div "Juz 29" at bounding box center [420, 500] width 391 height 27
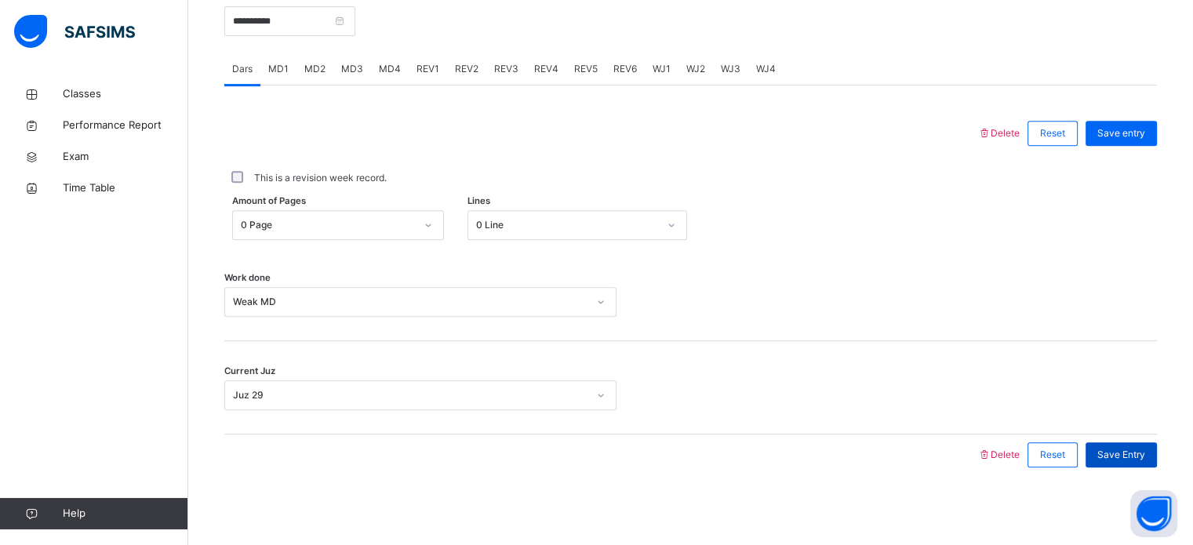
click at [1134, 460] on span "Save Entry" at bounding box center [1121, 455] width 48 height 14
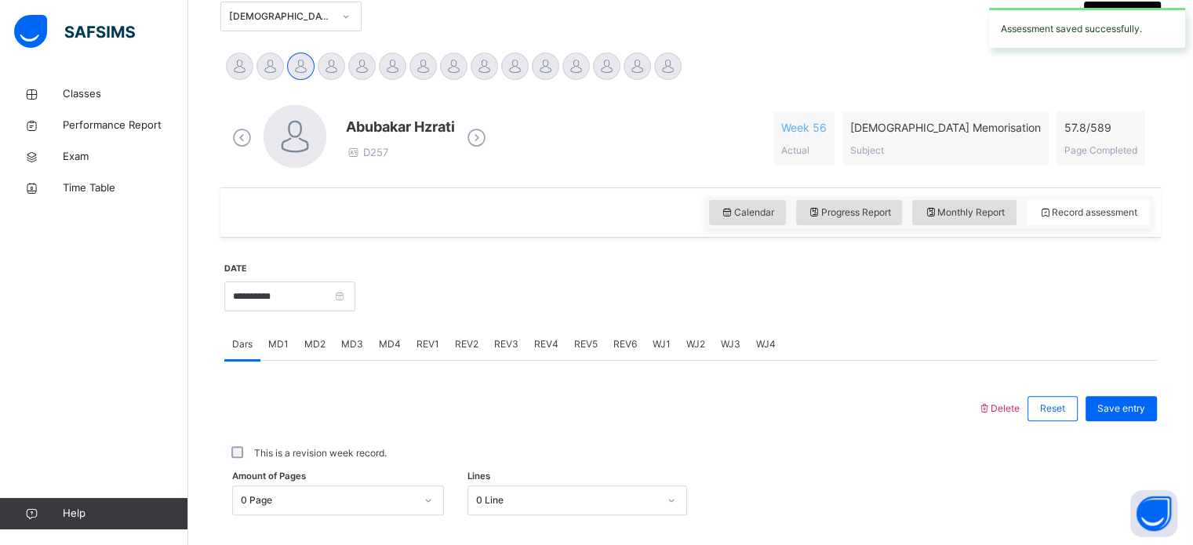
scroll to position [356, 0]
click at [314, 347] on span "MD2" at bounding box center [314, 345] width 21 height 14
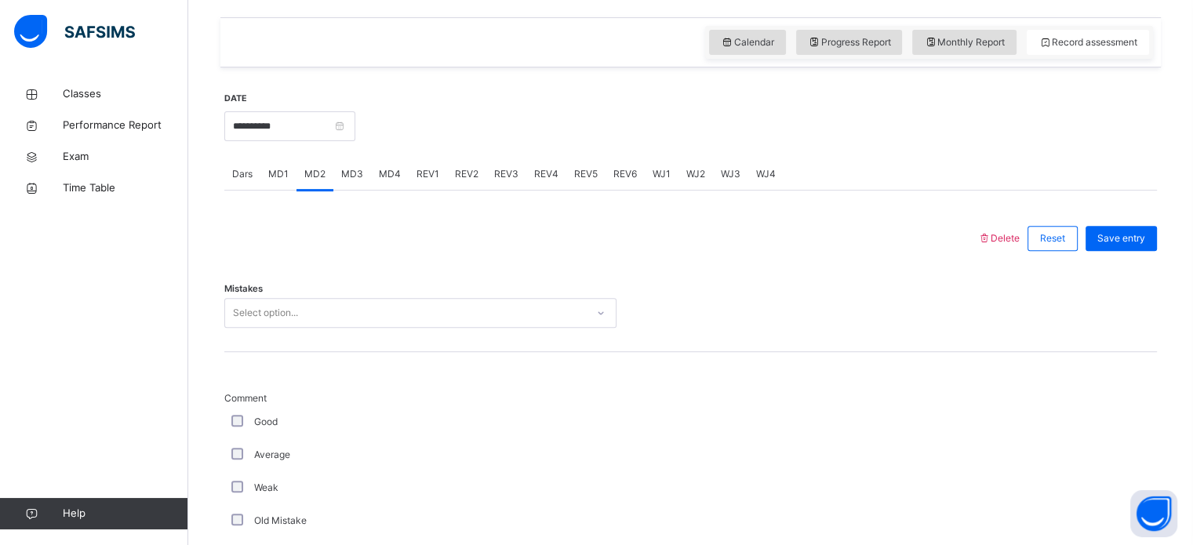
scroll to position [526, 0]
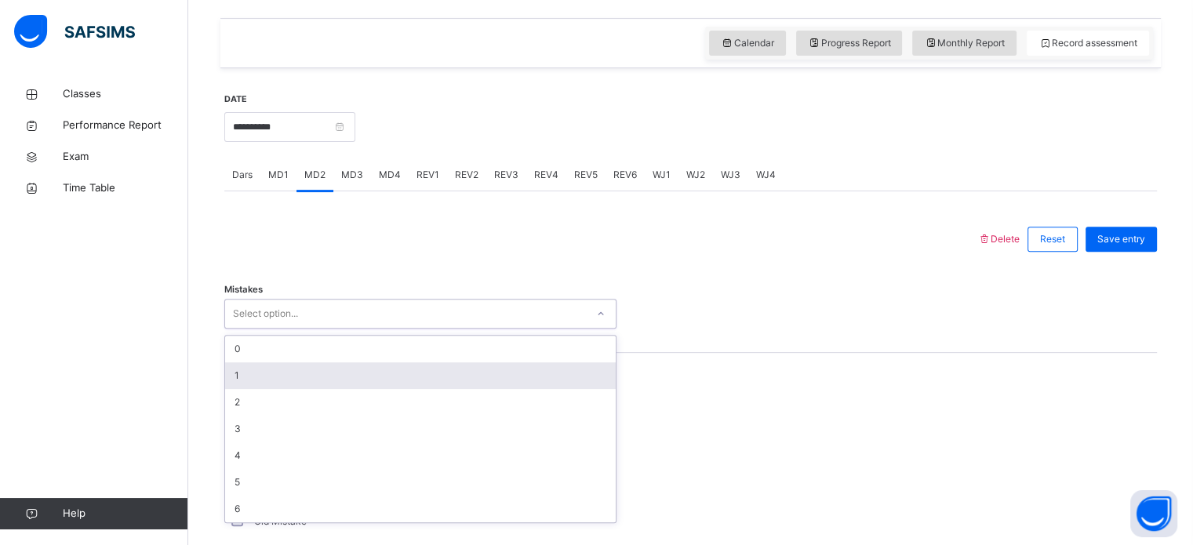
drag, startPoint x: 298, startPoint y: 326, endPoint x: 299, endPoint y: 377, distance: 51.0
click at [299, 329] on div "option 1 focused, 2 of 7. 7 results available. Use Up and Down to choose option…" at bounding box center [420, 314] width 392 height 30
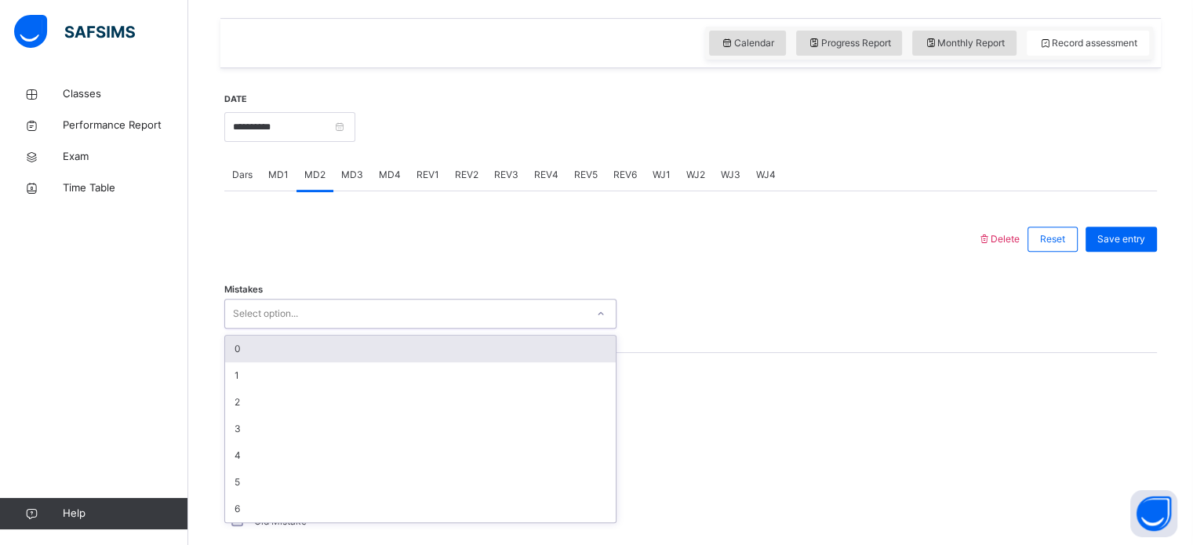
click at [302, 360] on div "0" at bounding box center [420, 349] width 391 height 27
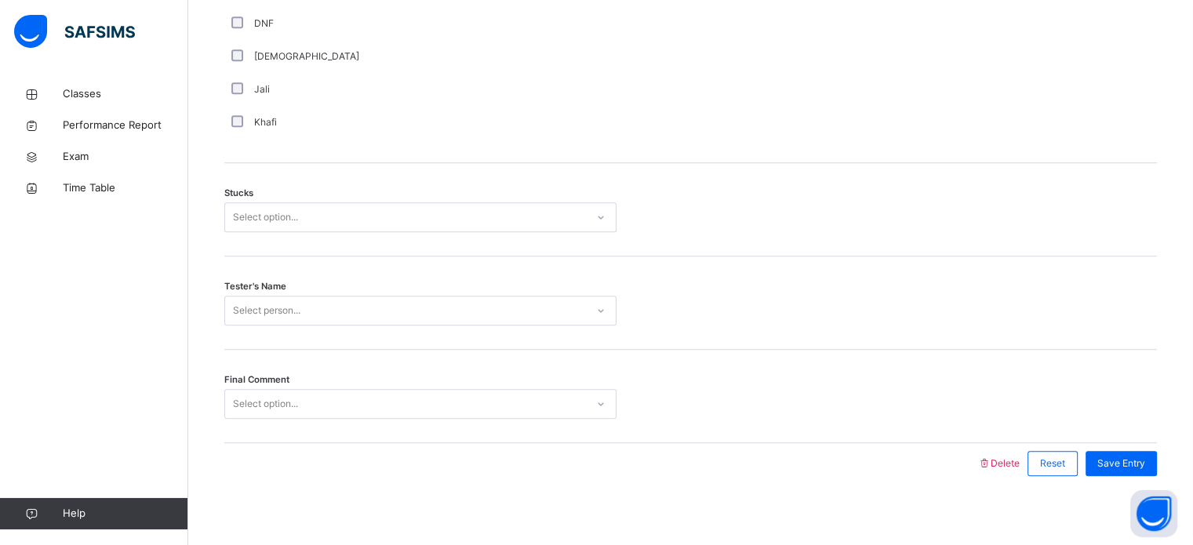
scroll to position [1225, 0]
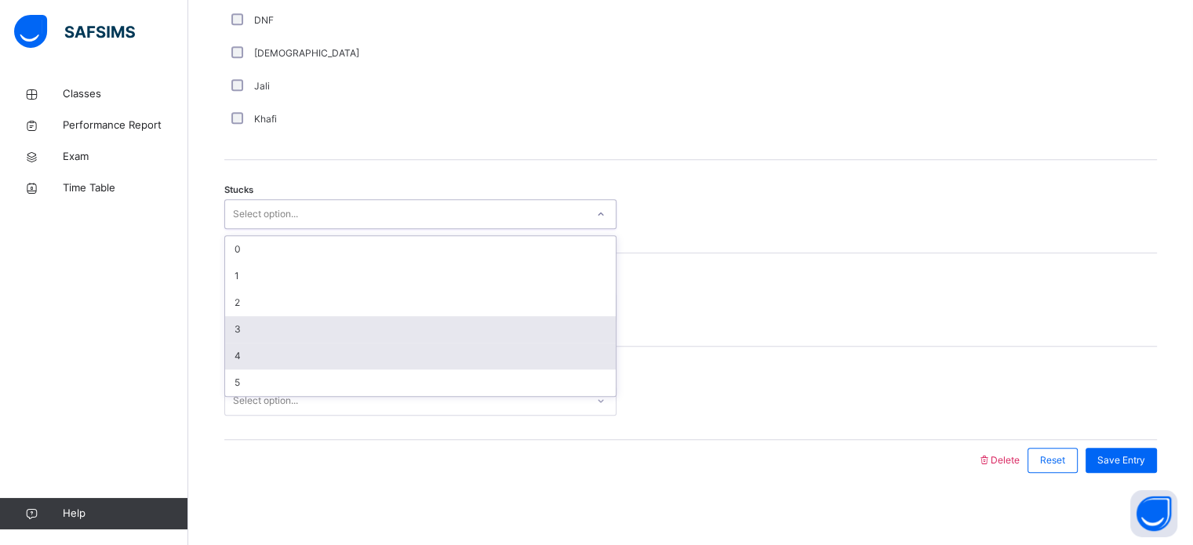
drag, startPoint x: 286, startPoint y: 214, endPoint x: 299, endPoint y: 353, distance: 139.5
click at [299, 229] on div "option 3 focused, 4 of 6. 6 results available. Use Up and Down to choose option…" at bounding box center [420, 214] width 392 height 30
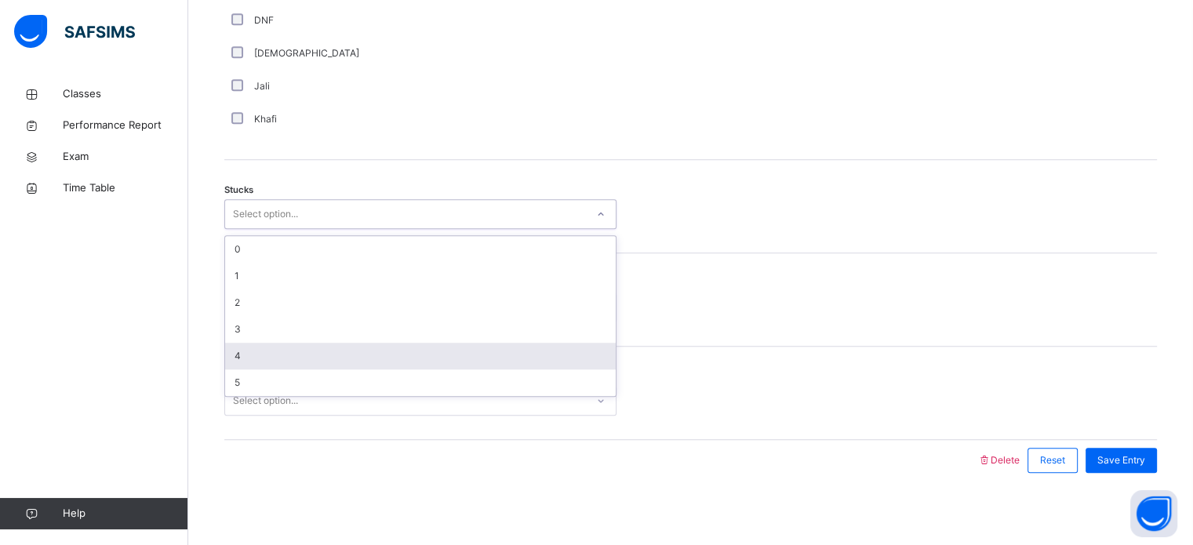
click at [299, 353] on div "4" at bounding box center [420, 356] width 391 height 27
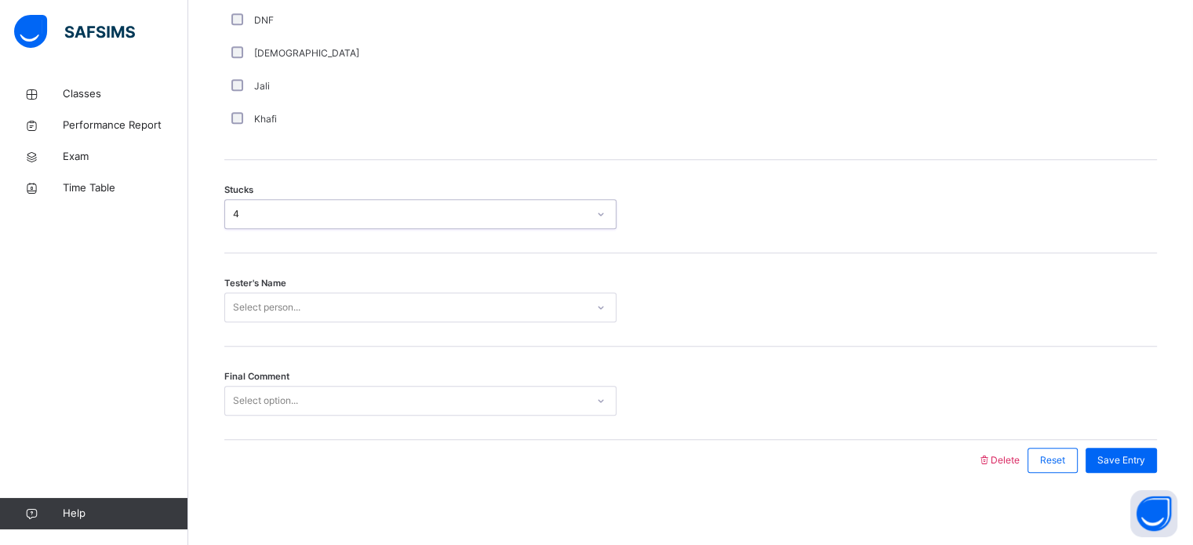
scroll to position [1230, 0]
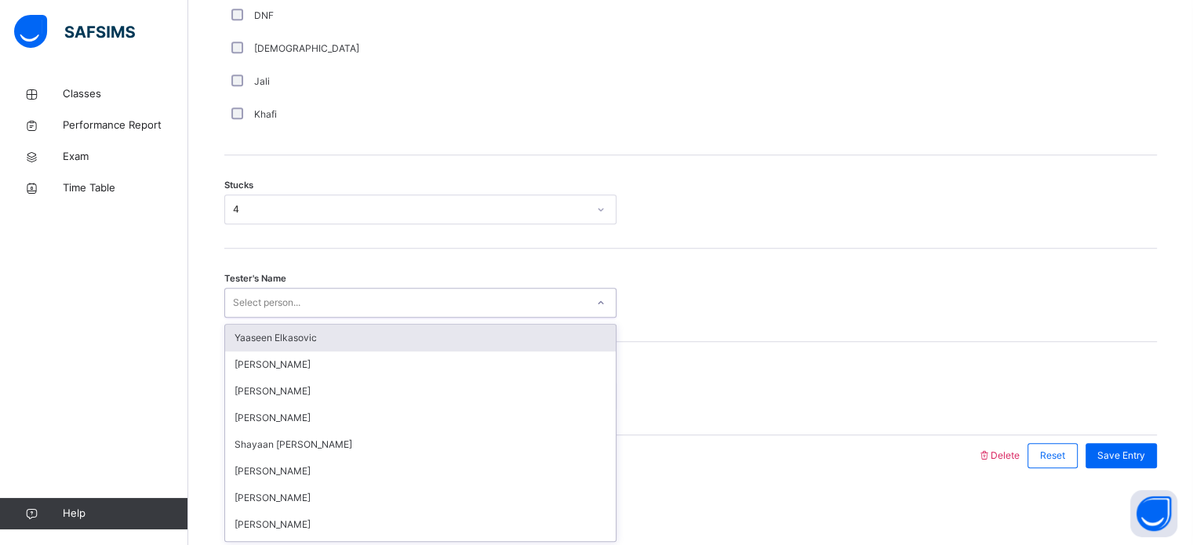
click at [309, 315] on div "Select person..." at bounding box center [420, 303] width 392 height 30
type input "***"
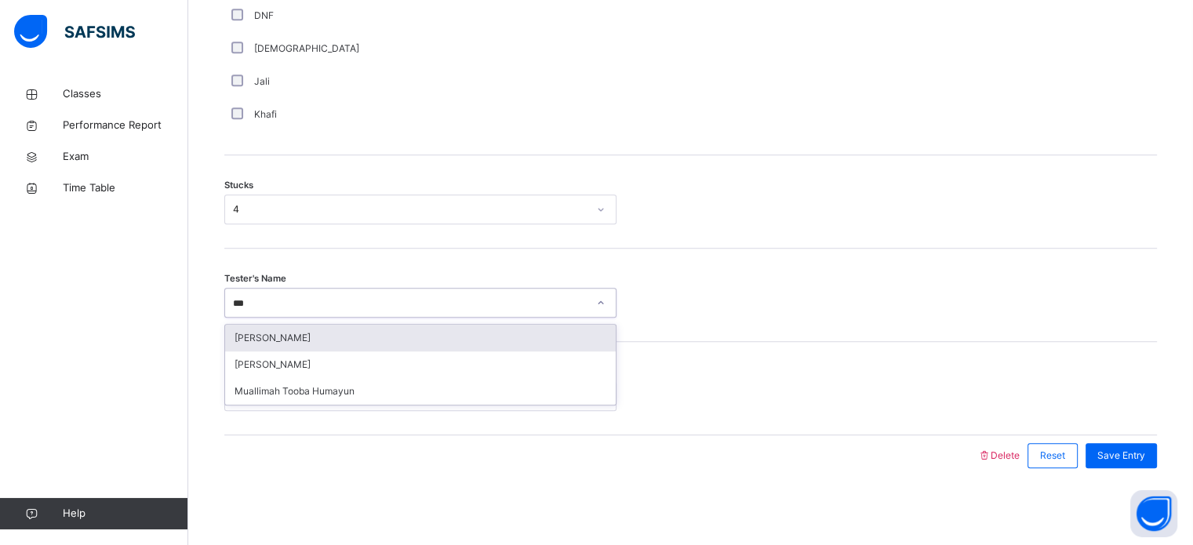
click at [315, 332] on div "[PERSON_NAME]" at bounding box center [420, 338] width 391 height 27
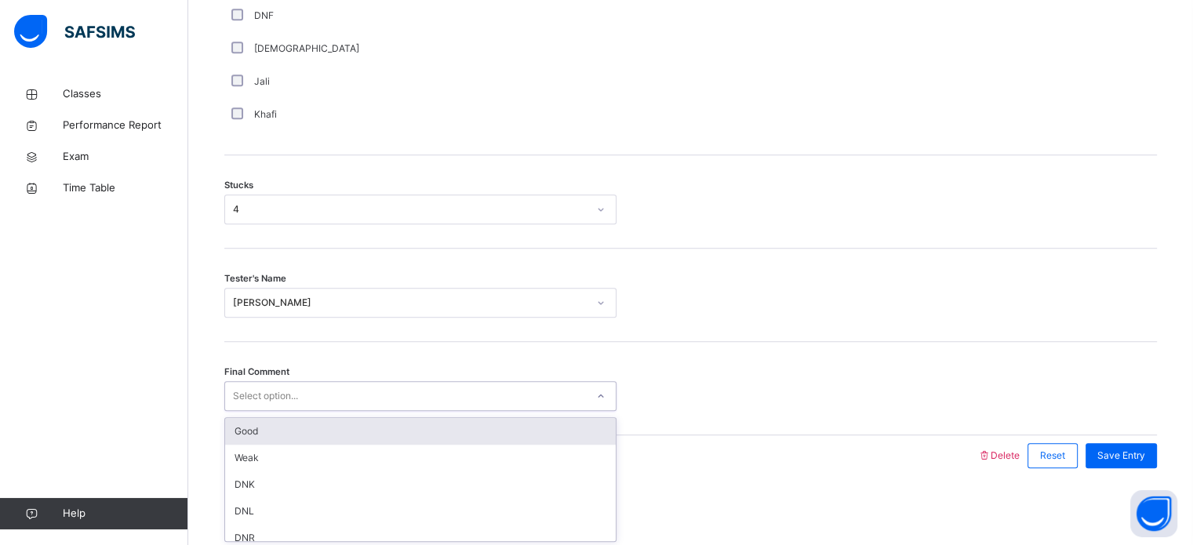
click at [319, 401] on div "Select option..." at bounding box center [405, 396] width 361 height 24
click at [330, 432] on div "Good" at bounding box center [420, 431] width 391 height 27
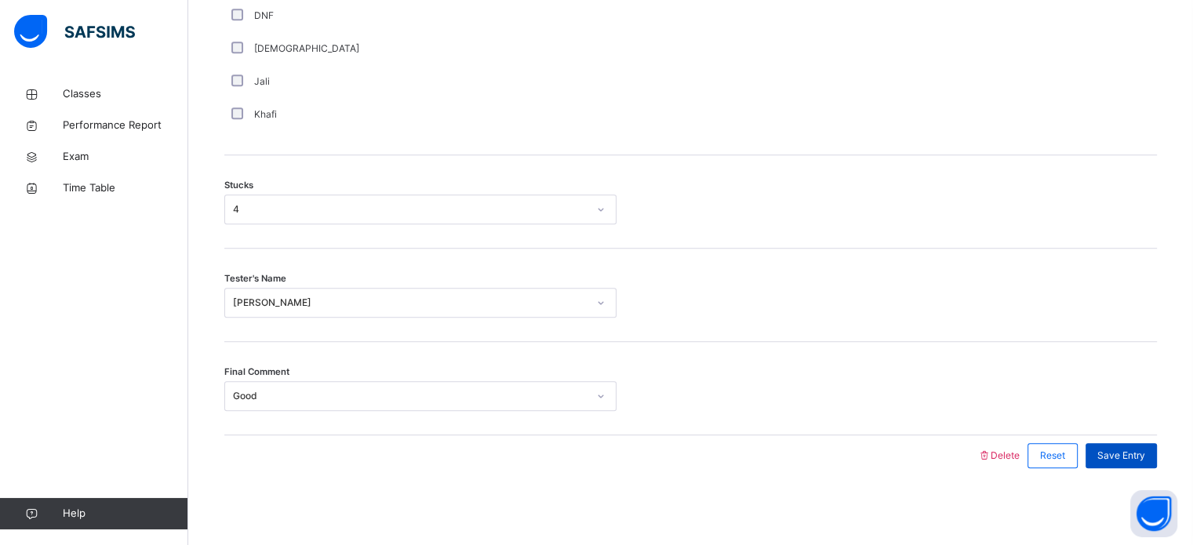
click at [1141, 449] on span "Save Entry" at bounding box center [1121, 456] width 48 height 14
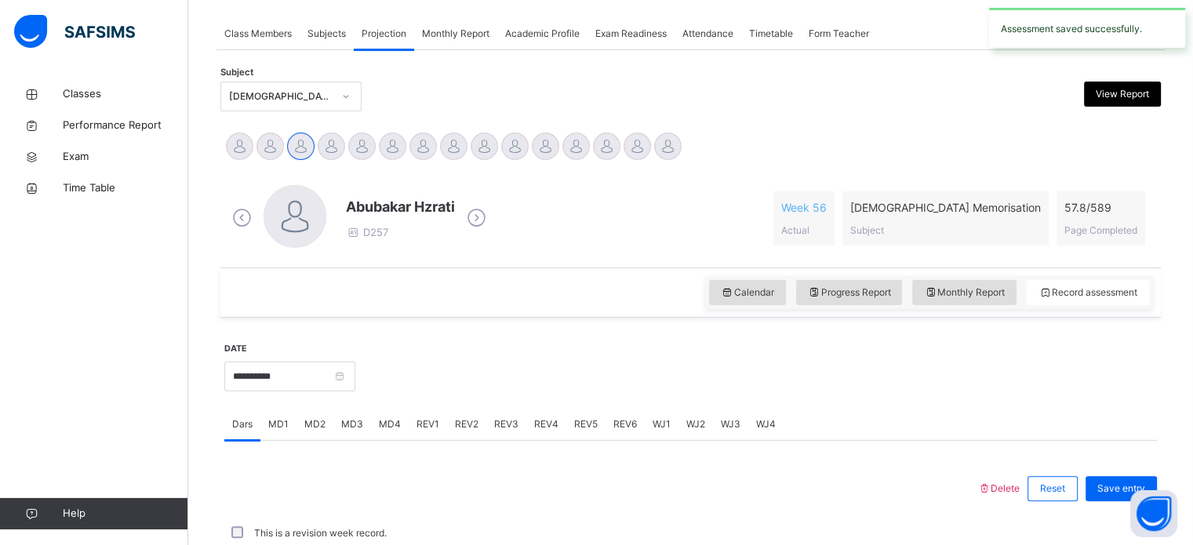
scroll to position [632, 0]
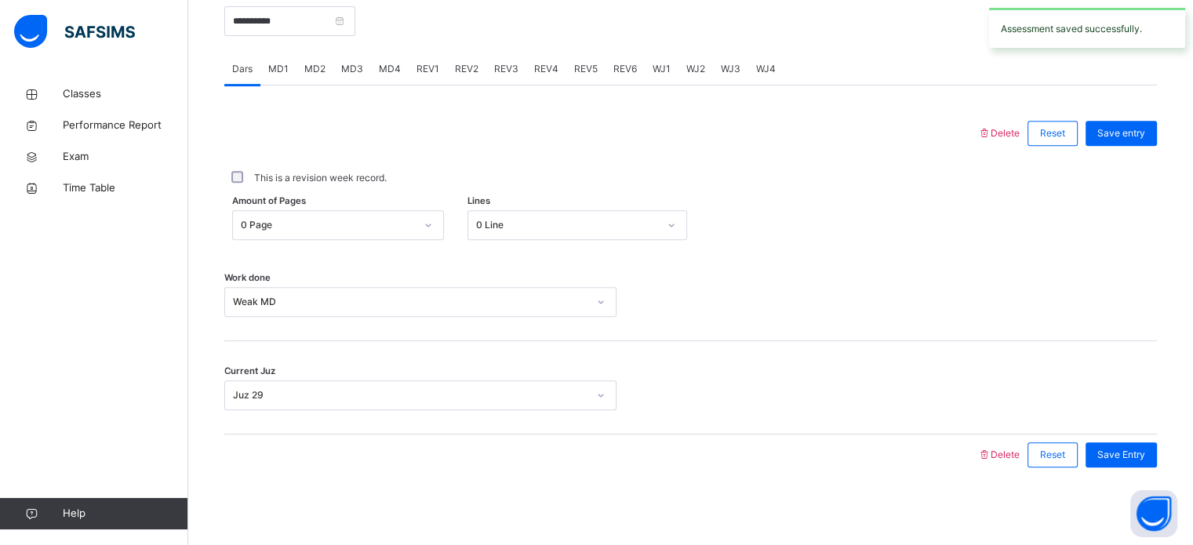
click at [385, 71] on span "MD4" at bounding box center [390, 69] width 22 height 14
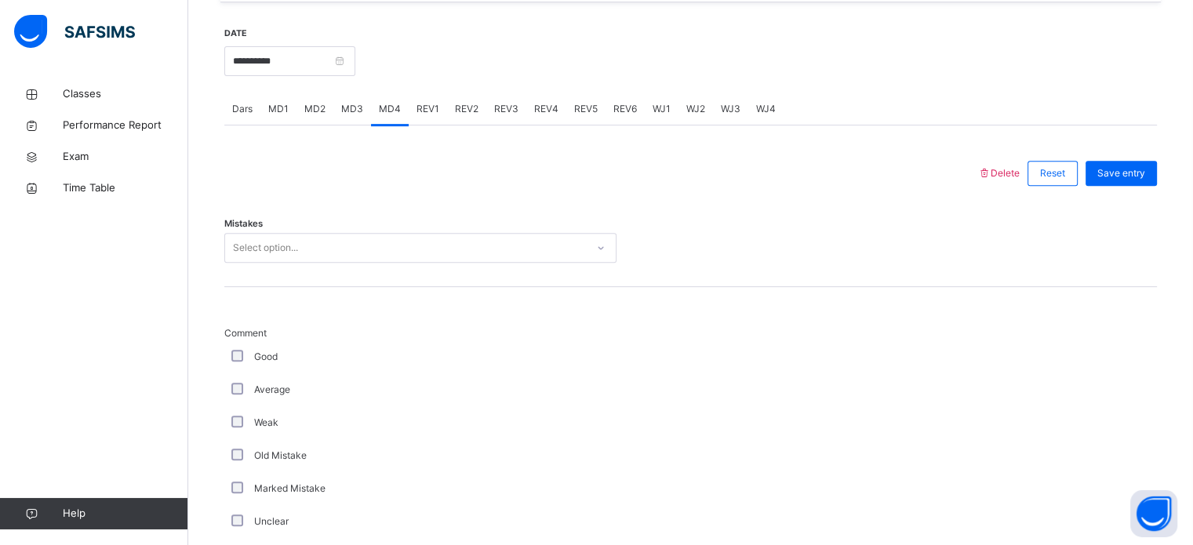
scroll to position [514, 0]
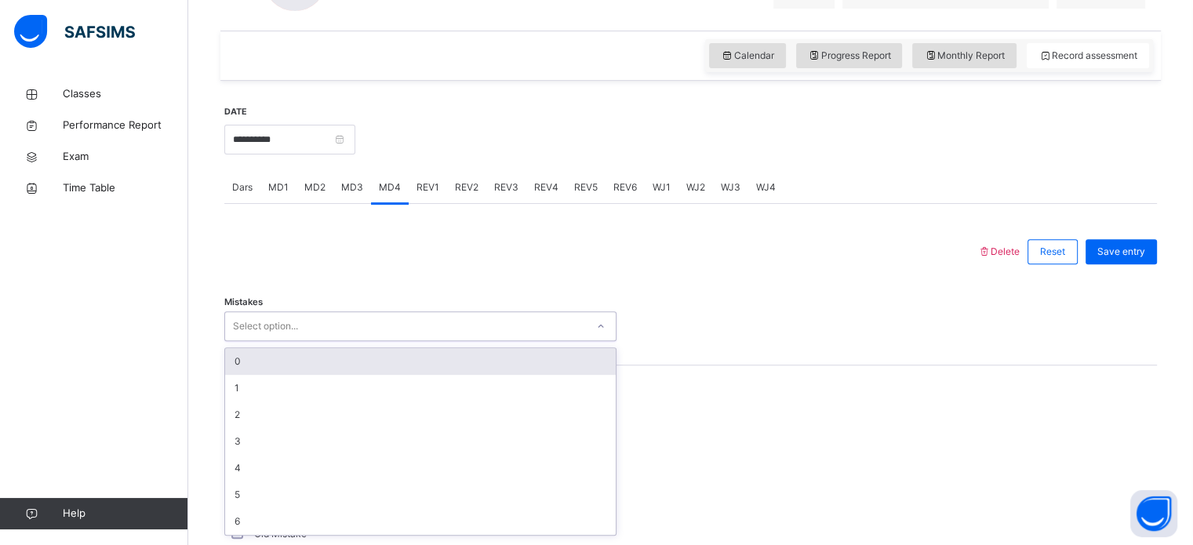
click at [351, 334] on div "Select option..." at bounding box center [405, 327] width 361 height 24
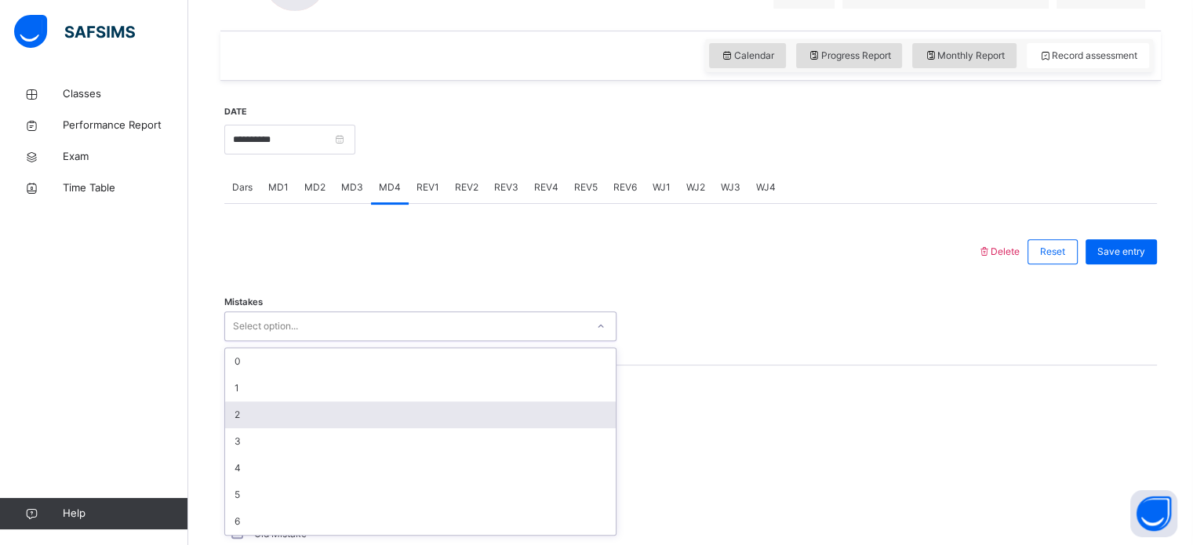
click at [328, 424] on div "2" at bounding box center [420, 415] width 391 height 27
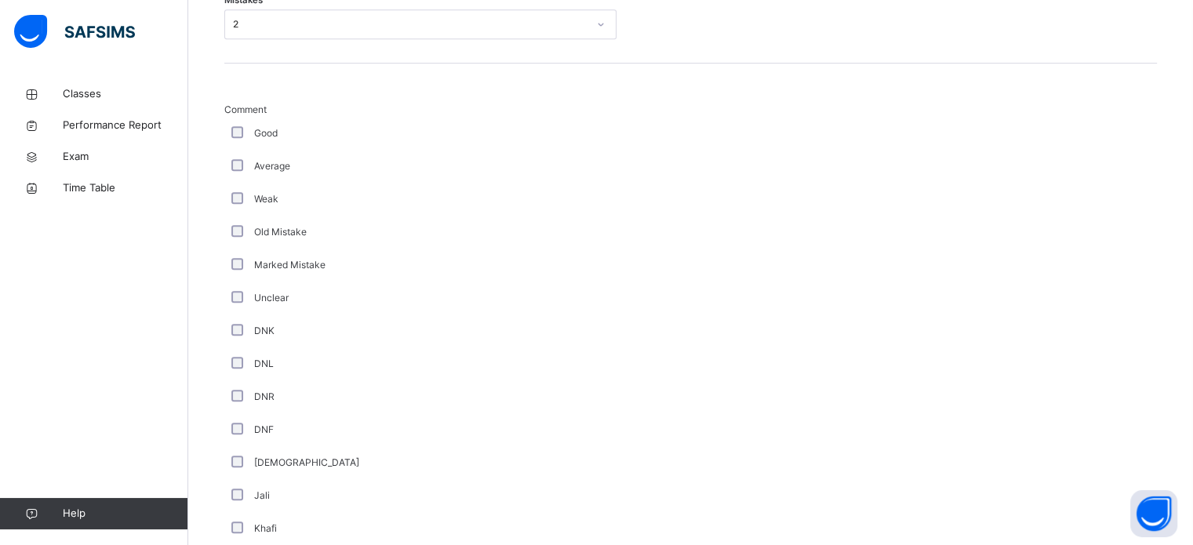
scroll to position [1230, 0]
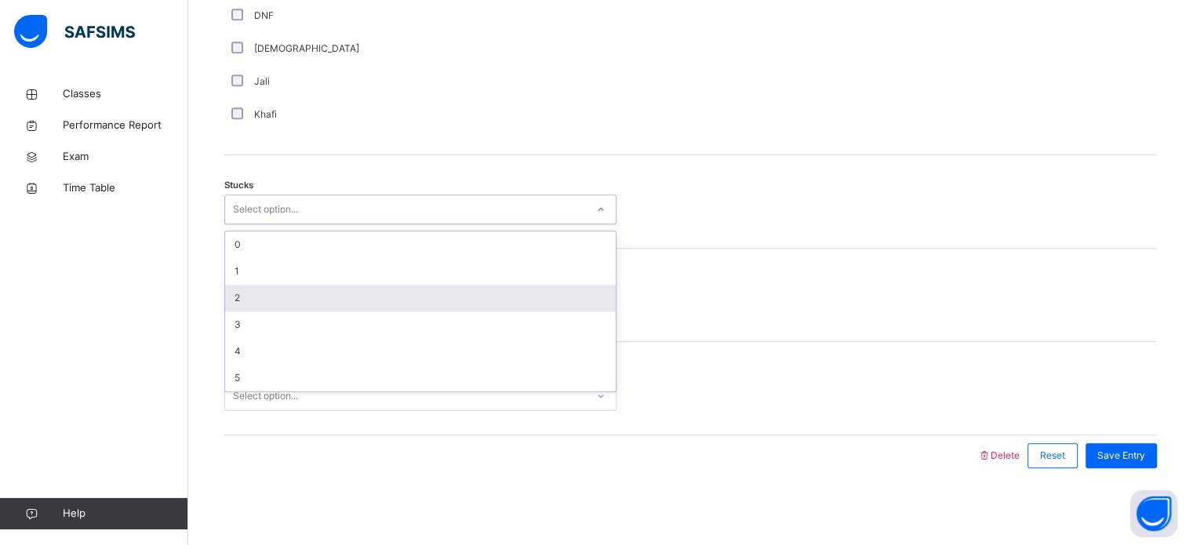
drag, startPoint x: 307, startPoint y: 205, endPoint x: 303, endPoint y: 298, distance: 93.4
click at [303, 224] on div "option 2 focused, 3 of 6. 6 results available. Use Up and Down to choose option…" at bounding box center [420, 210] width 392 height 30
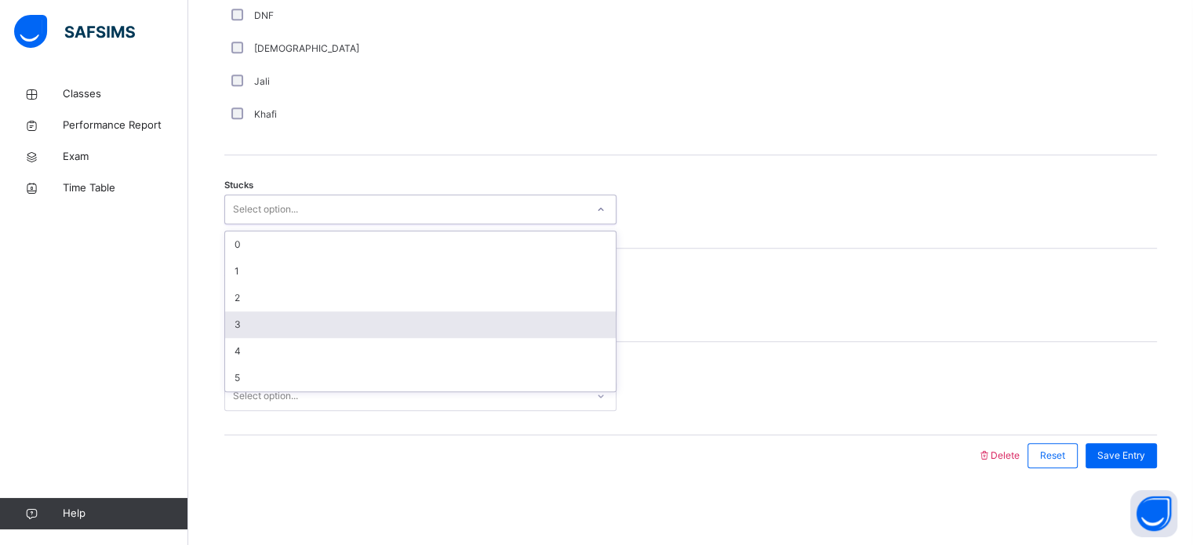
click at [298, 331] on div "3" at bounding box center [420, 324] width 391 height 27
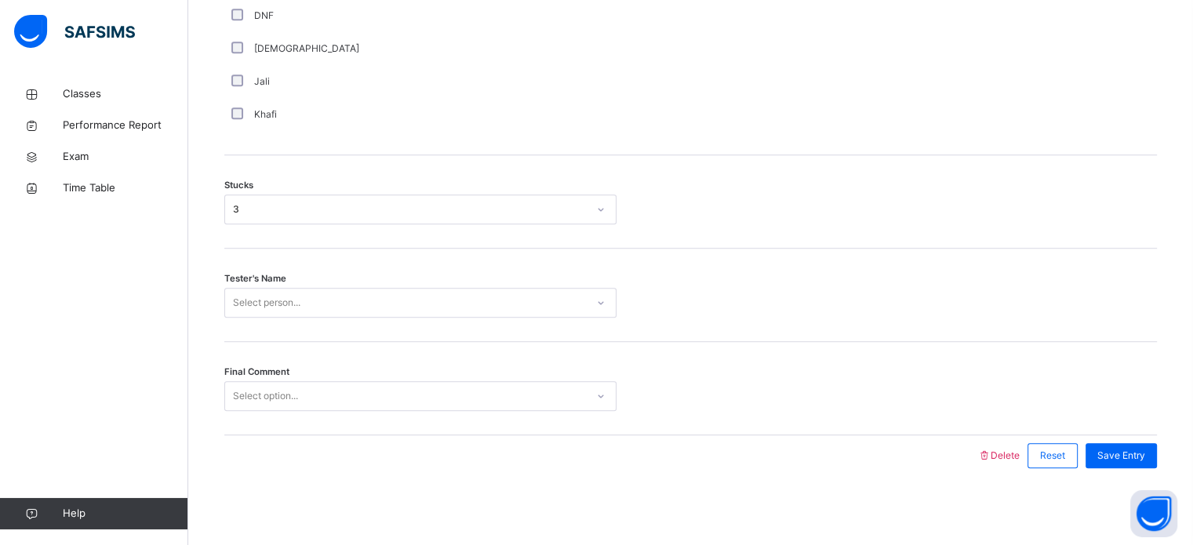
drag, startPoint x: 298, startPoint y: 331, endPoint x: 318, endPoint y: 304, distance: 33.6
click at [318, 304] on div "Tester's Name Select person..." at bounding box center [690, 295] width 933 height 93
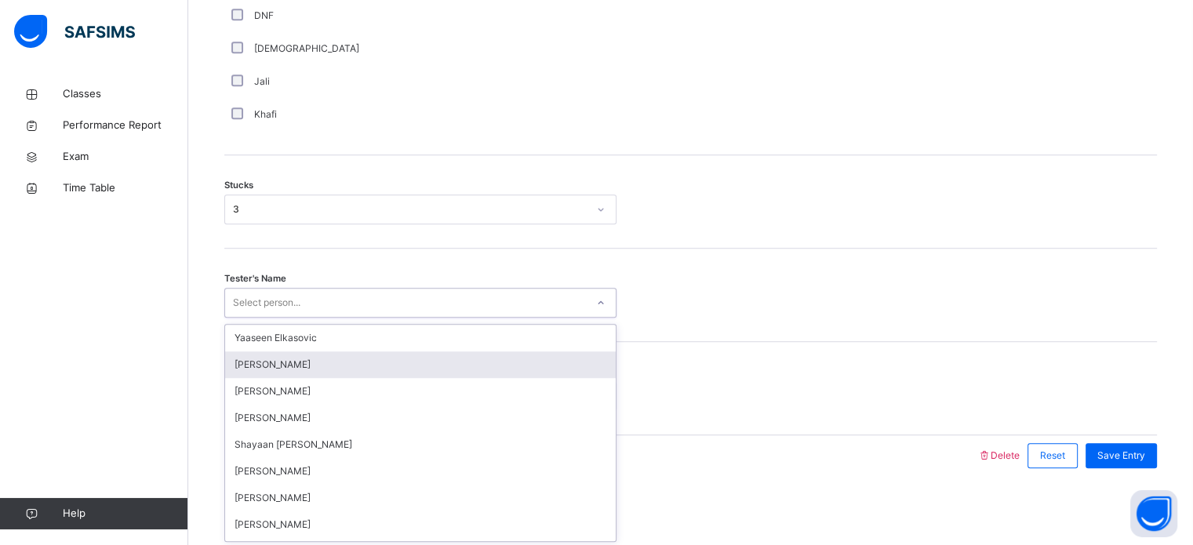
drag, startPoint x: 318, startPoint y: 304, endPoint x: 322, endPoint y: 372, distance: 67.6
click at [322, 318] on div "option [PERSON_NAME] focused, 2 of 89. 89 results available. Use Up and Down to…" at bounding box center [420, 303] width 392 height 30
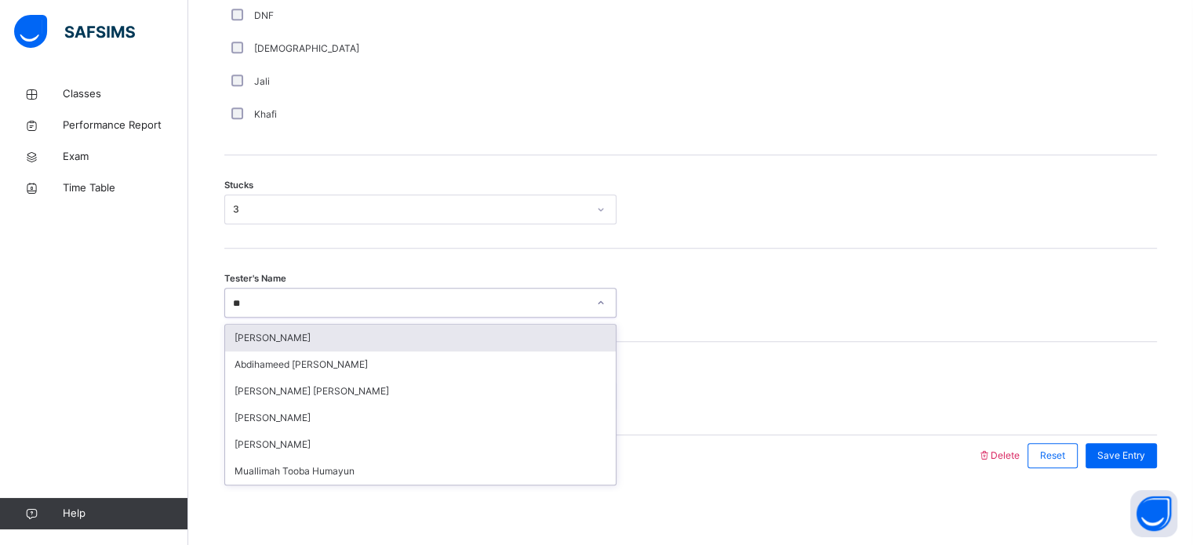
type input "***"
click at [340, 335] on div "[PERSON_NAME]" at bounding box center [420, 338] width 391 height 27
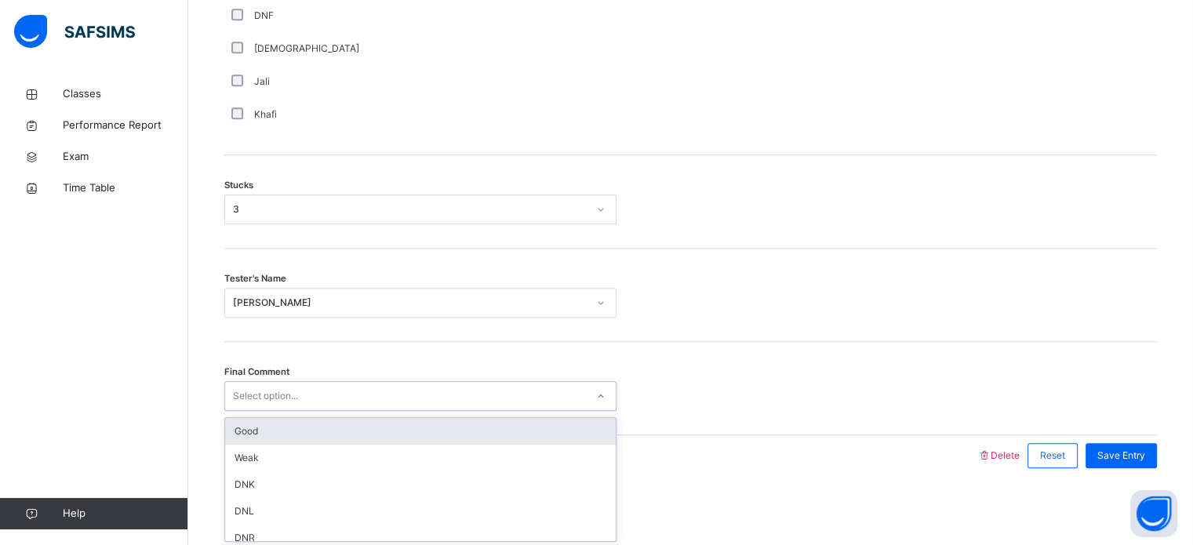
click at [346, 387] on div "Select option..." at bounding box center [405, 396] width 361 height 24
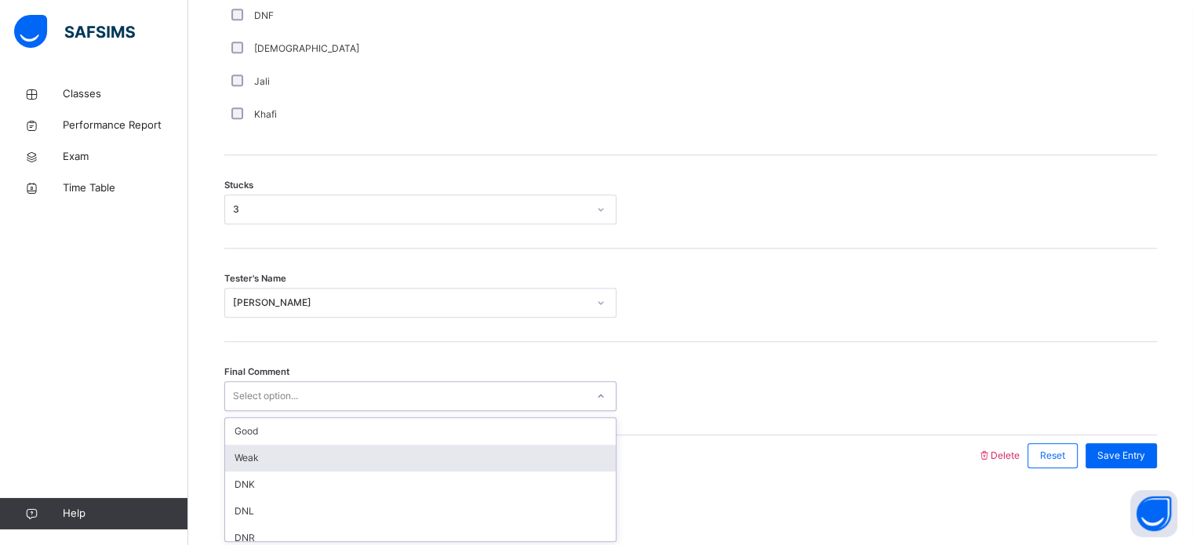
click at [350, 447] on div "Weak" at bounding box center [420, 458] width 391 height 27
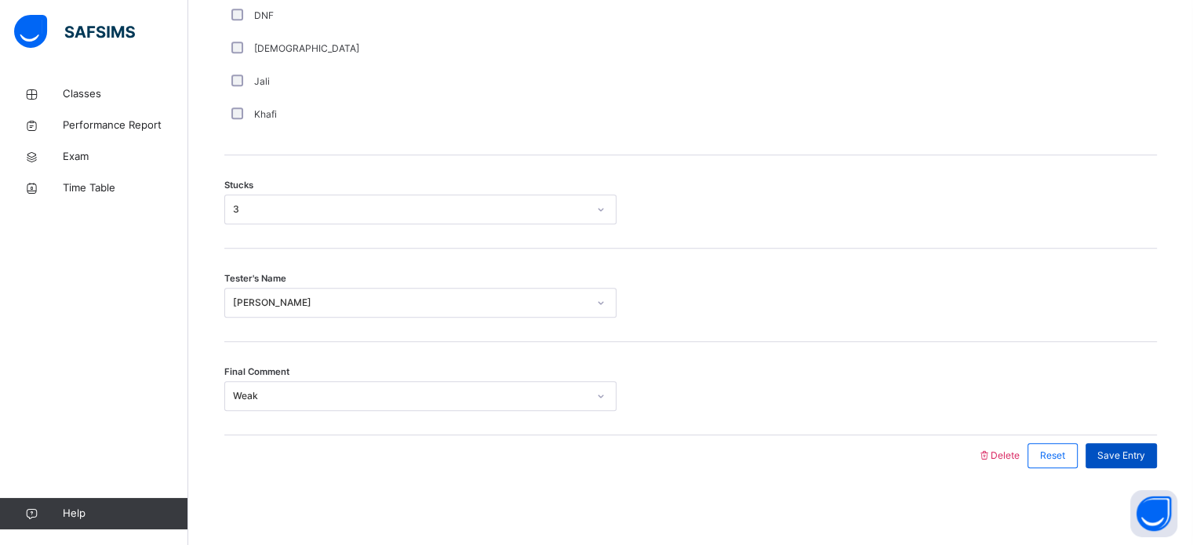
click at [1138, 461] on div "Save Entry" at bounding box center [1121, 455] width 71 height 25
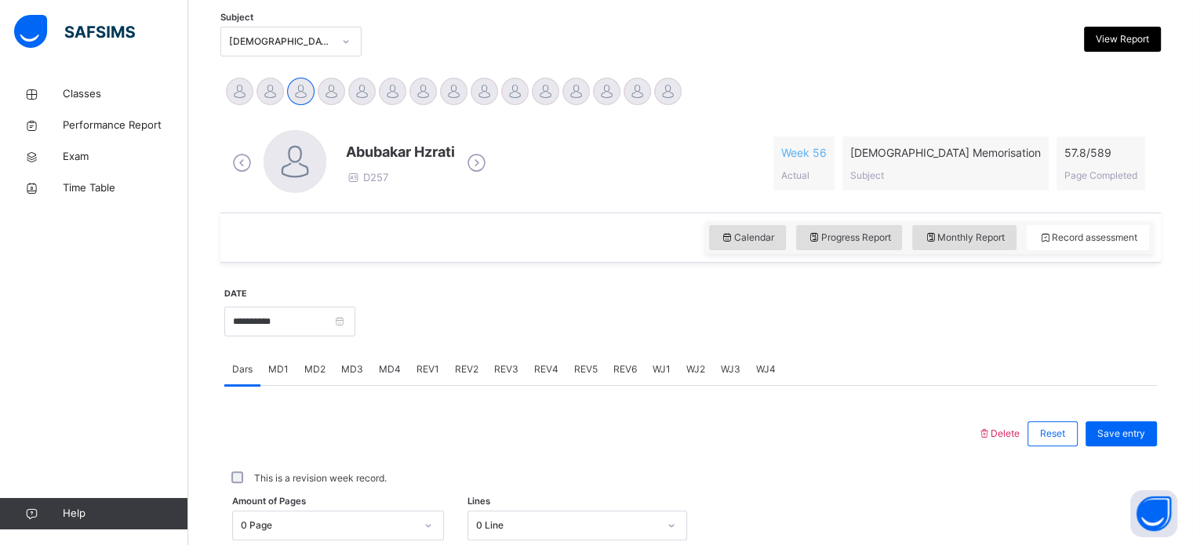
scroll to position [331, 0]
